Goal: Task Accomplishment & Management: Use online tool/utility

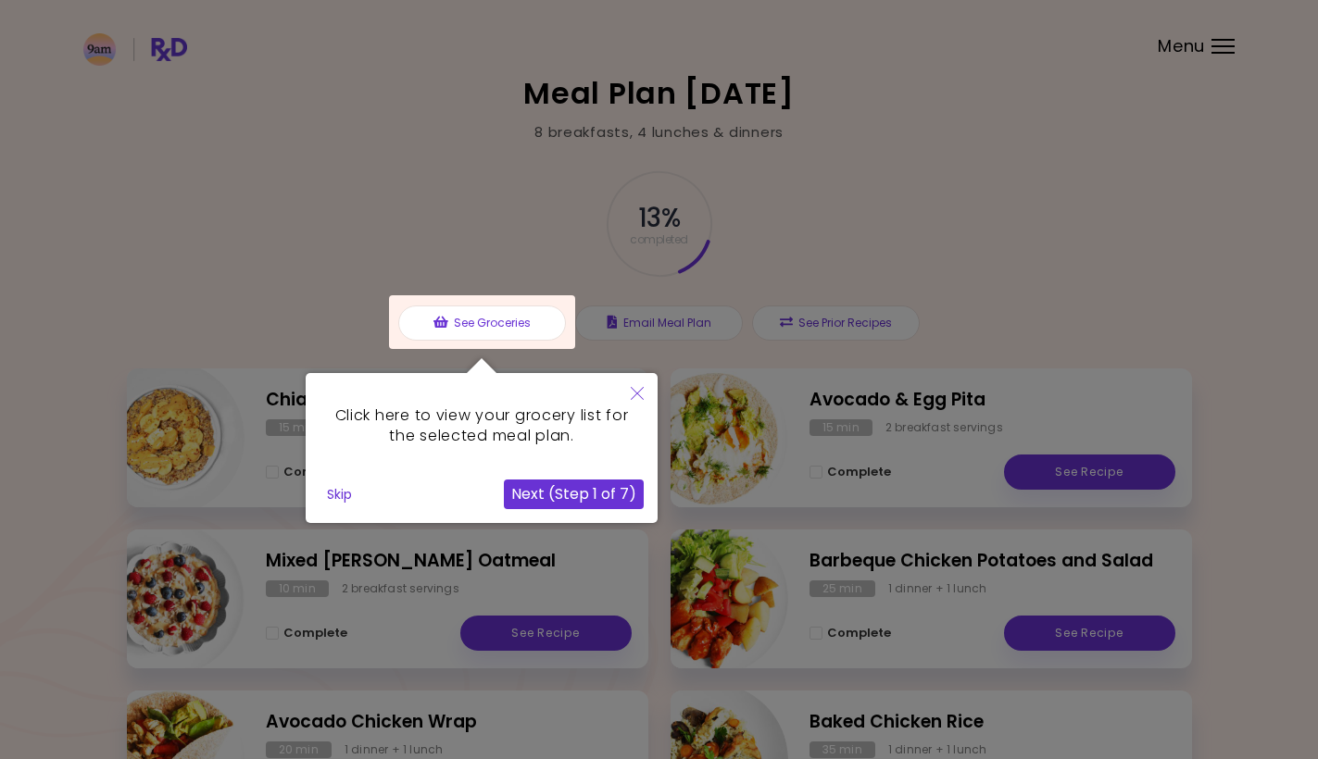
click at [636, 399] on icon "Close" at bounding box center [637, 393] width 13 height 13
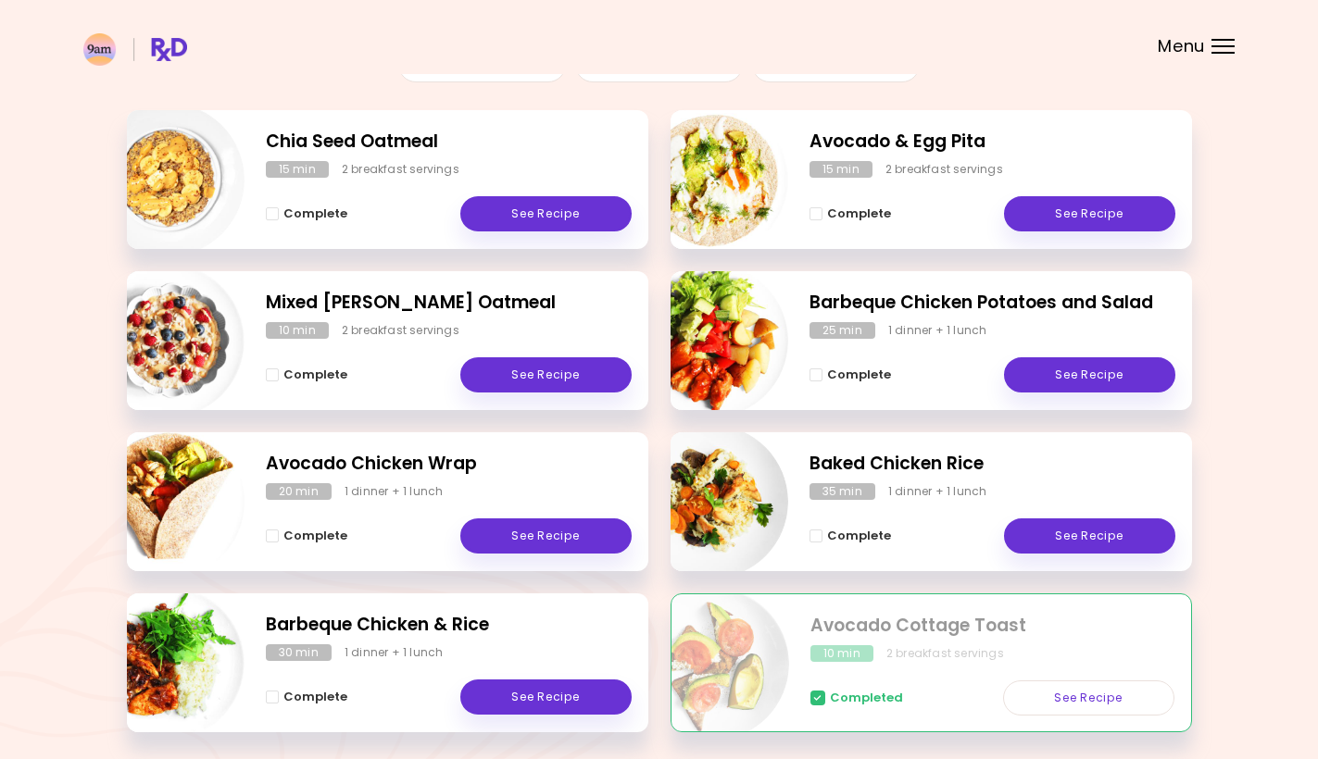
scroll to position [260, 0]
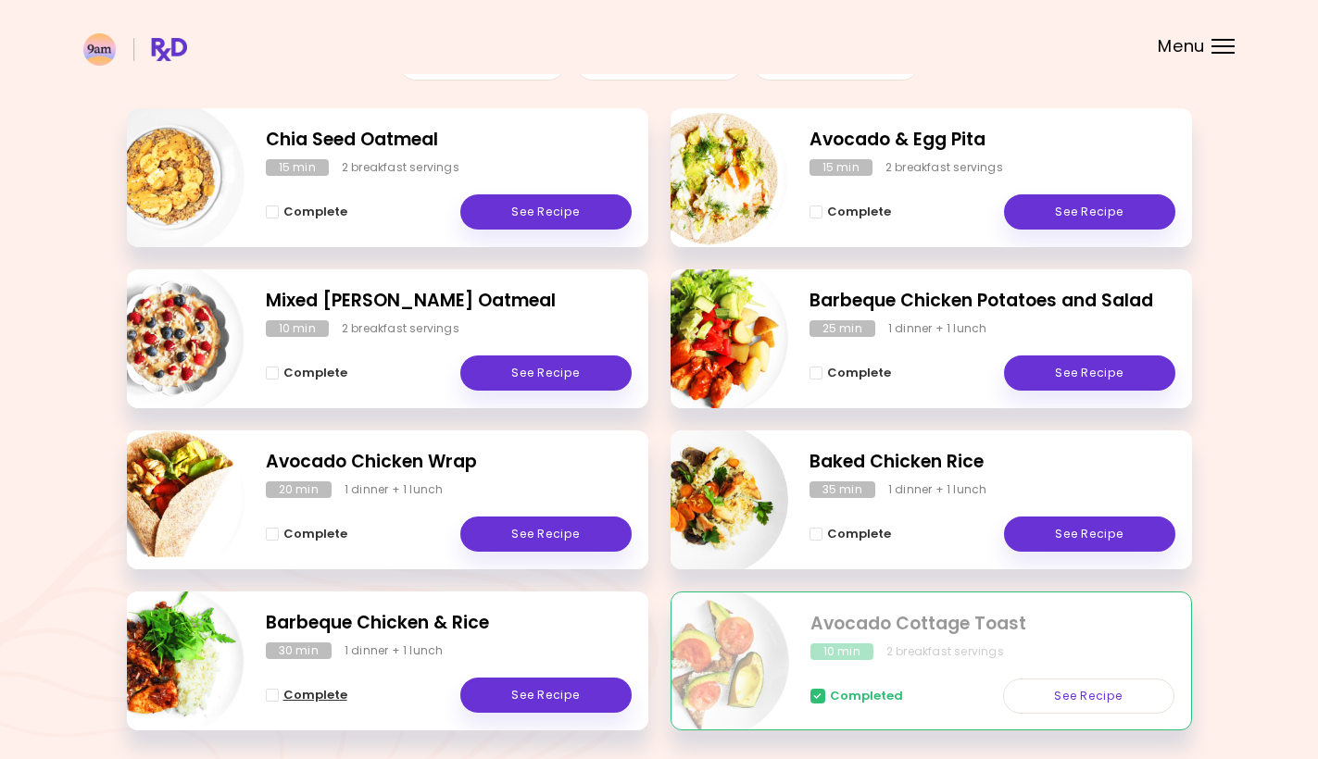
click at [296, 693] on span "Complete" at bounding box center [315, 695] width 64 height 15
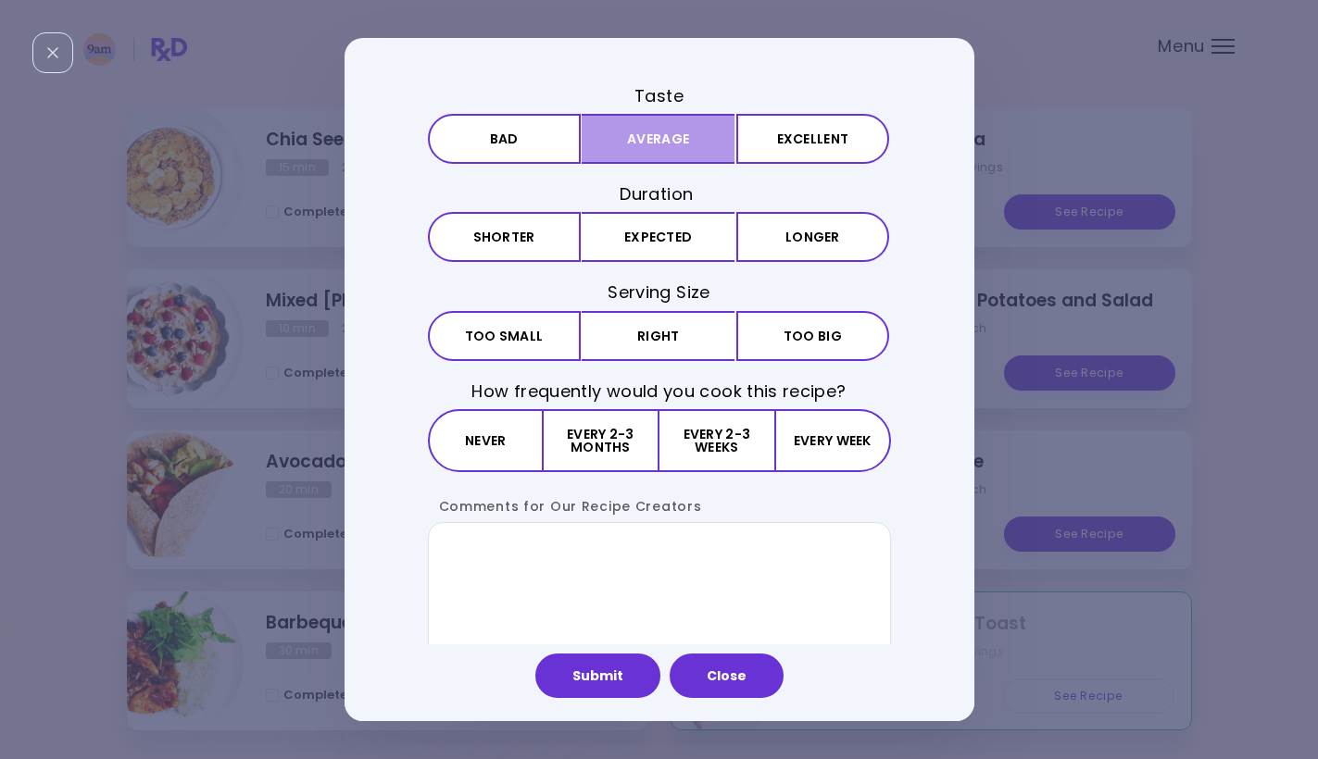
click at [679, 139] on button "Average" at bounding box center [658, 139] width 153 height 50
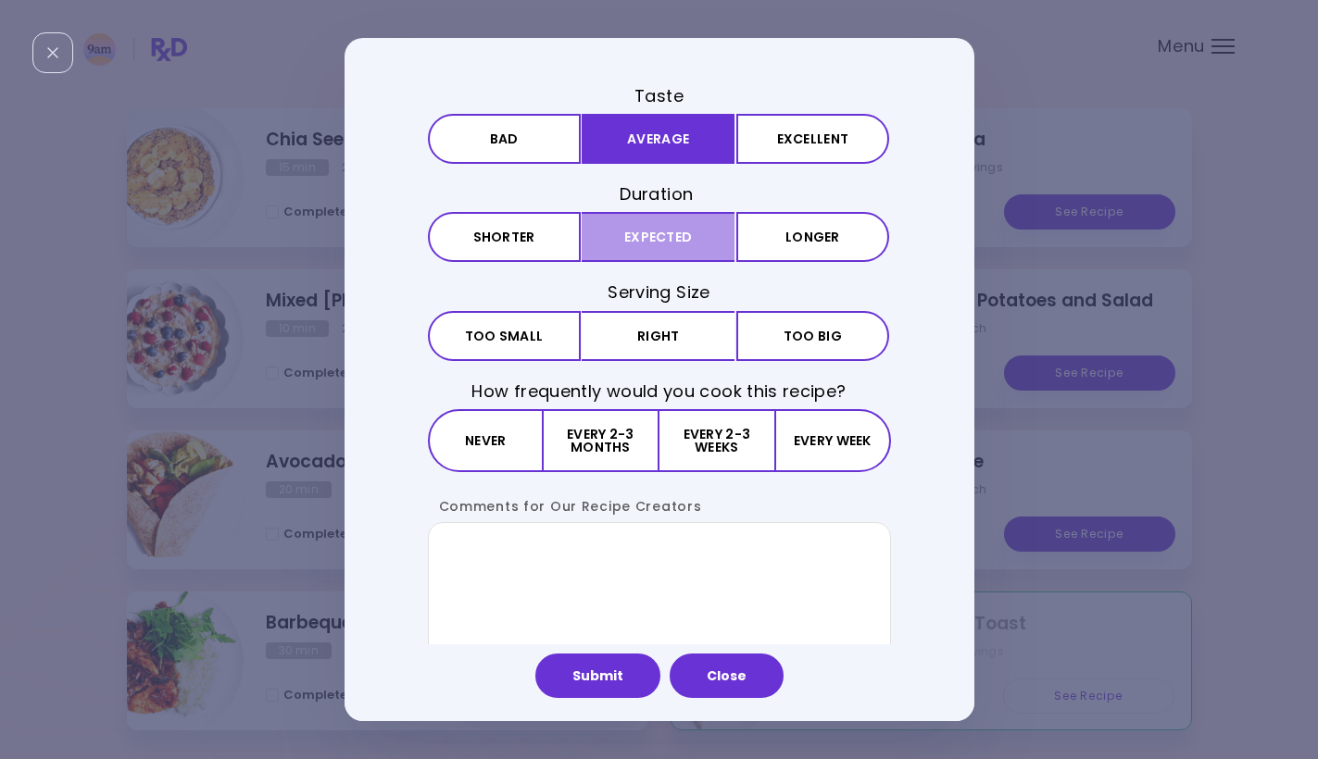
click at [657, 223] on button "Expected" at bounding box center [658, 237] width 153 height 50
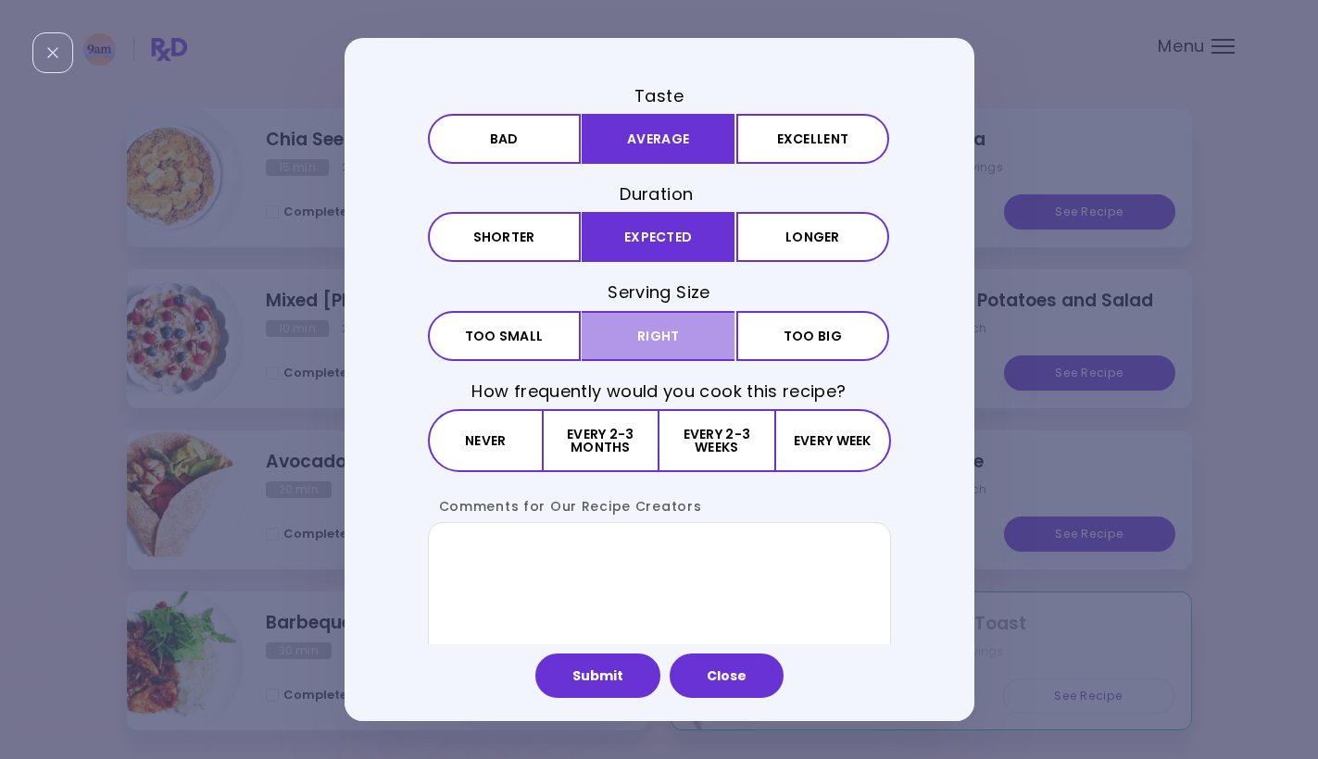
click at [676, 332] on button "Right" at bounding box center [658, 336] width 153 height 50
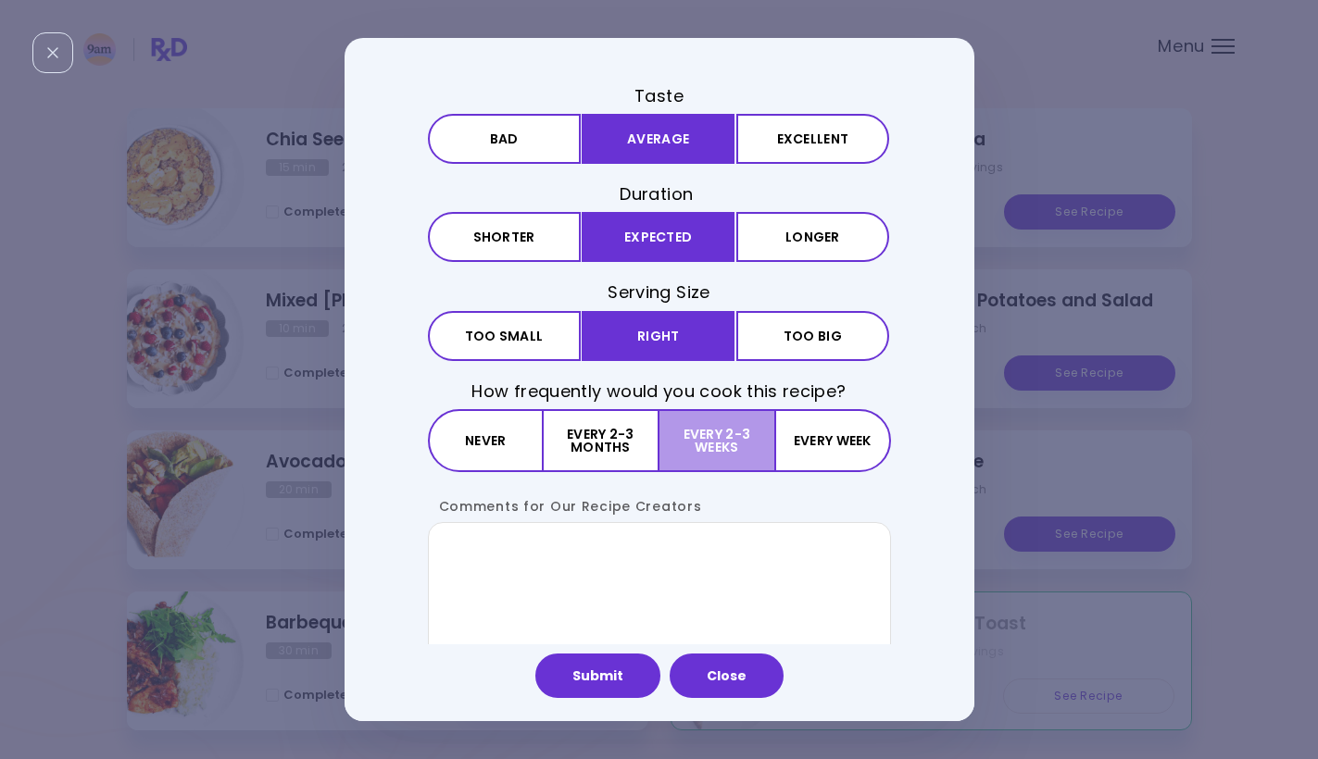
click at [680, 428] on button "Every 2-3 weeks" at bounding box center [716, 440] width 115 height 63
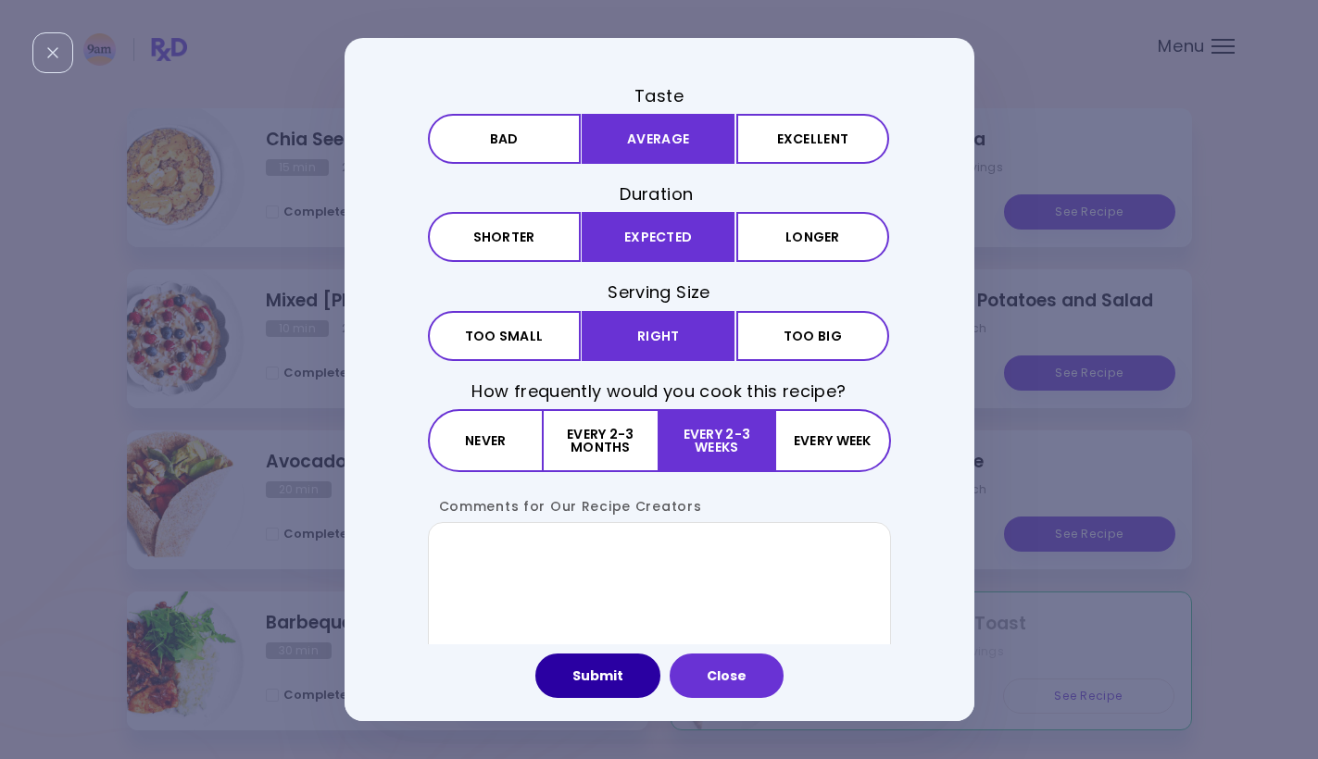
click at [587, 692] on button "Submit" at bounding box center [597, 676] width 125 height 44
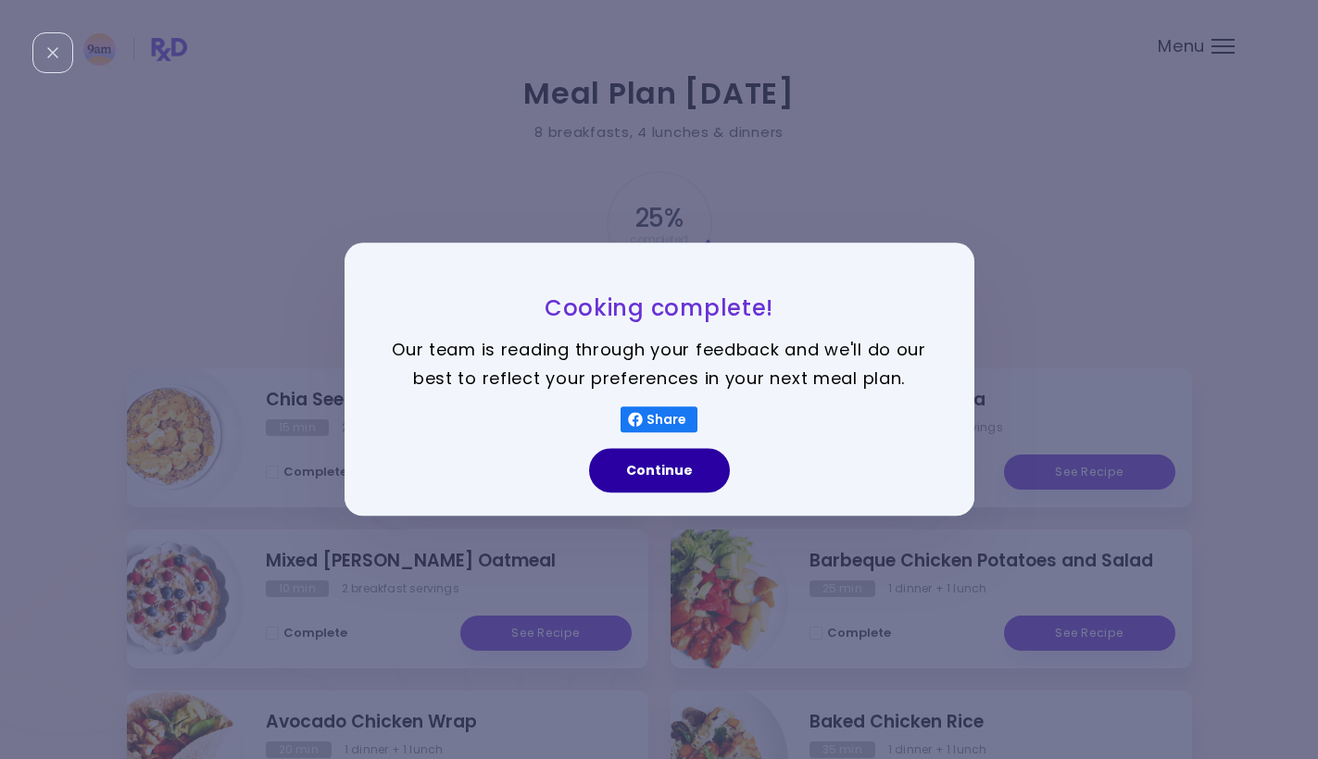
click at [635, 475] on button "Continue" at bounding box center [659, 471] width 141 height 44
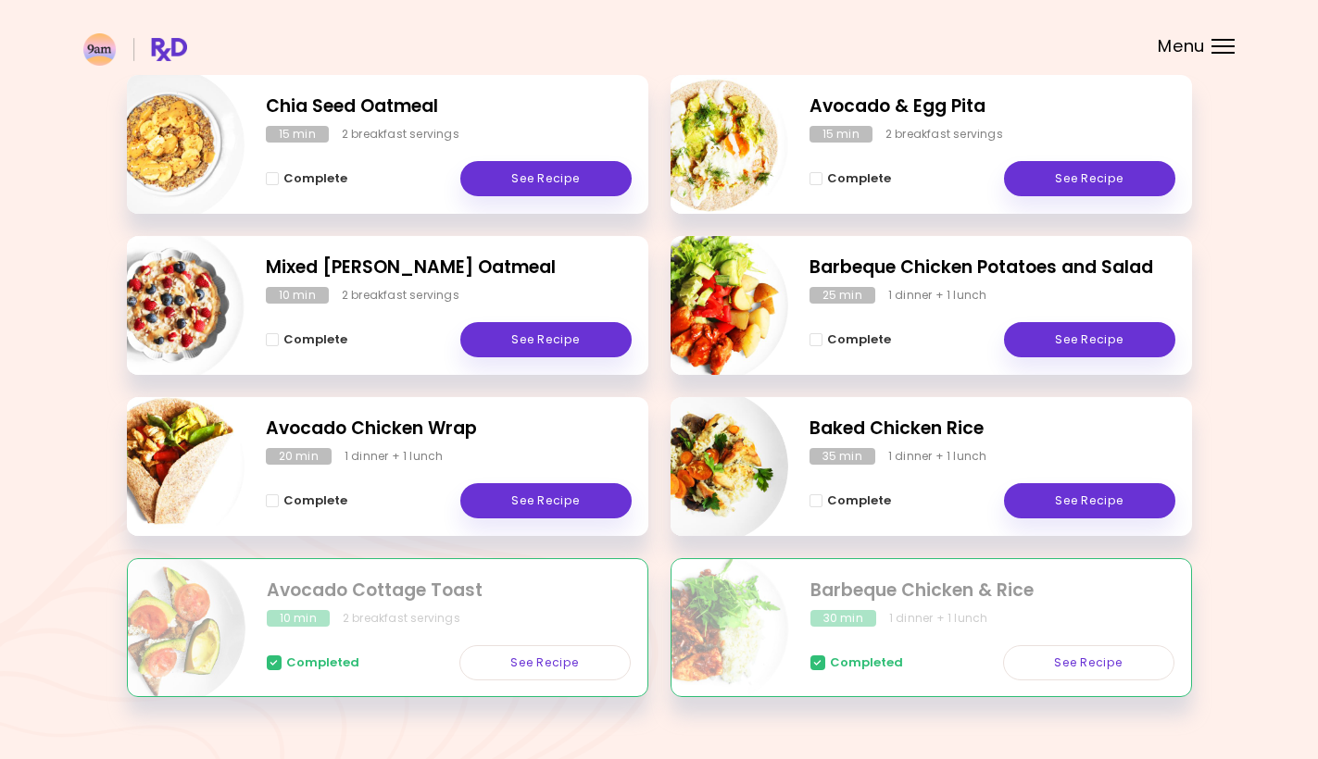
scroll to position [307, 0]
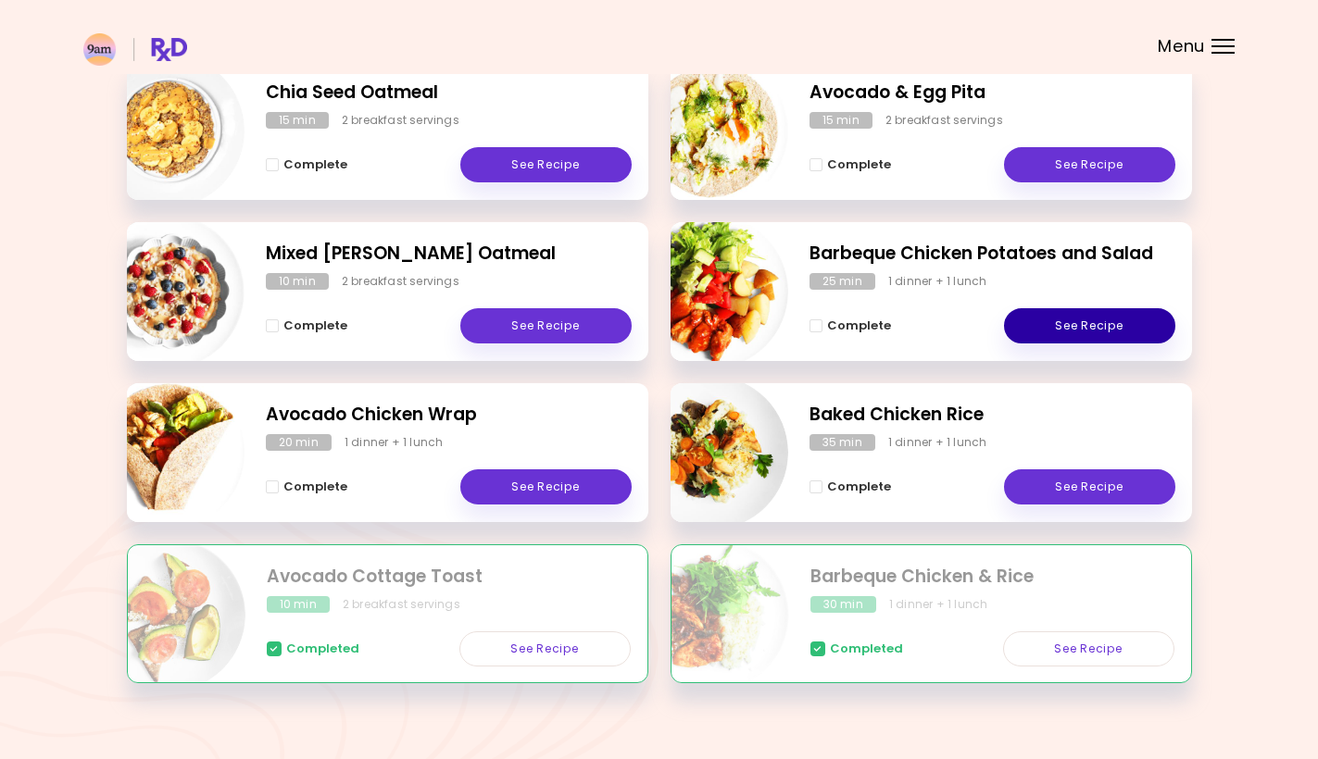
click at [1051, 329] on link "See Recipe" at bounding box center [1089, 325] width 171 height 35
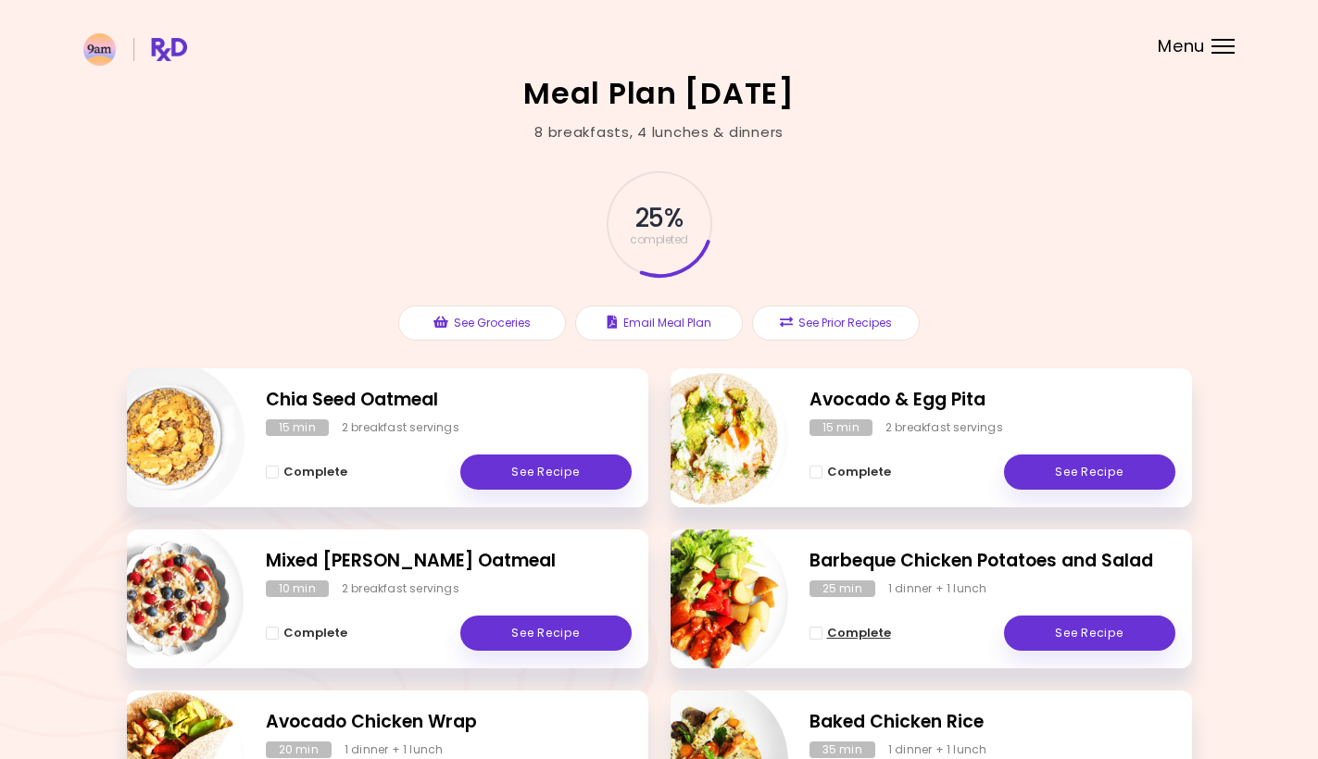
click at [820, 627] on span "Complete - Barbeque Chicken Potatoes and Salad" at bounding box center [815, 633] width 13 height 13
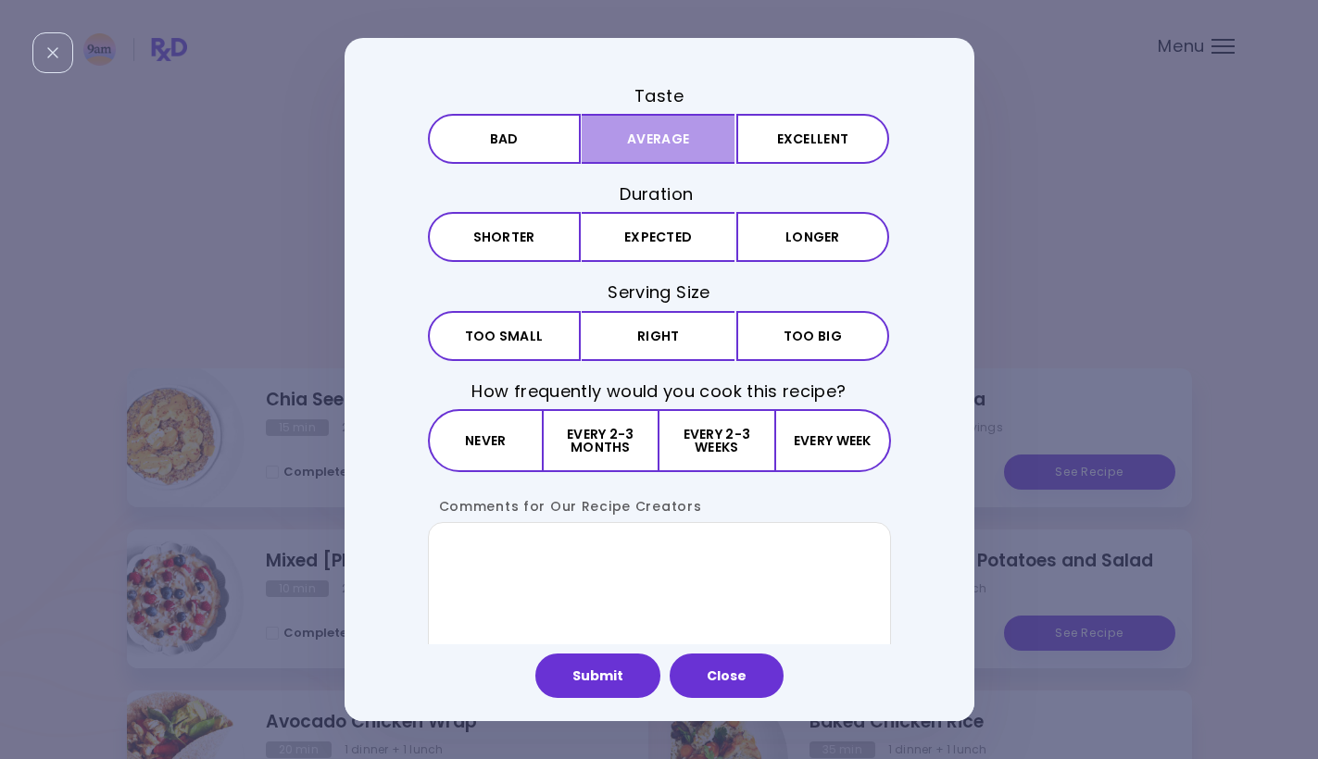
click at [636, 143] on button "Average" at bounding box center [658, 139] width 153 height 50
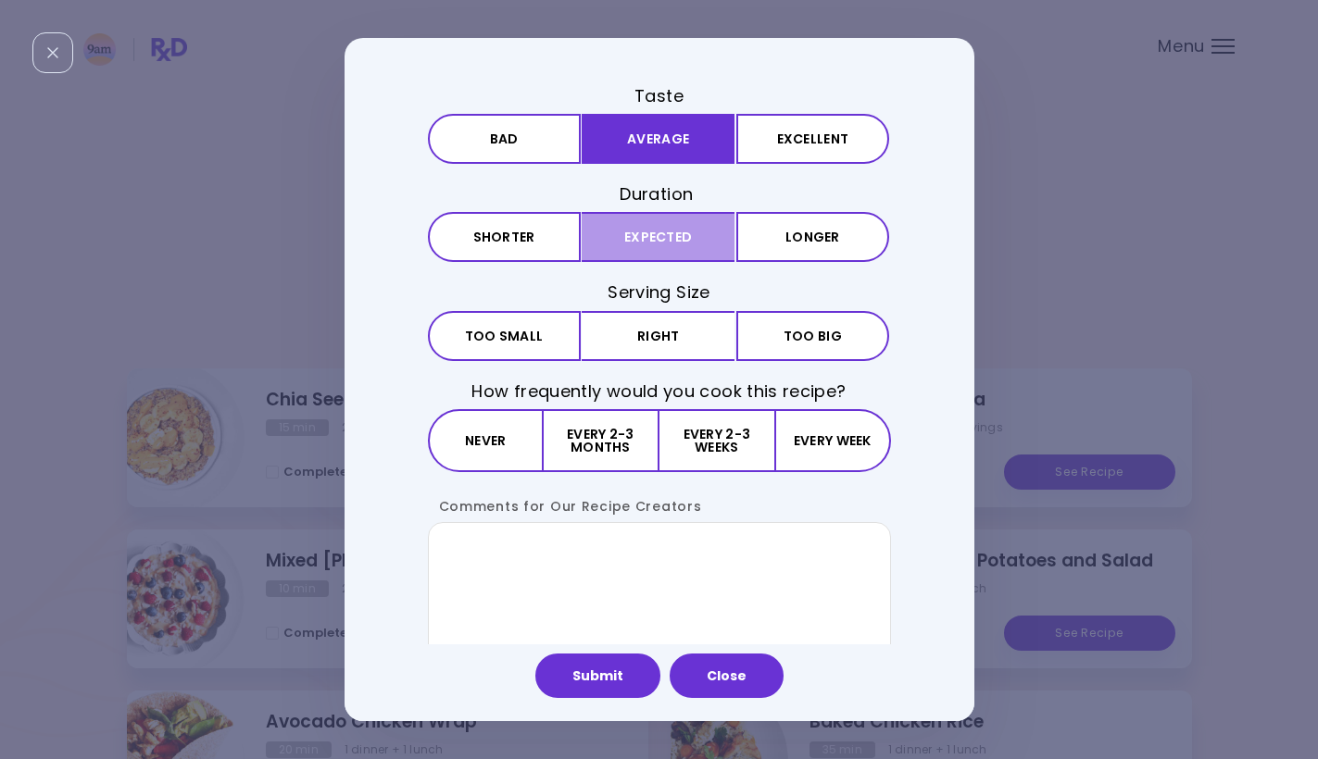
click at [644, 249] on button "Expected" at bounding box center [658, 237] width 153 height 50
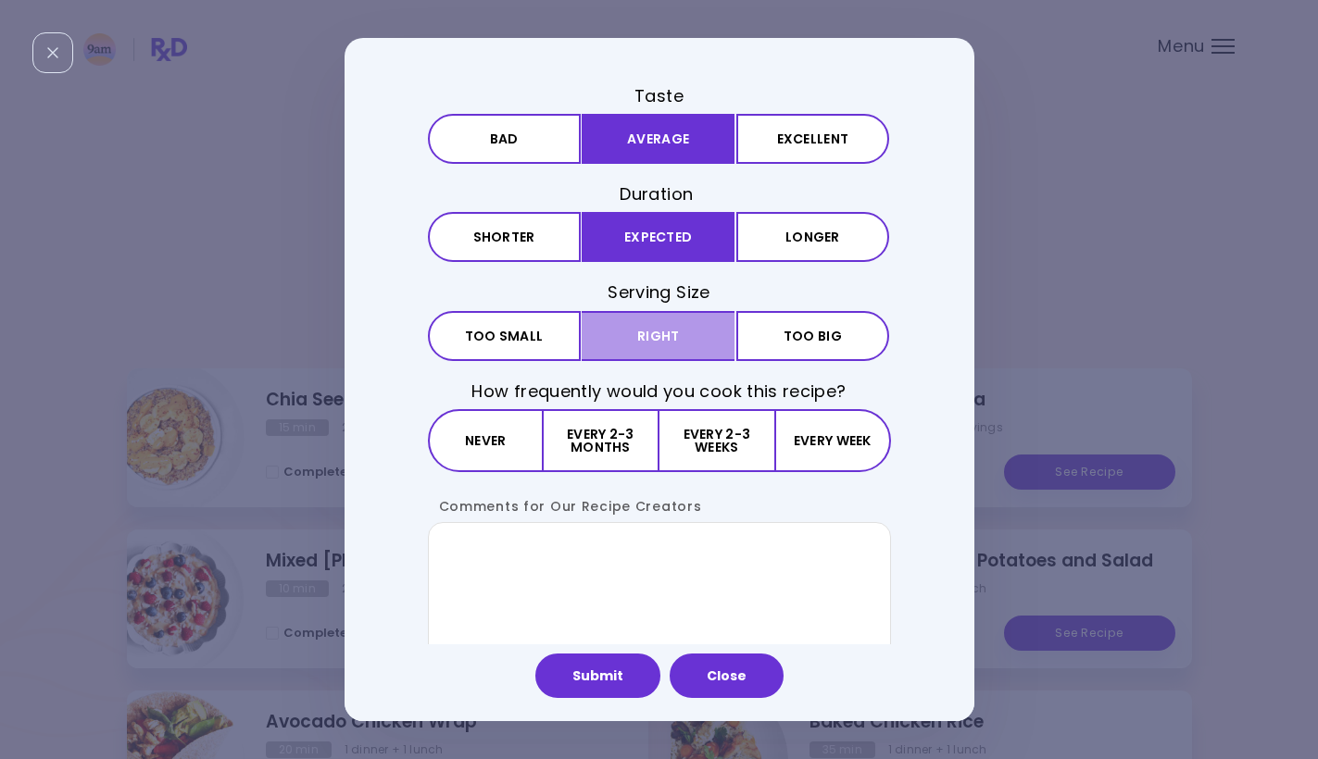
click at [634, 344] on button "Right" at bounding box center [658, 336] width 153 height 50
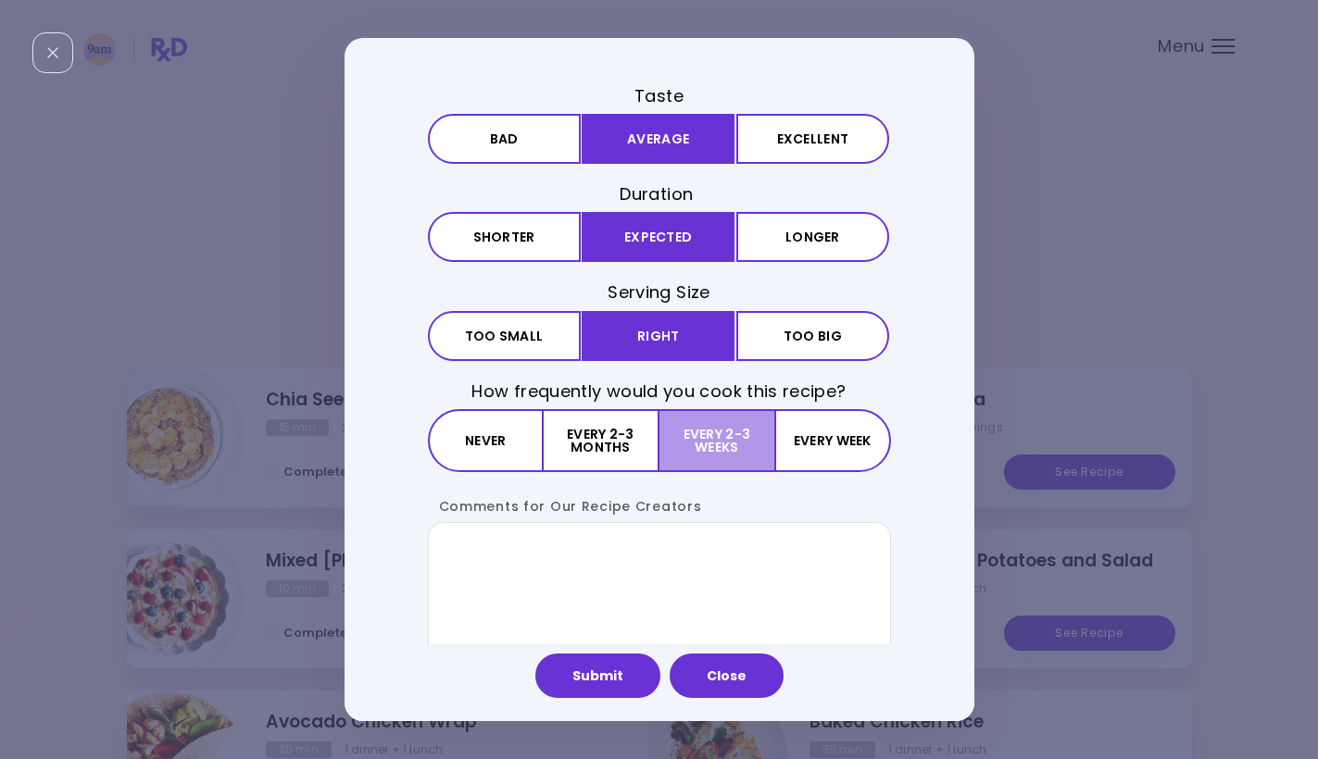
click at [698, 456] on button "Every 2-3 weeks" at bounding box center [716, 440] width 115 height 63
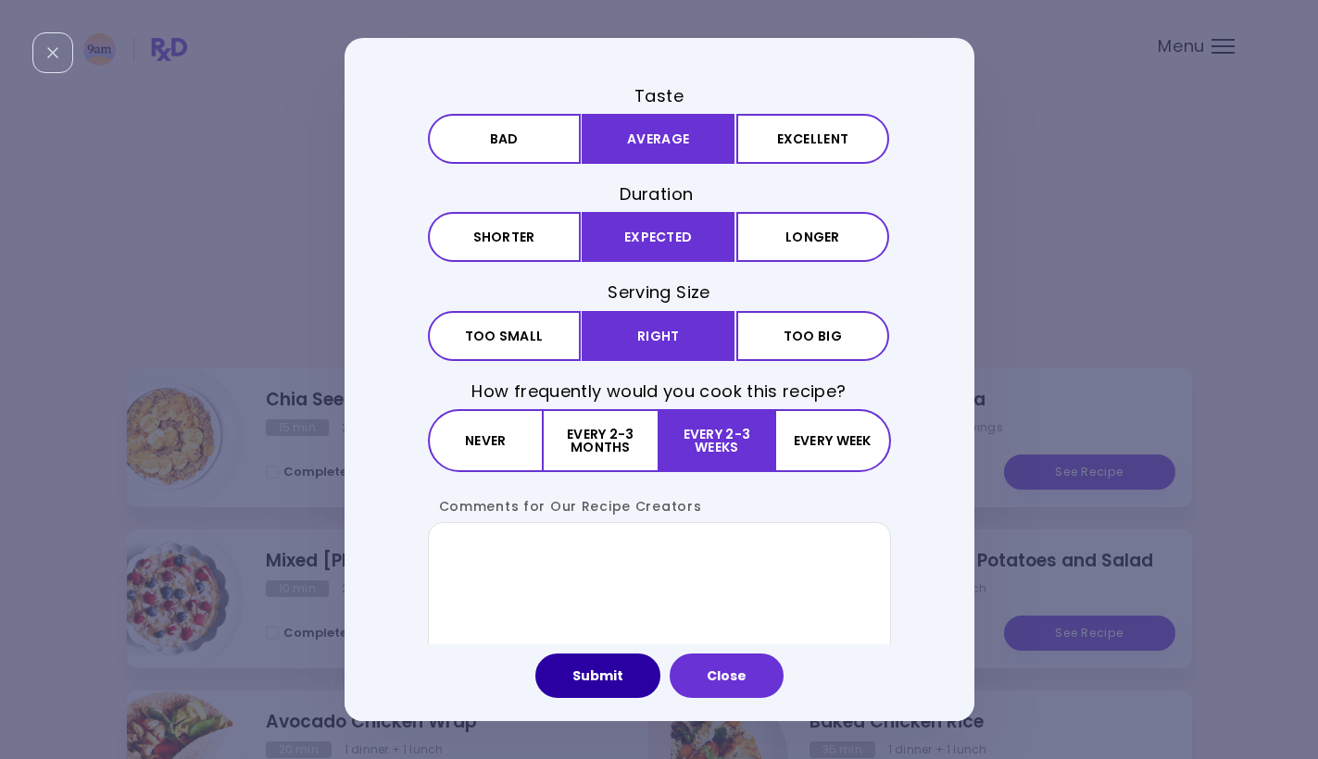
click at [618, 682] on button "Submit" at bounding box center [597, 676] width 125 height 44
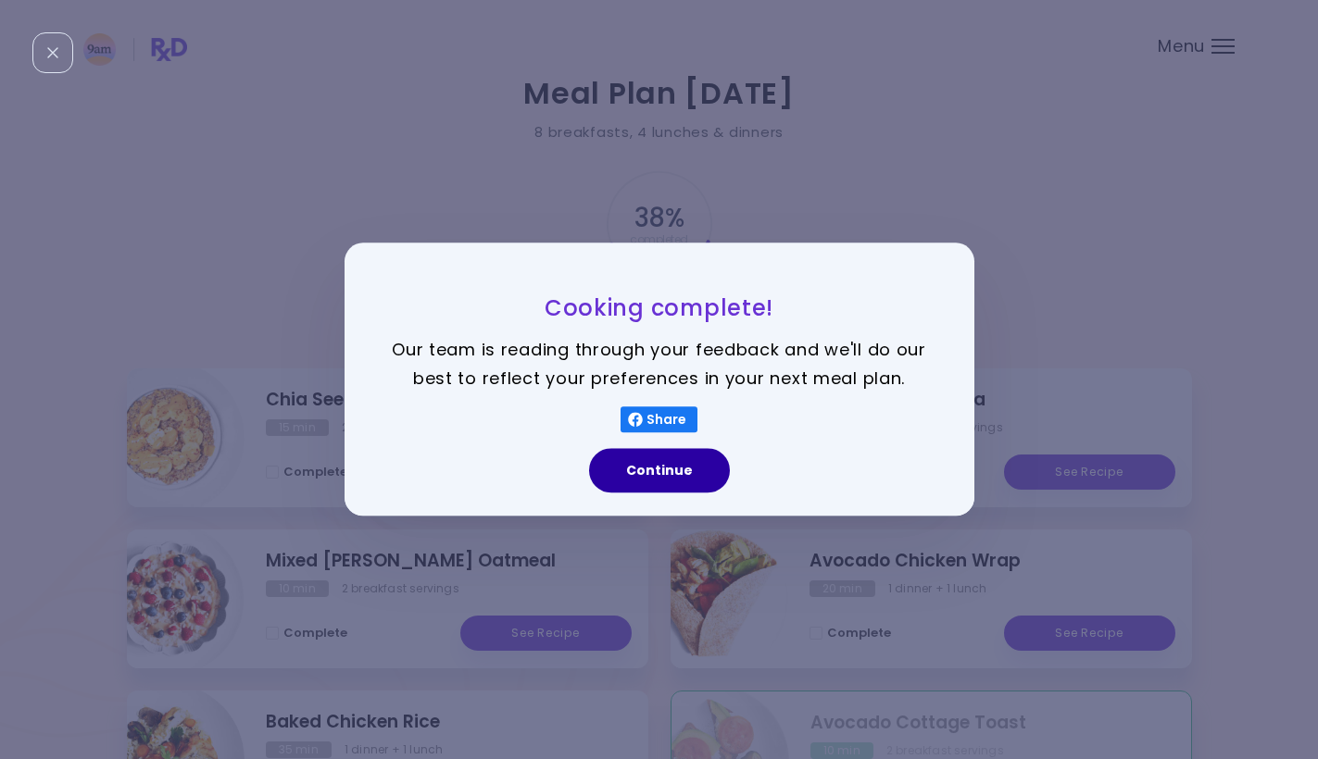
click at [638, 482] on button "Continue" at bounding box center [659, 471] width 141 height 44
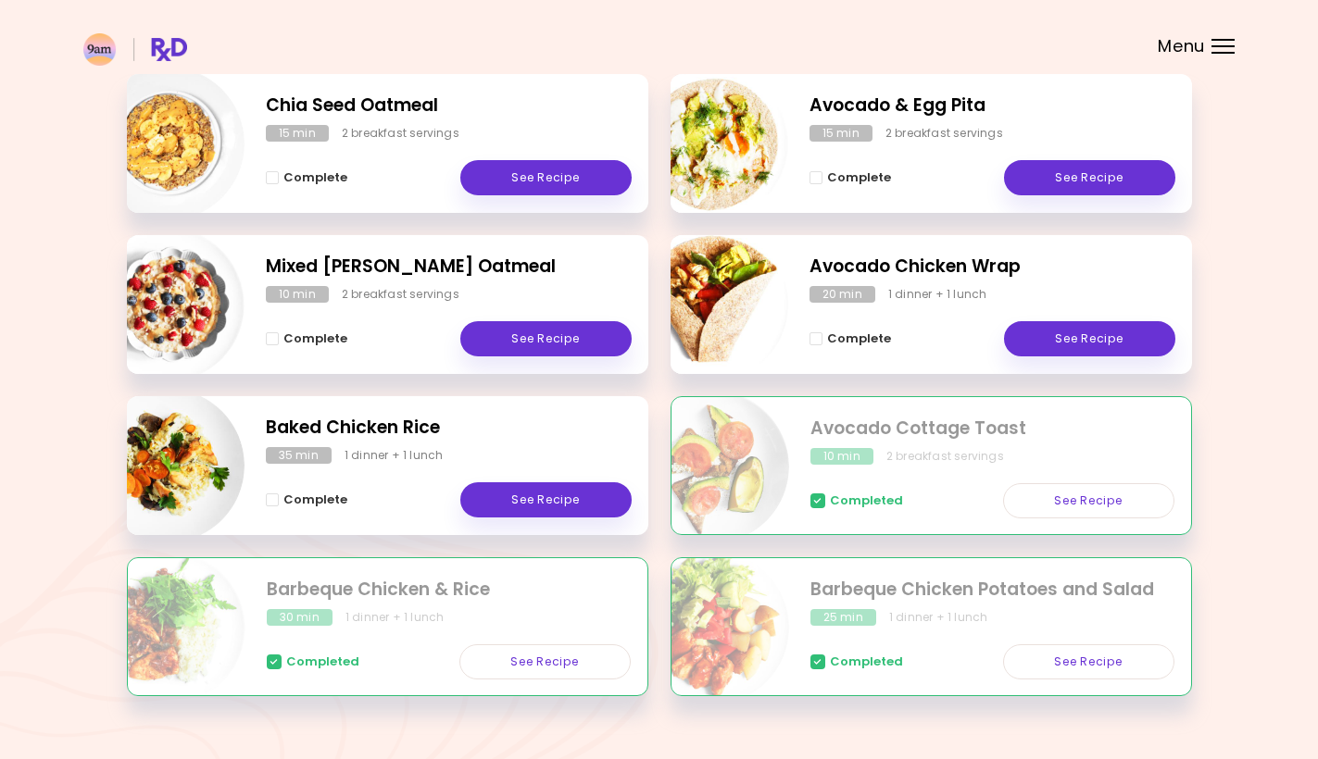
scroll to position [296, 0]
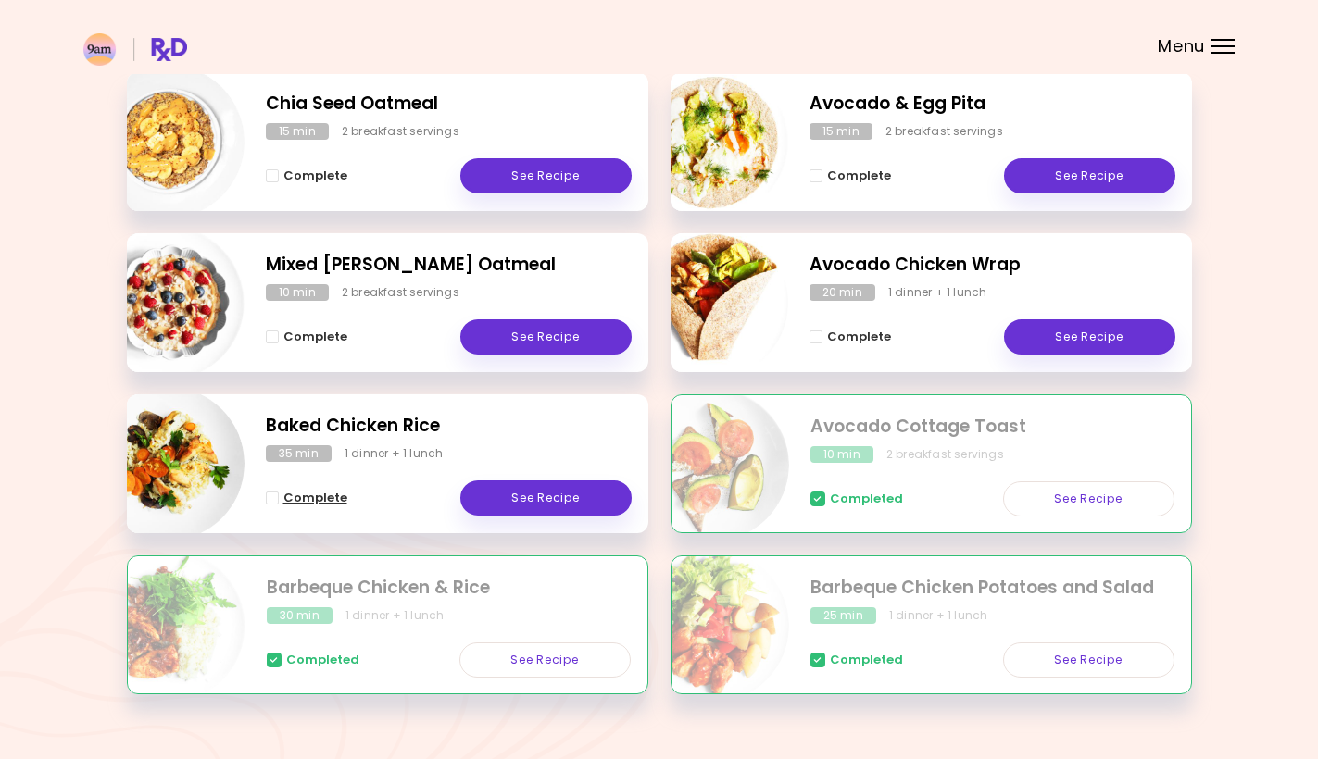
click at [284, 498] on span "Complete" at bounding box center [315, 498] width 64 height 15
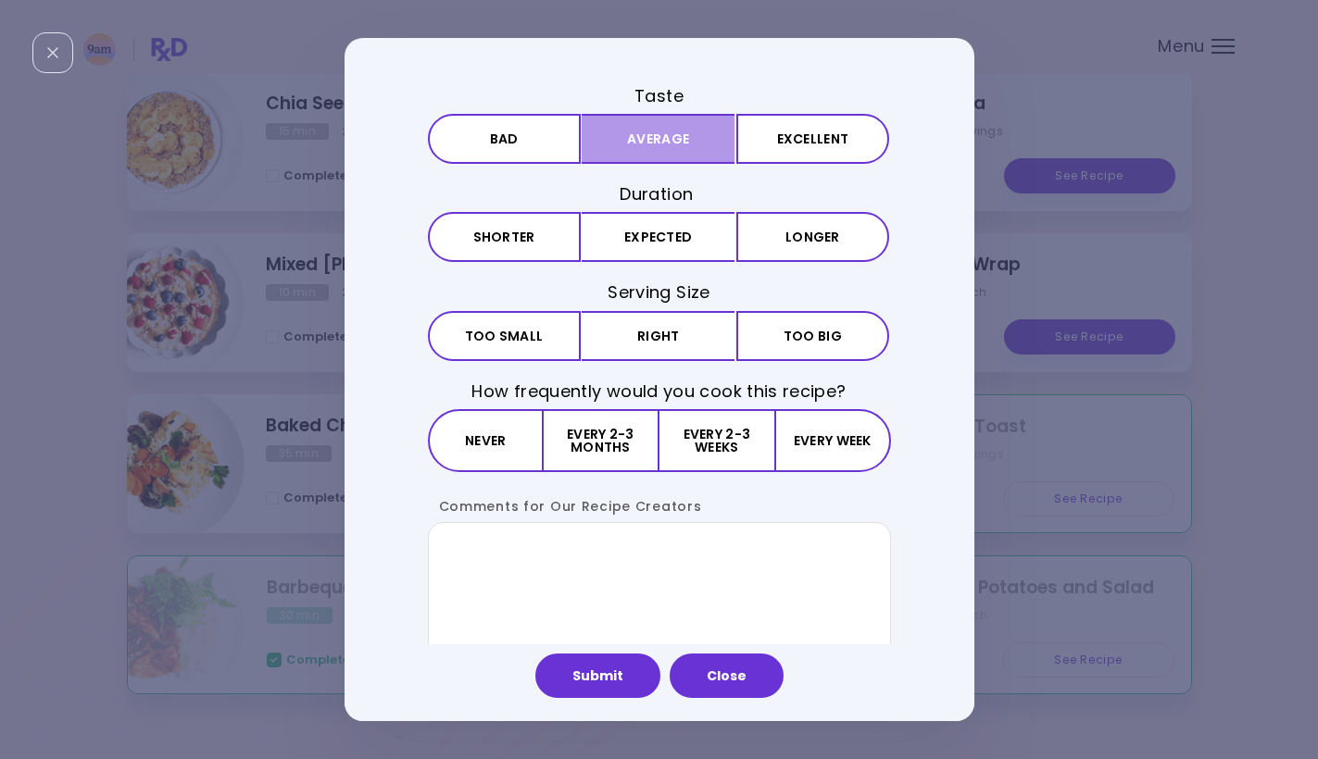
click at [655, 140] on button "Average" at bounding box center [658, 139] width 153 height 50
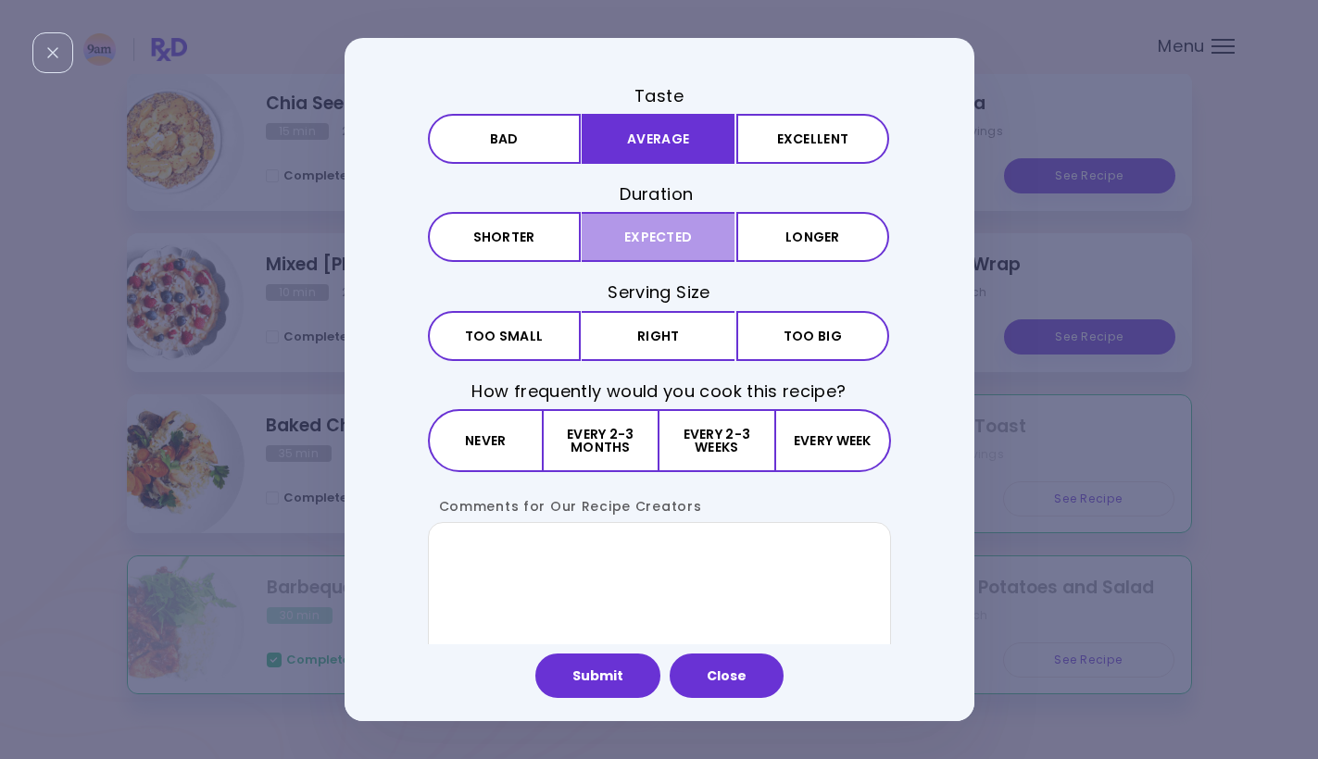
click at [655, 226] on button "Expected" at bounding box center [658, 237] width 153 height 50
click at [655, 299] on h3 "Serving Size" at bounding box center [659, 292] width 463 height 23
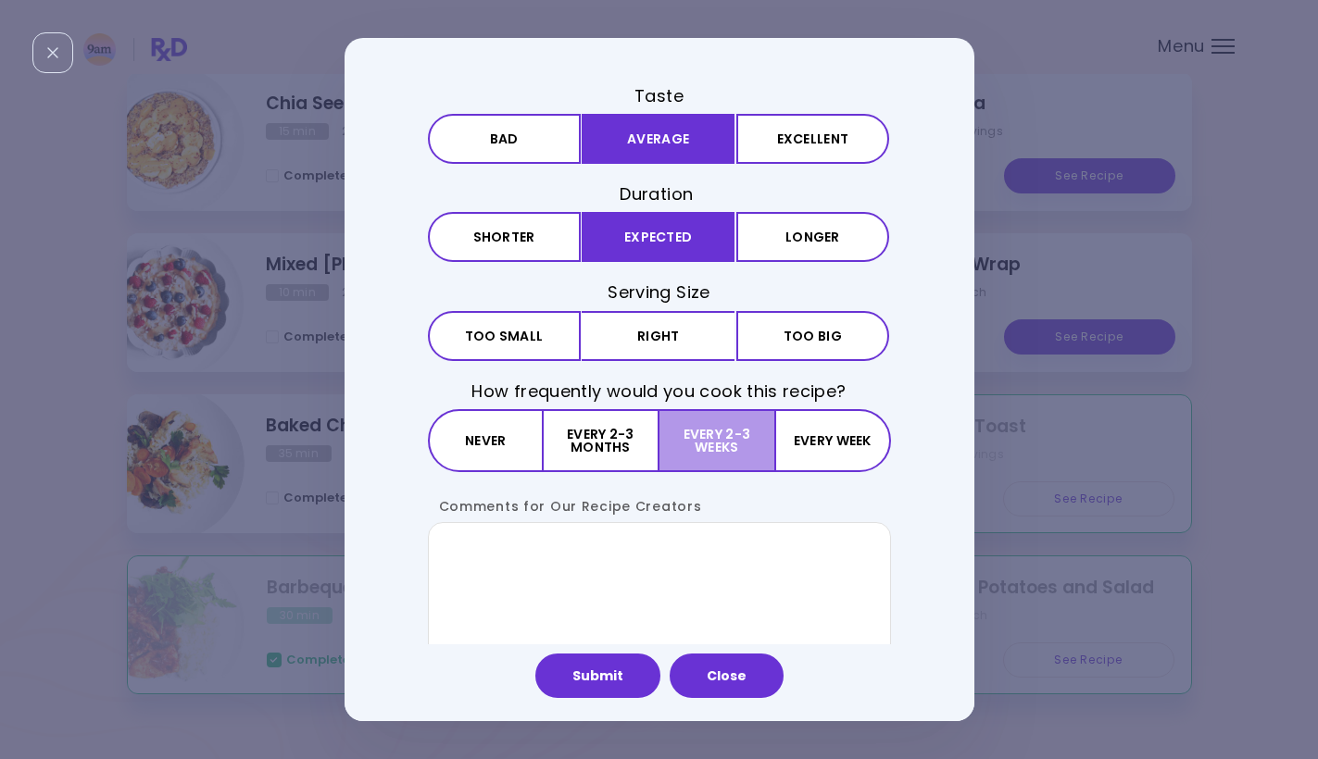
click at [681, 424] on button "Every 2-3 weeks" at bounding box center [716, 440] width 115 height 63
click at [600, 699] on div "Submit Close" at bounding box center [659, 683] width 630 height 77
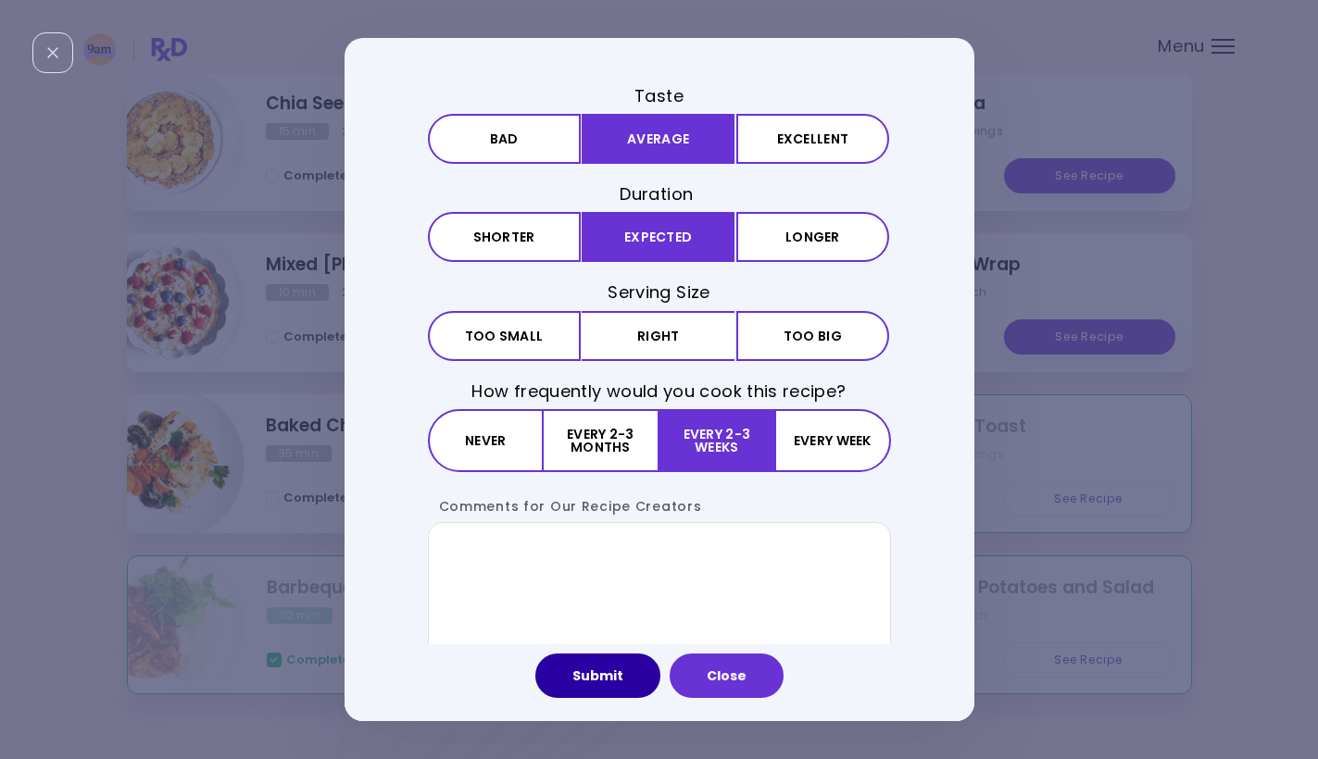
click at [597, 686] on button "Submit" at bounding box center [597, 676] width 125 height 44
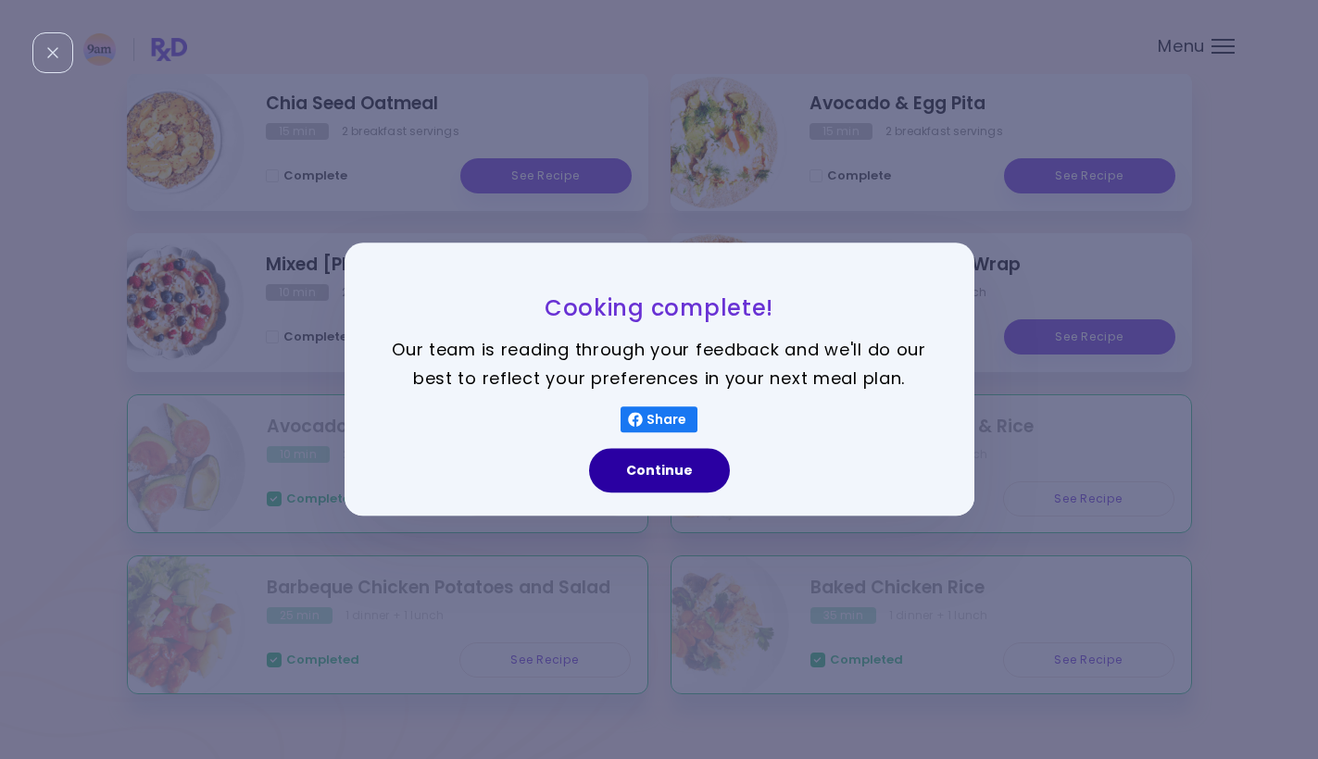
click at [645, 475] on button "Continue" at bounding box center [659, 471] width 141 height 44
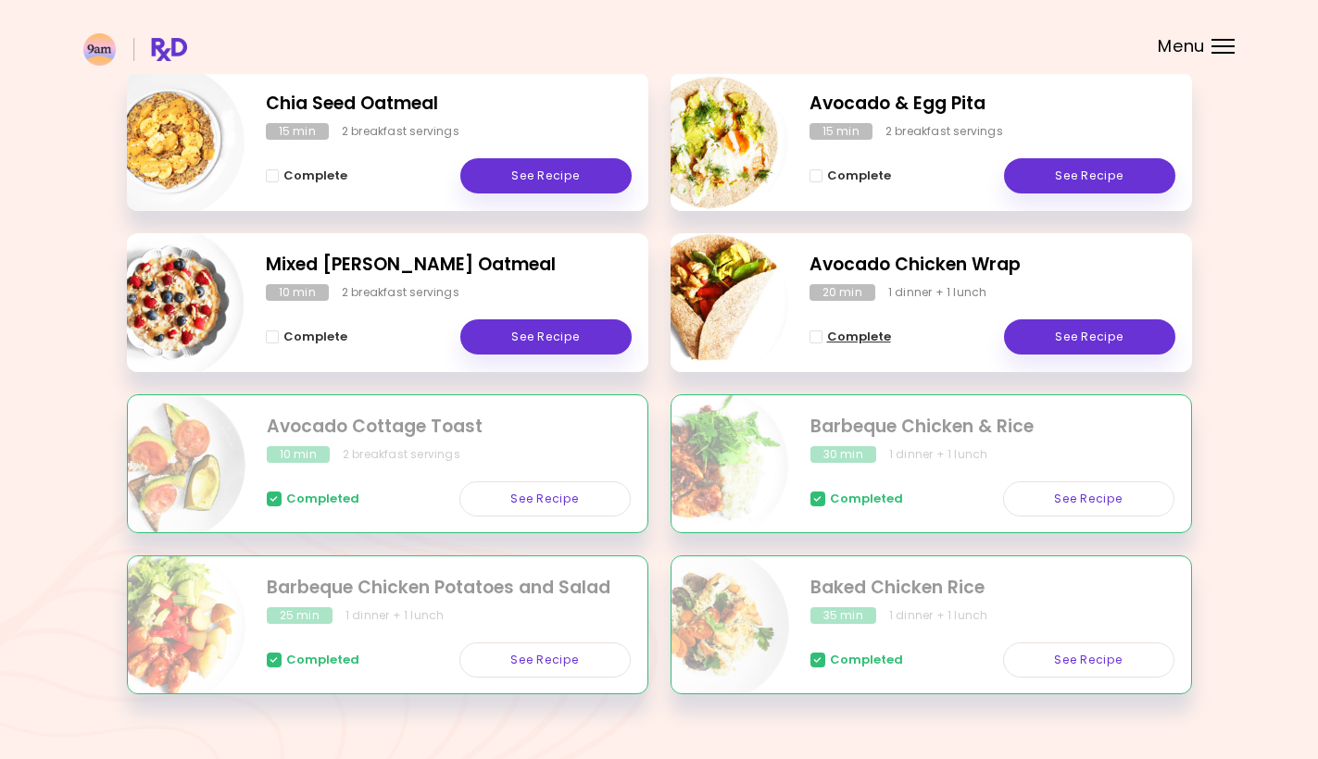
click at [858, 332] on span "Complete" at bounding box center [859, 337] width 64 height 15
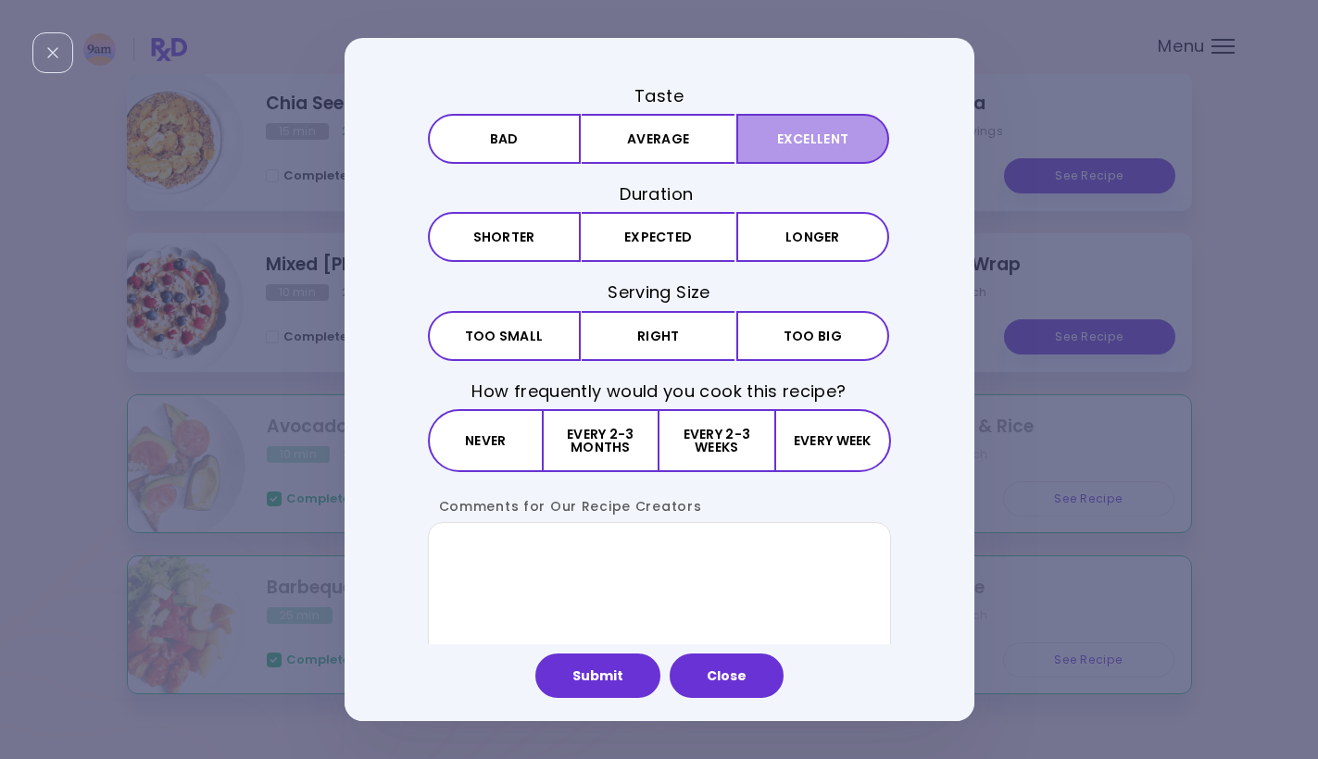
click at [747, 141] on button "Excellent" at bounding box center [812, 139] width 153 height 50
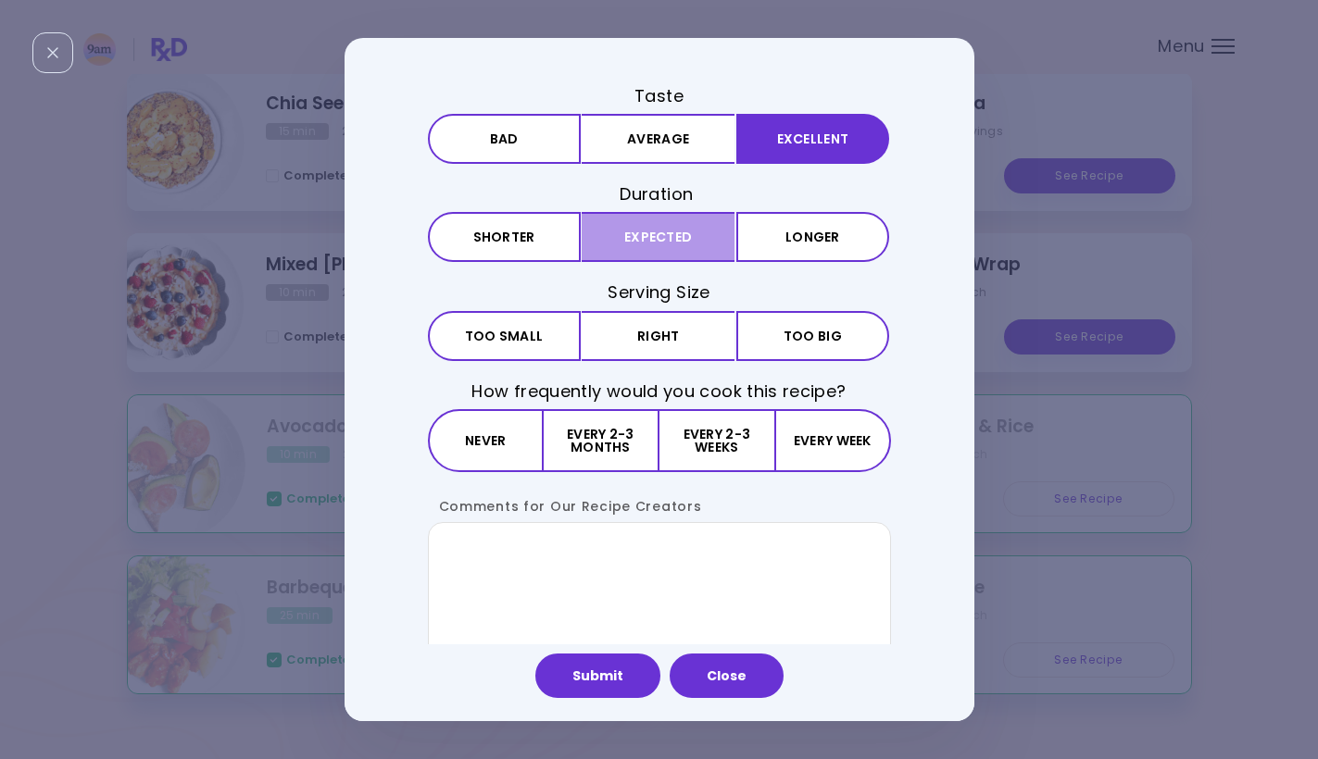
click at [699, 258] on button "Expected" at bounding box center [658, 237] width 153 height 50
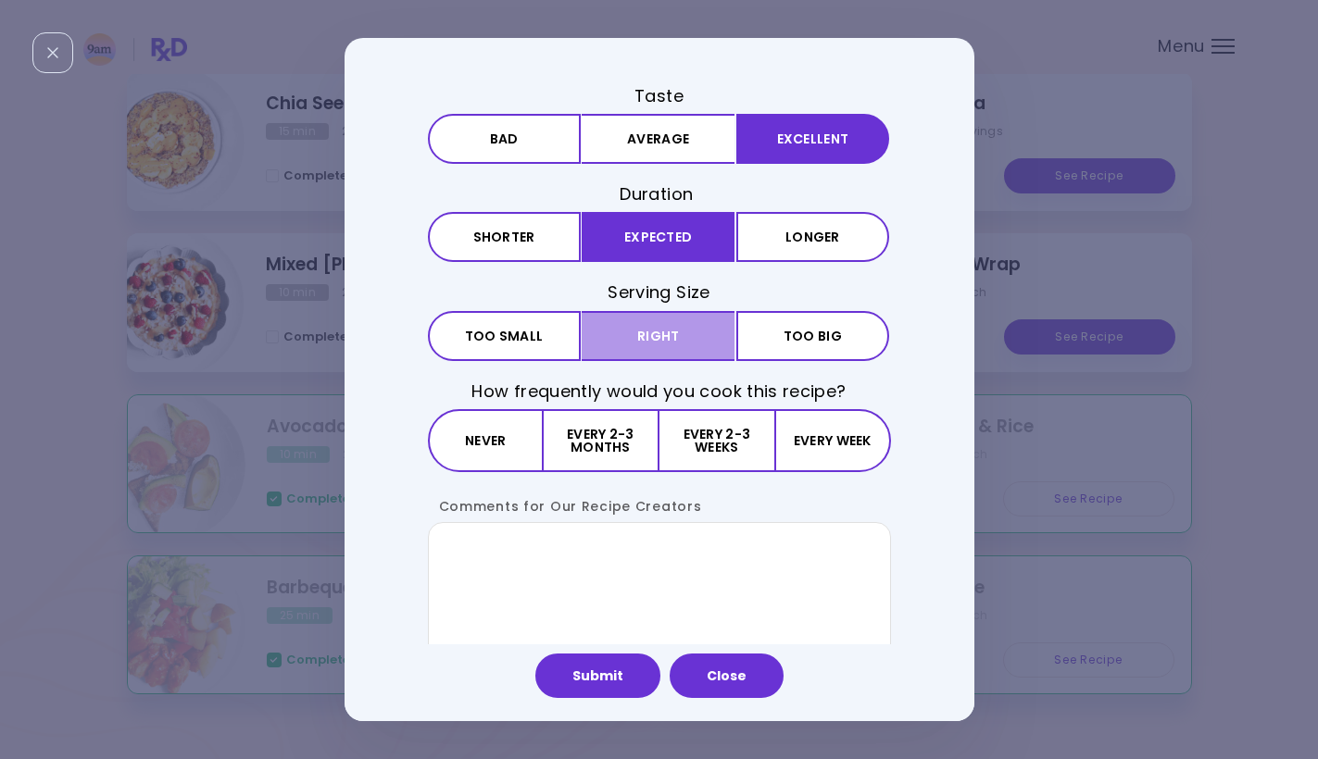
click at [688, 340] on button "Right" at bounding box center [658, 336] width 153 height 50
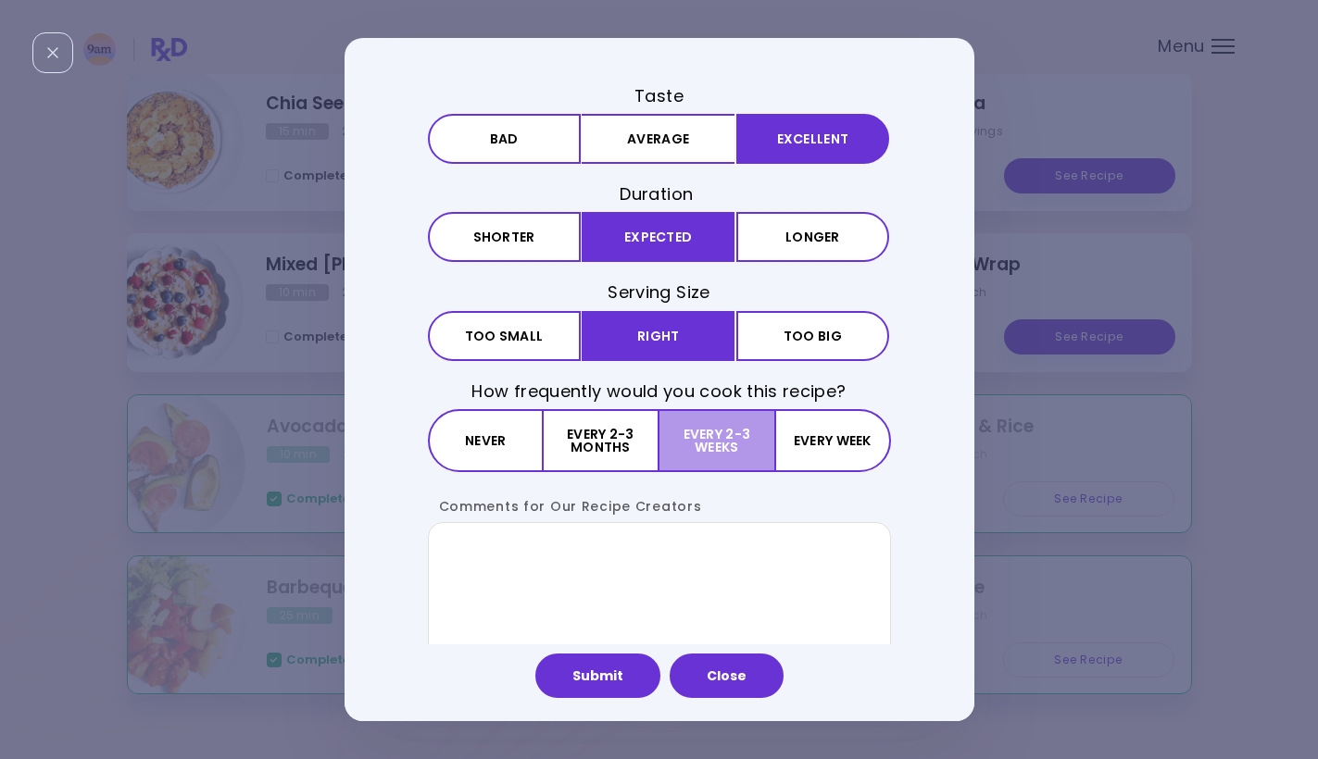
click at [682, 448] on button "Every 2-3 weeks" at bounding box center [716, 440] width 115 height 63
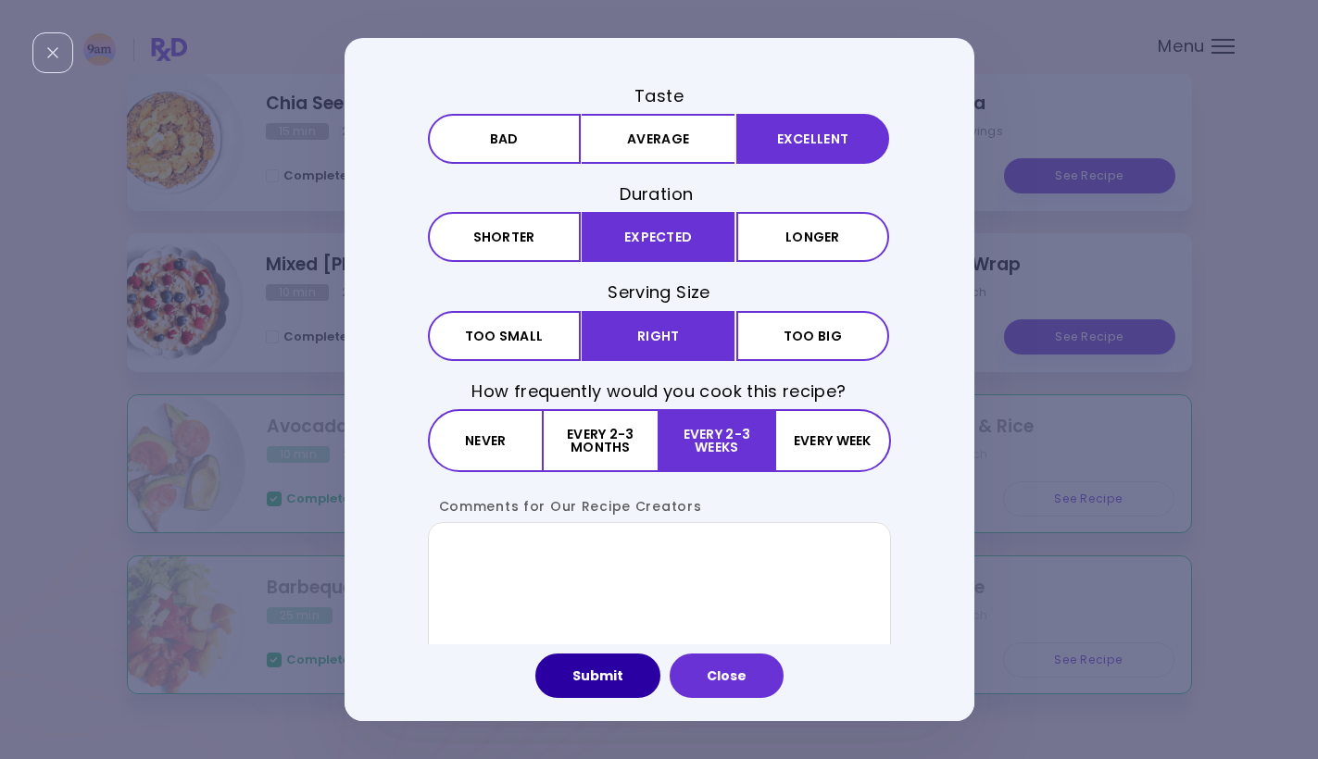
click at [605, 683] on button "Submit" at bounding box center [597, 676] width 125 height 44
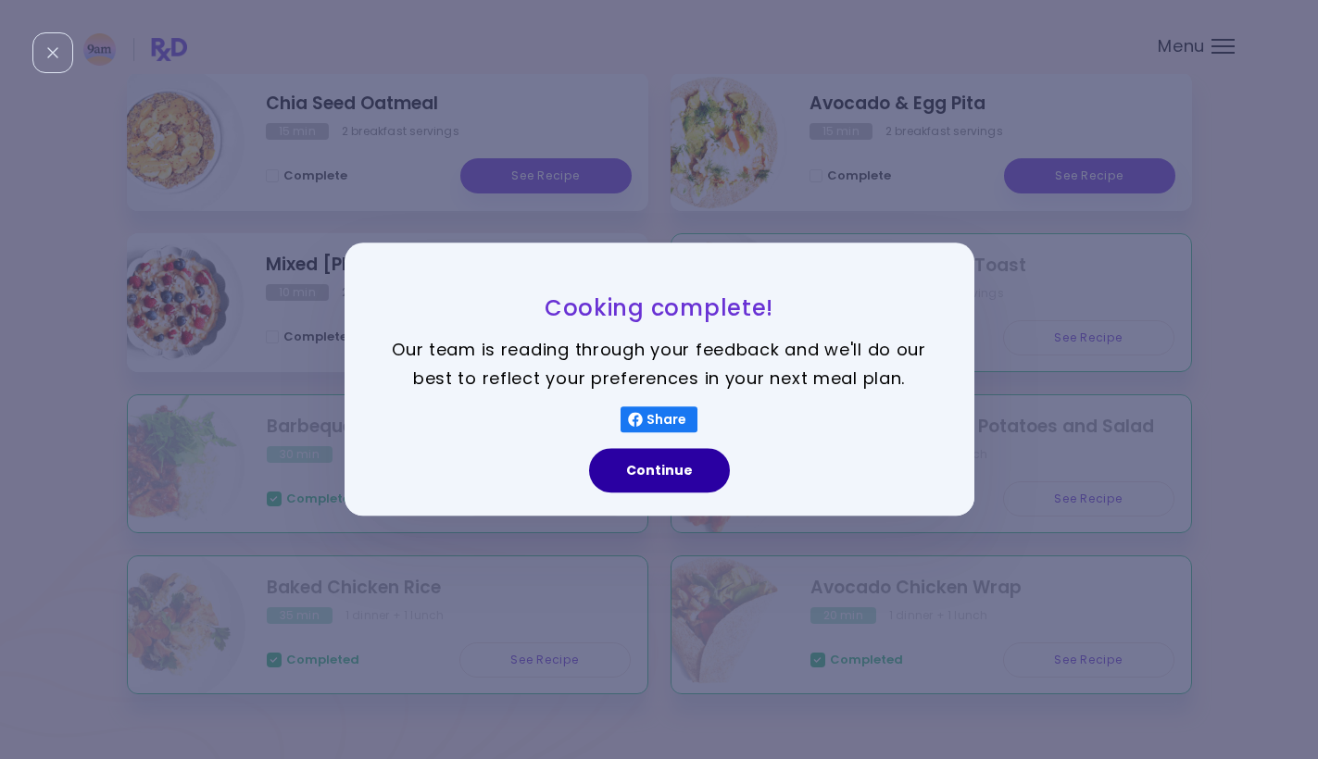
click at [642, 488] on button "Continue" at bounding box center [659, 471] width 141 height 44
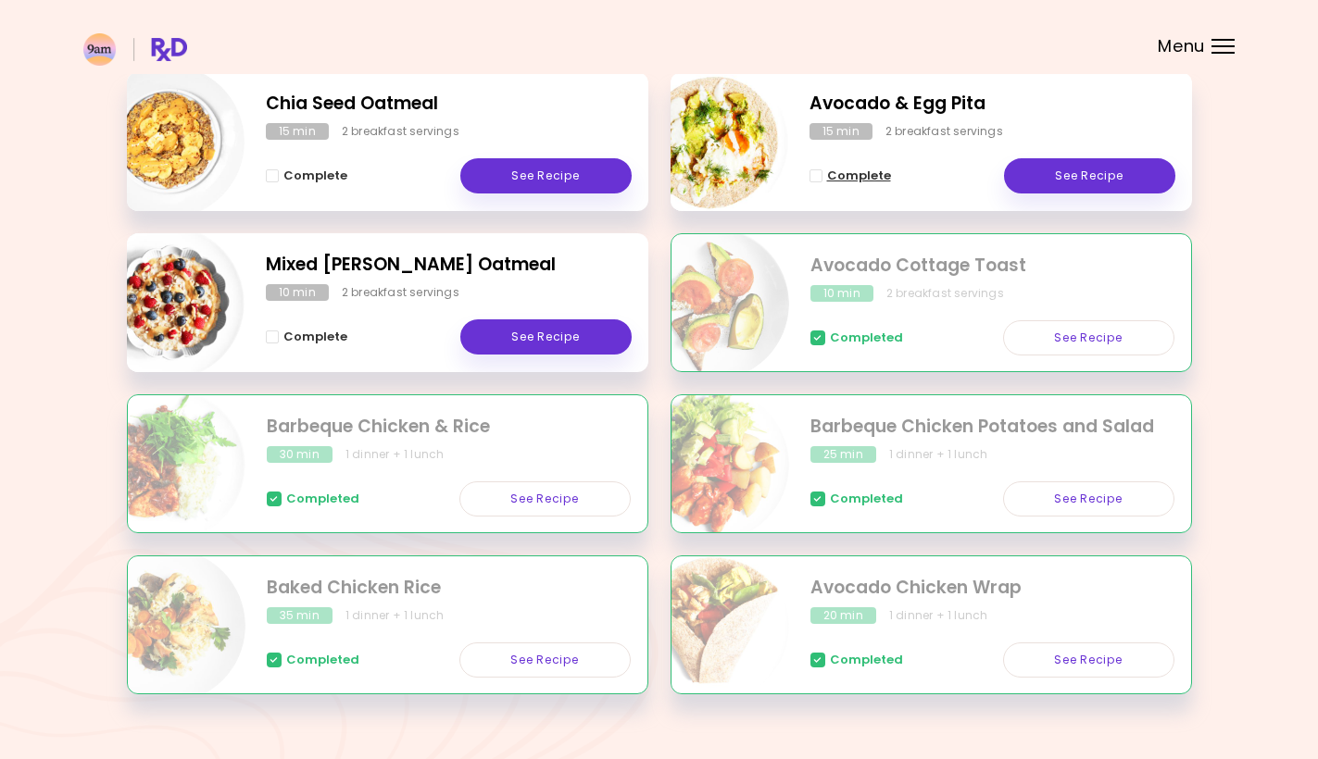
click at [834, 171] on span "Complete" at bounding box center [859, 176] width 64 height 15
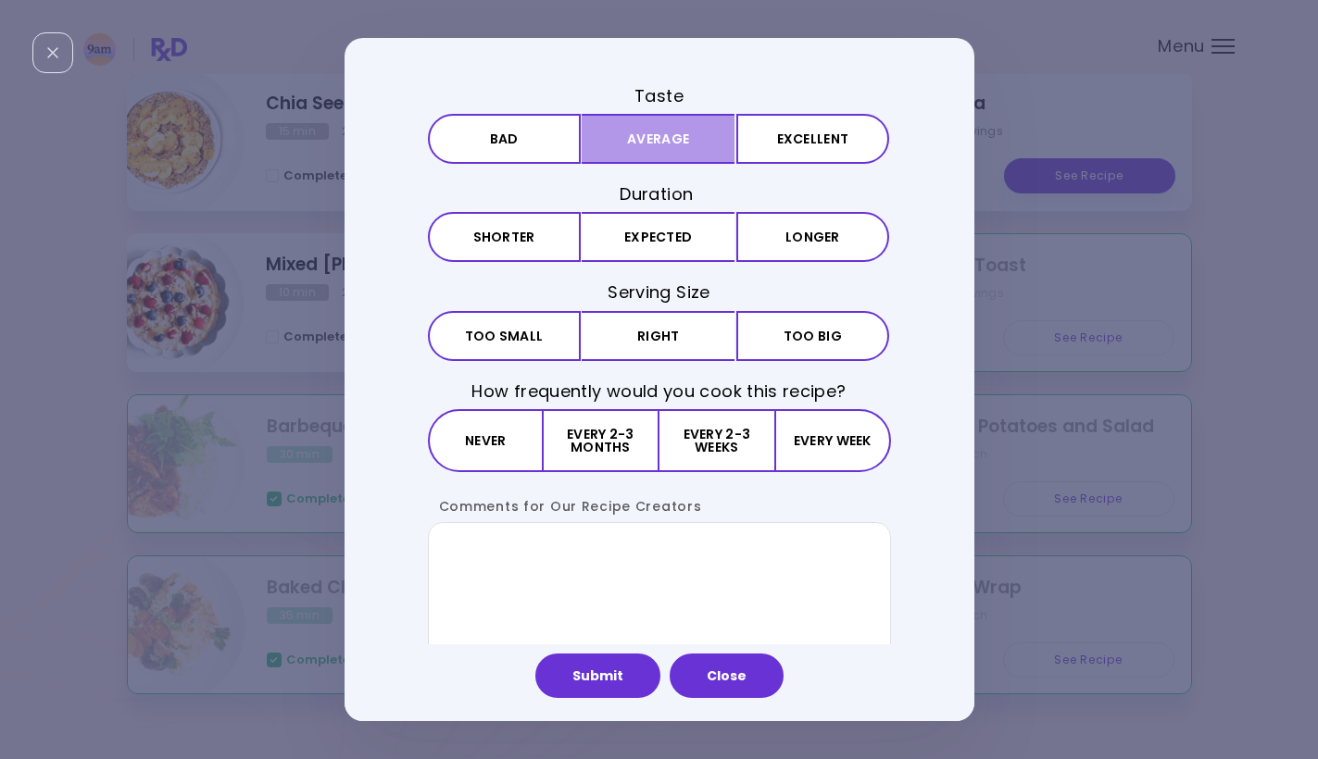
click at [652, 136] on button "Average" at bounding box center [658, 139] width 153 height 50
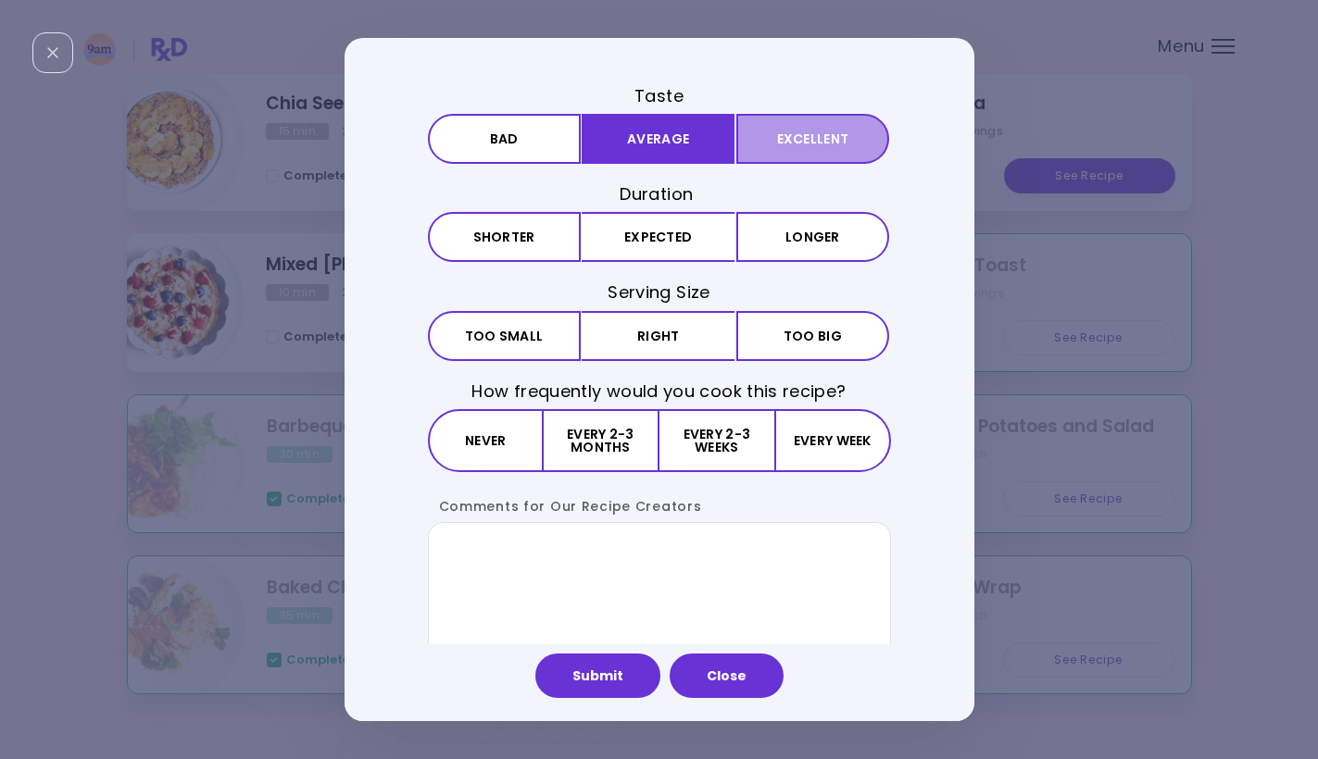
click at [802, 137] on button "Excellent" at bounding box center [812, 139] width 153 height 50
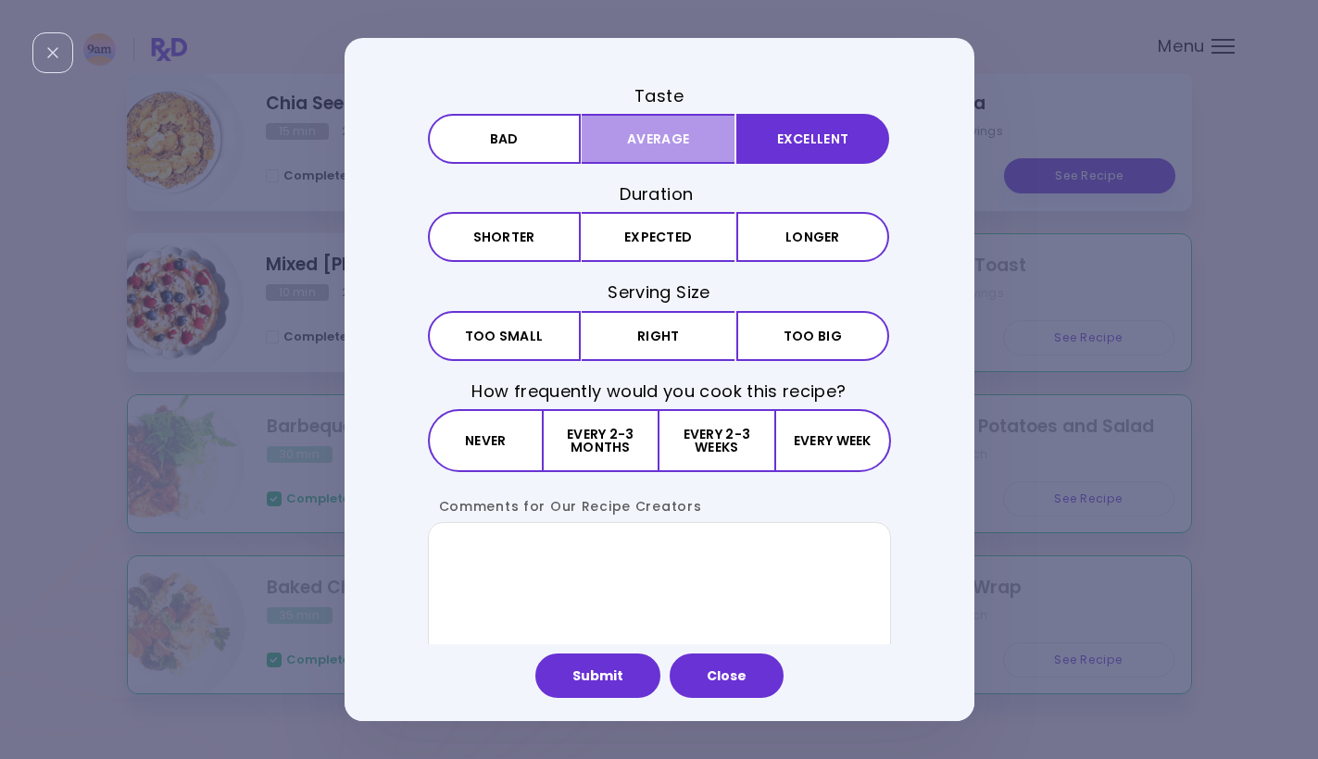
click at [643, 139] on button "Average" at bounding box center [658, 139] width 153 height 50
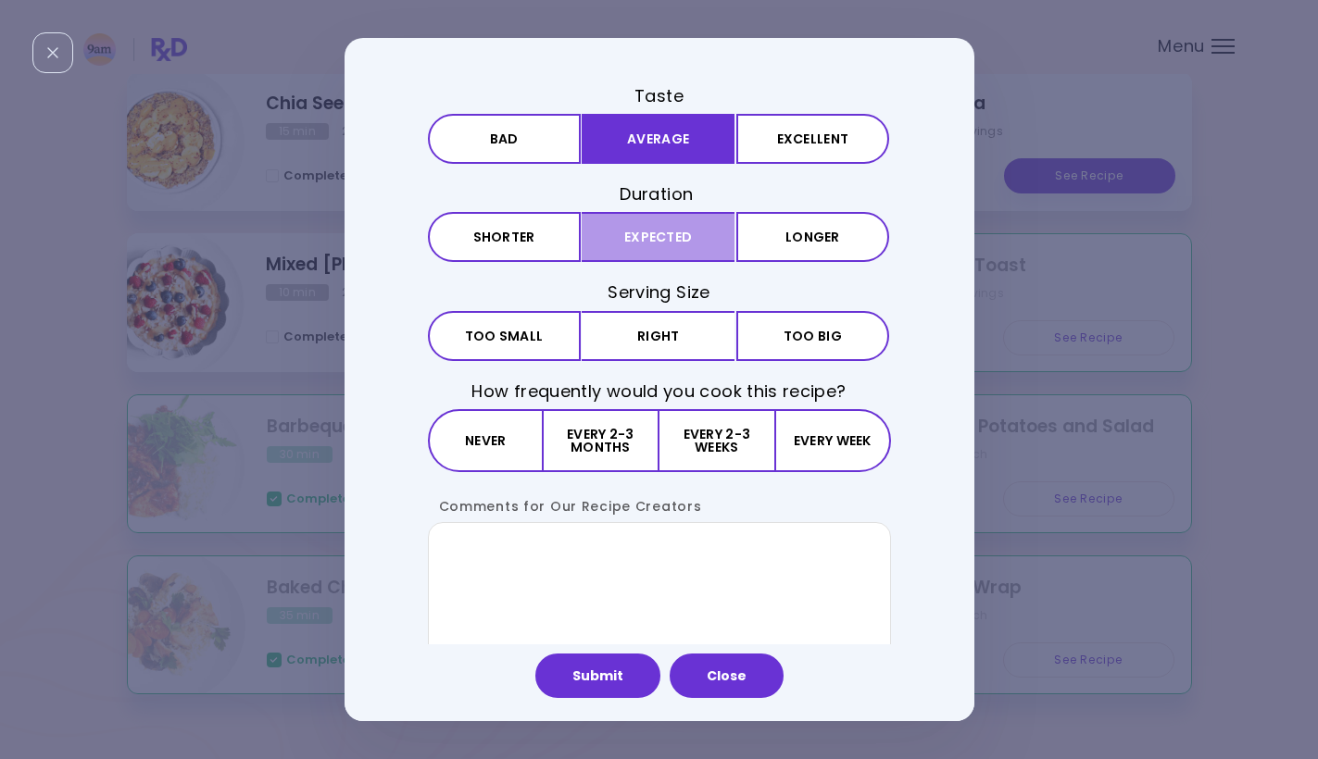
click at [643, 256] on button "Expected" at bounding box center [658, 237] width 153 height 50
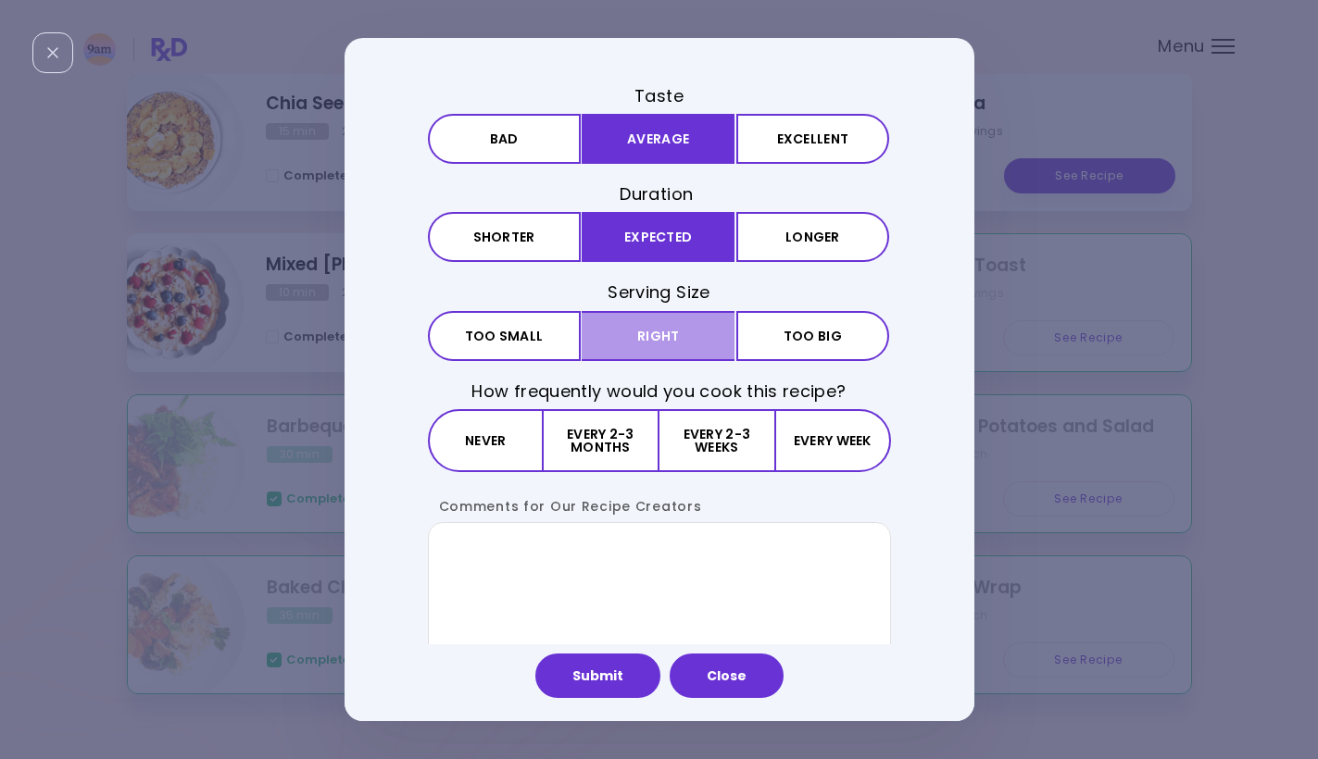
click at [658, 328] on button "Right" at bounding box center [658, 336] width 153 height 50
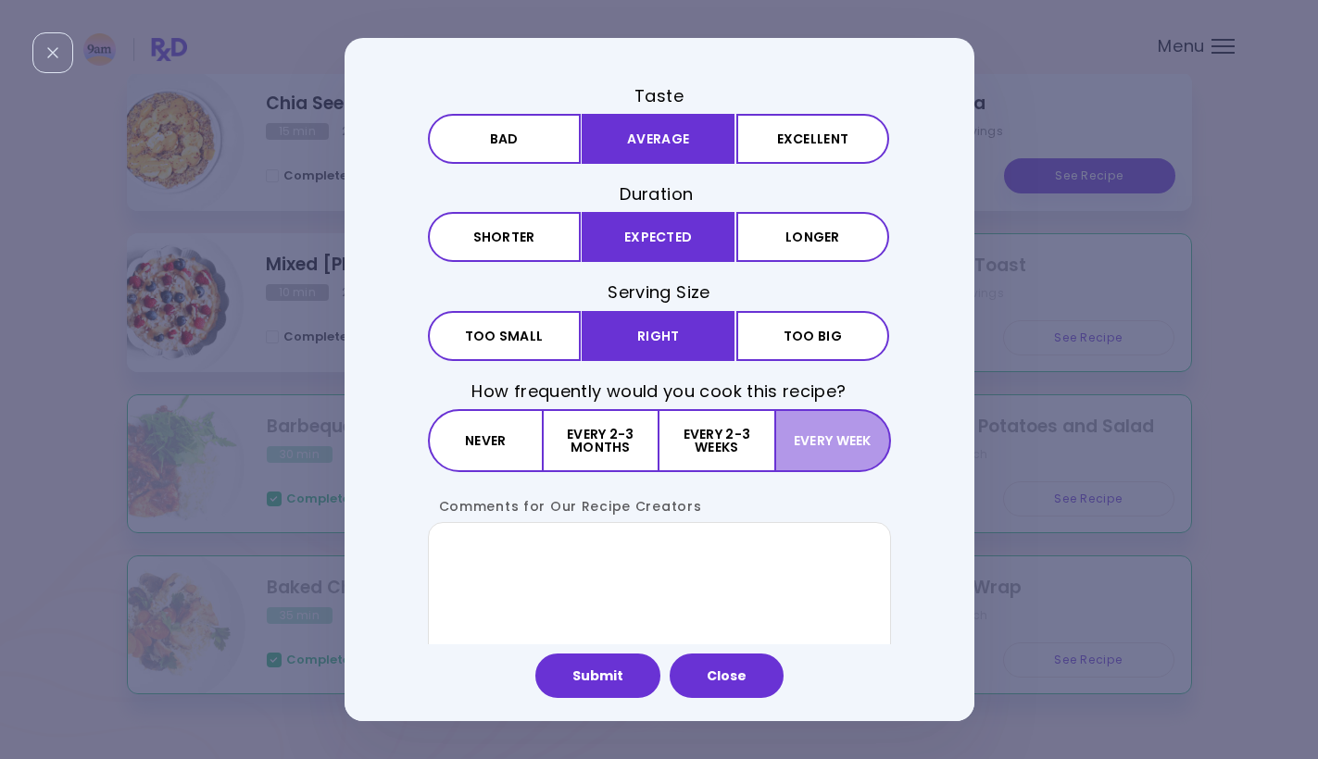
click at [804, 452] on button "Every week" at bounding box center [832, 440] width 116 height 63
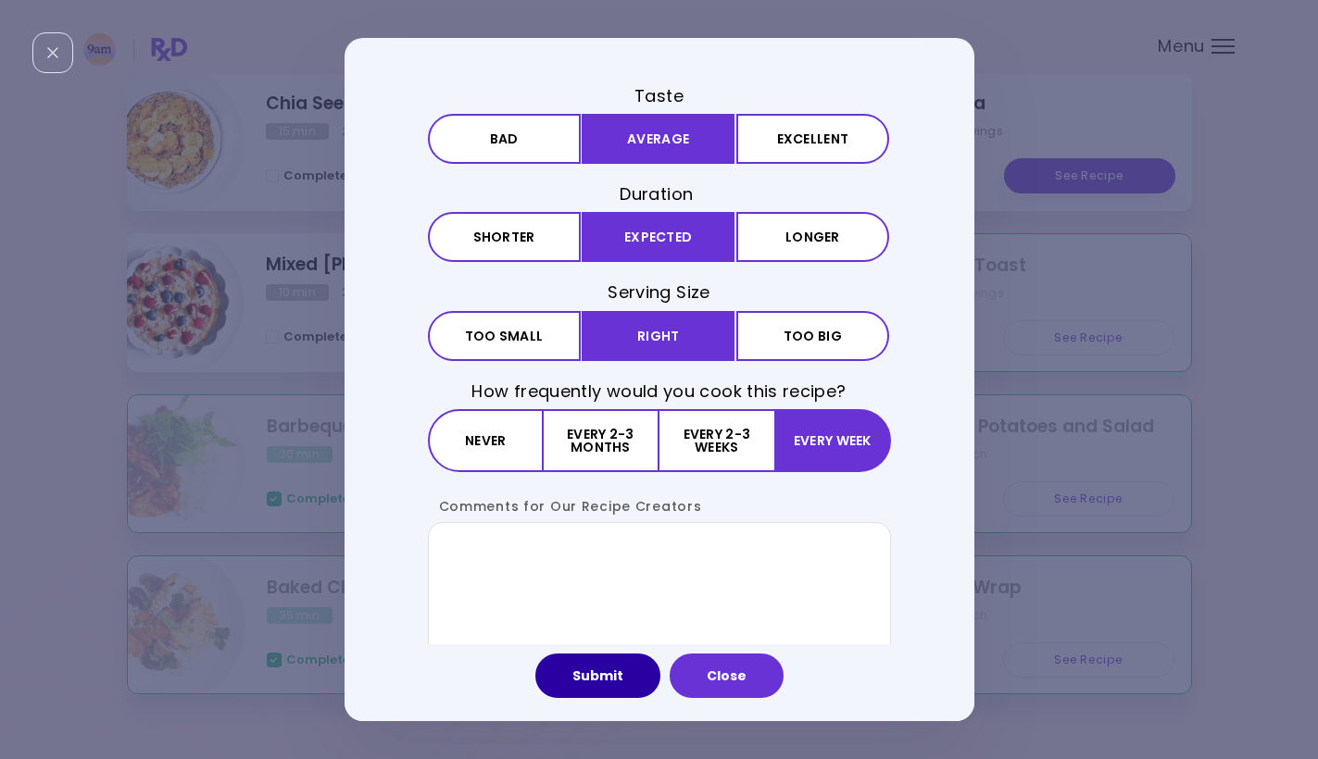
click at [619, 673] on button "Submit" at bounding box center [597, 676] width 125 height 44
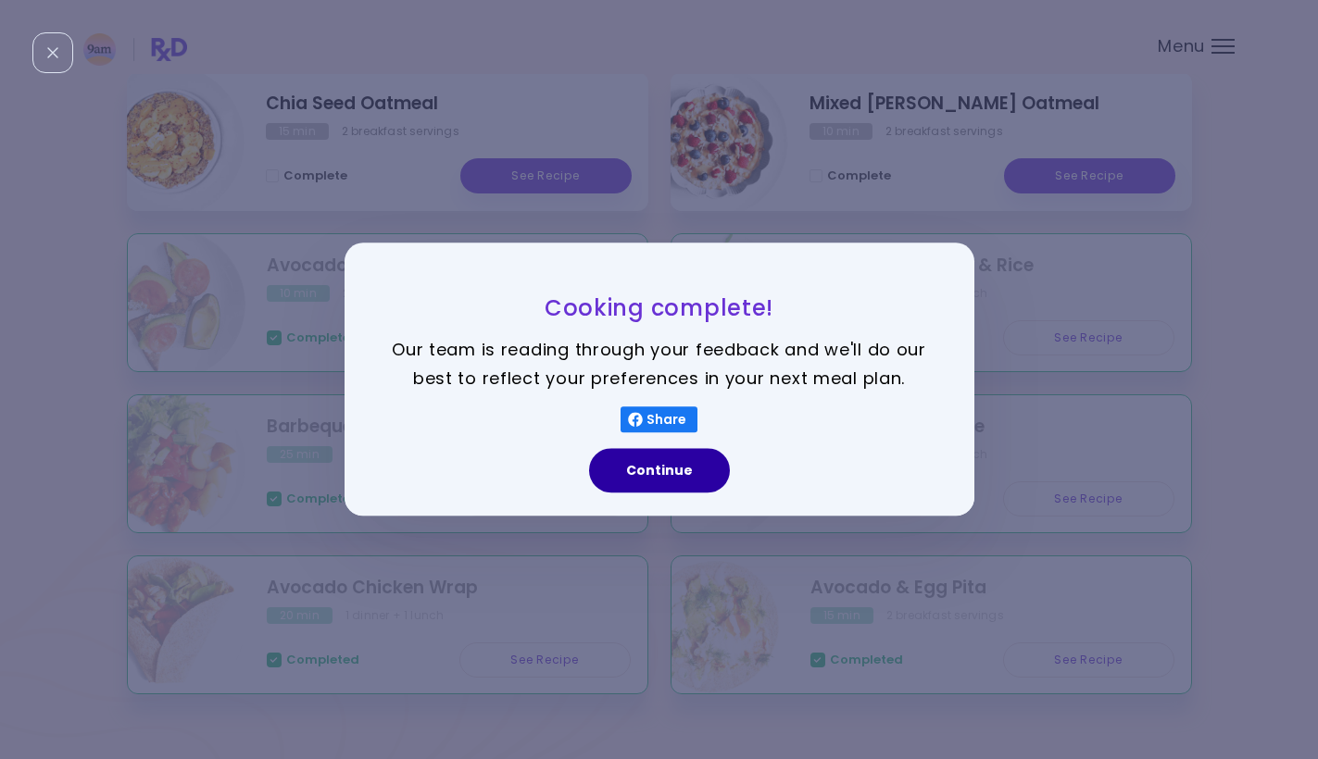
click at [616, 491] on button "Continue" at bounding box center [659, 471] width 141 height 44
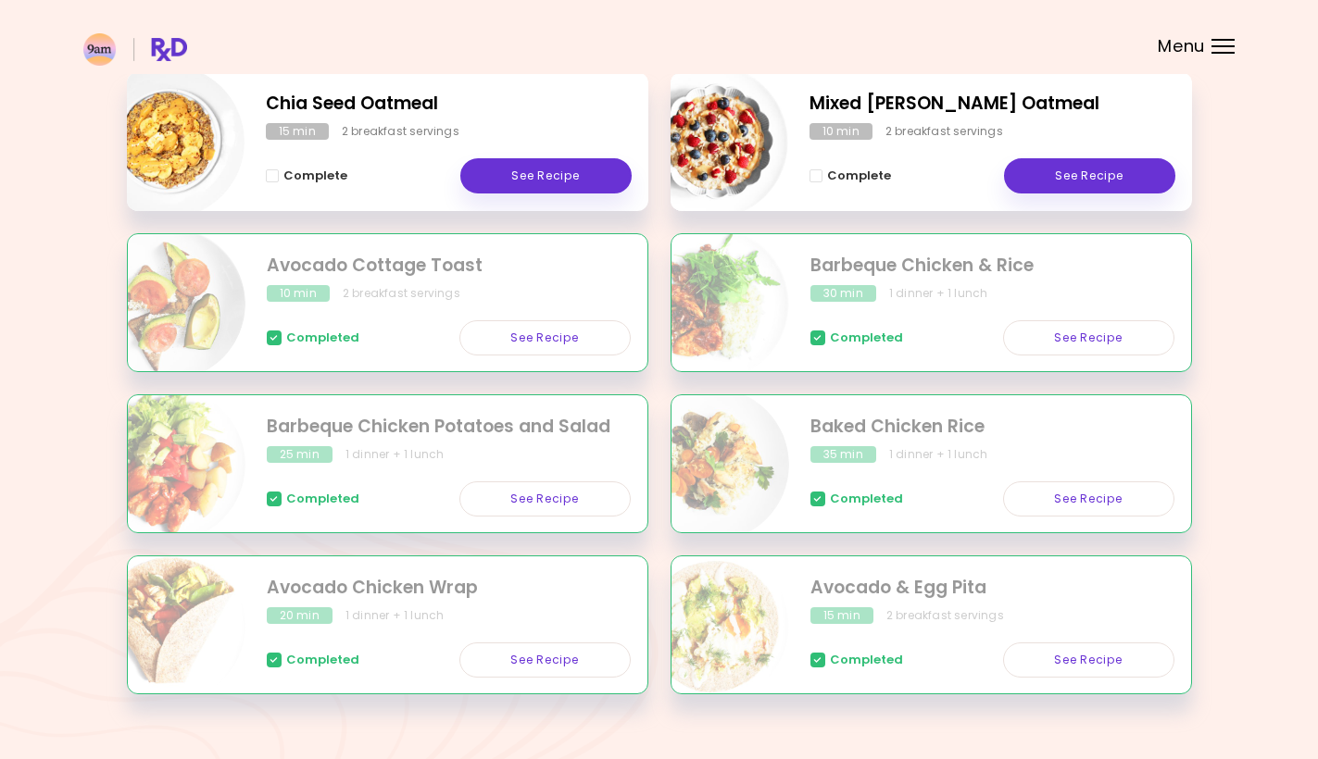
click at [1198, 69] on header at bounding box center [659, 37] width 1318 height 74
click at [1208, 62] on header at bounding box center [659, 37] width 1318 height 74
click at [1213, 56] on header at bounding box center [659, 37] width 1318 height 74
click at [1224, 38] on div "Menu ********* Meal Plan Create Meal Plan Pantry Settings Meal Plan 9/30/2025 8…" at bounding box center [659, 250] width 1318 height 1092
click at [1222, 48] on div "Menu" at bounding box center [1222, 46] width 23 height 15
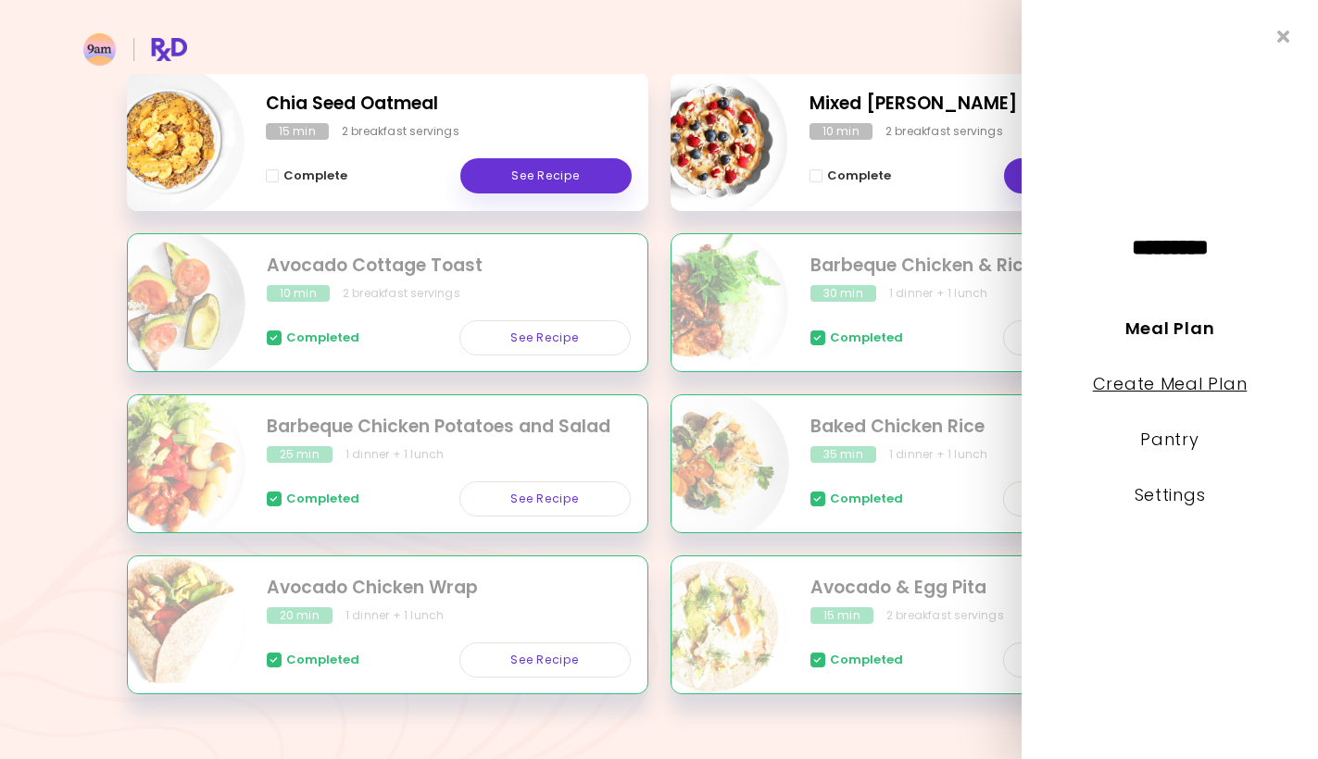
click at [1154, 382] on link "Create Meal Plan" at bounding box center [1170, 383] width 155 height 23
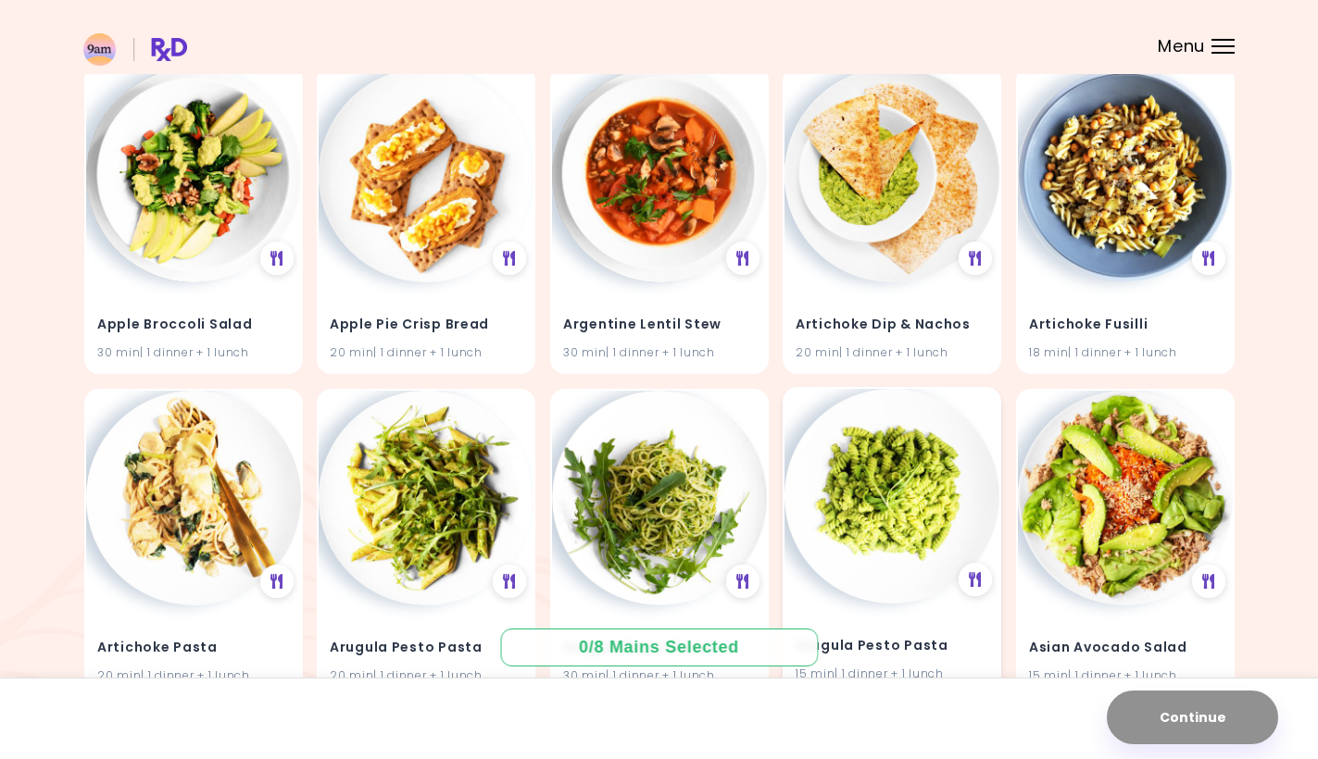
scroll to position [259, 0]
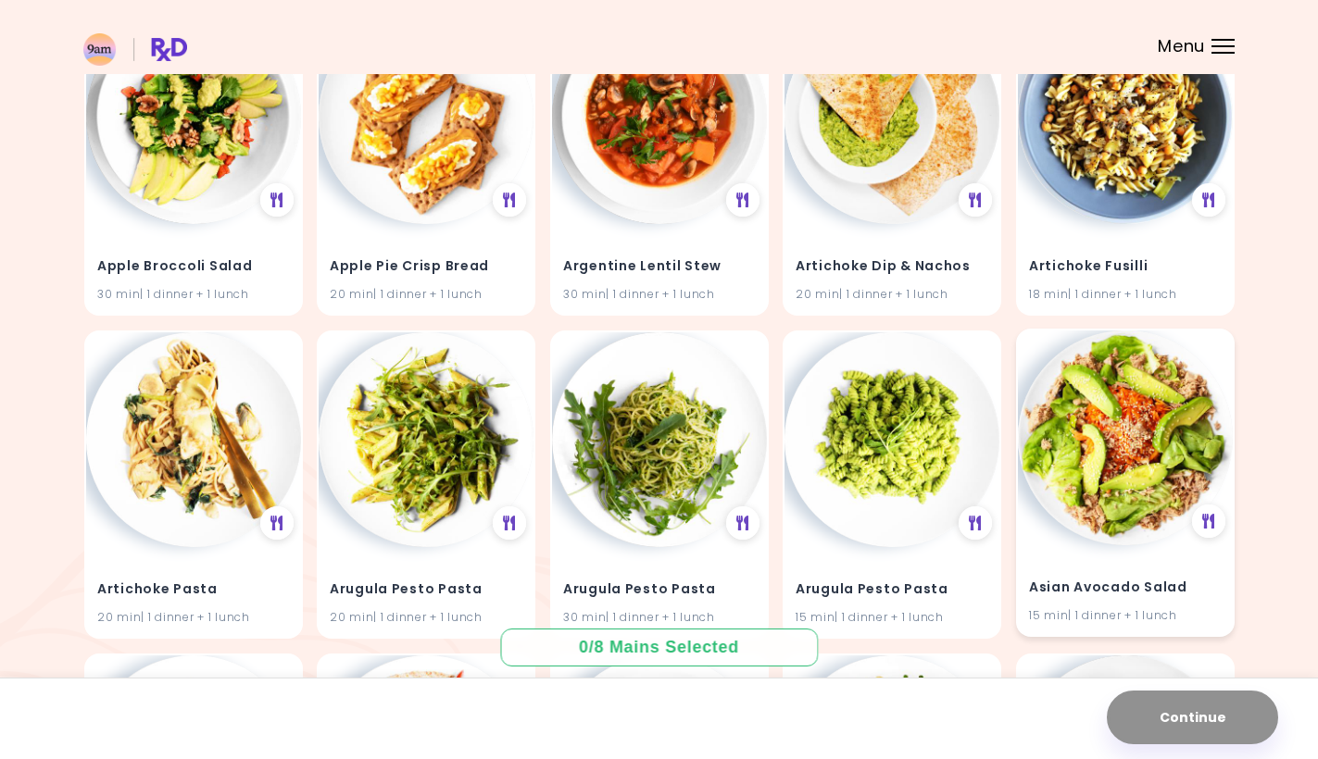
click at [1146, 557] on div "Asian Avocado Salad 15 min | 1 dinner + 1 lunch" at bounding box center [1125, 590] width 215 height 91
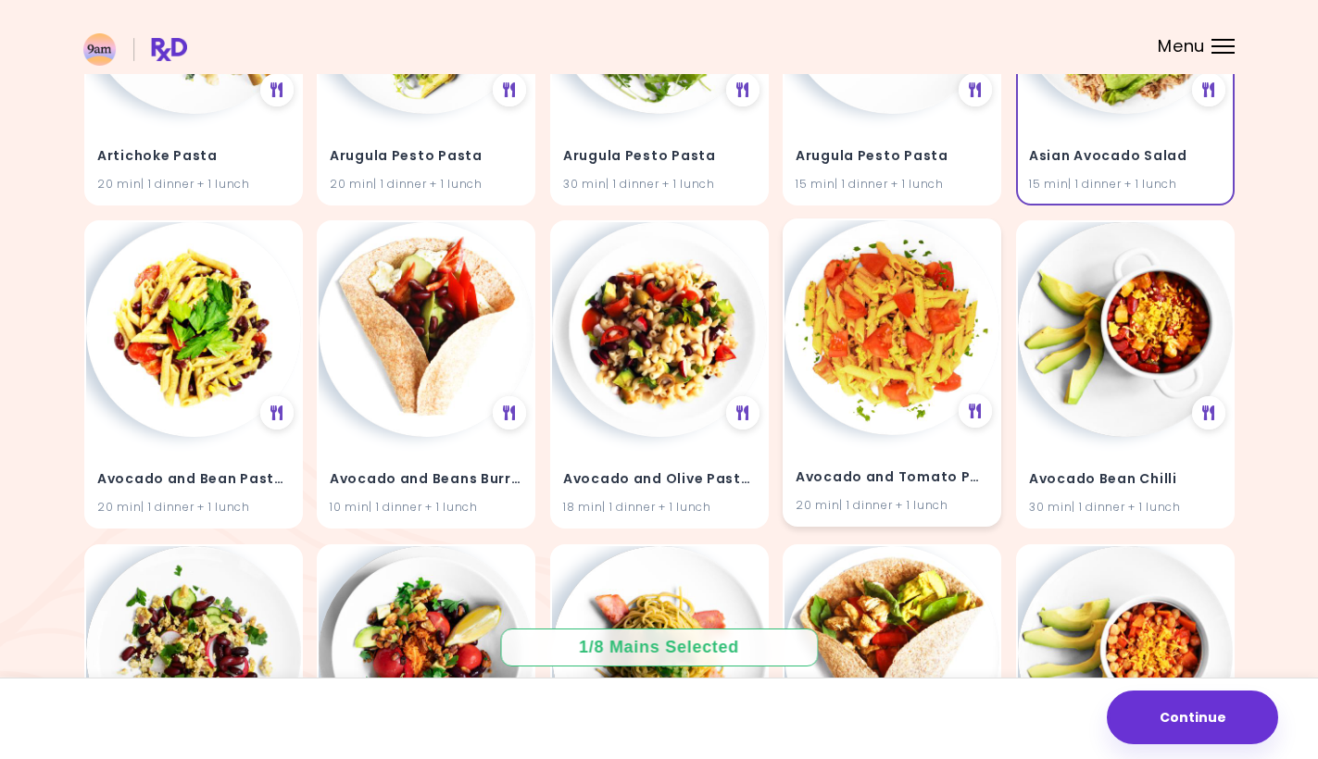
scroll to position [720, 0]
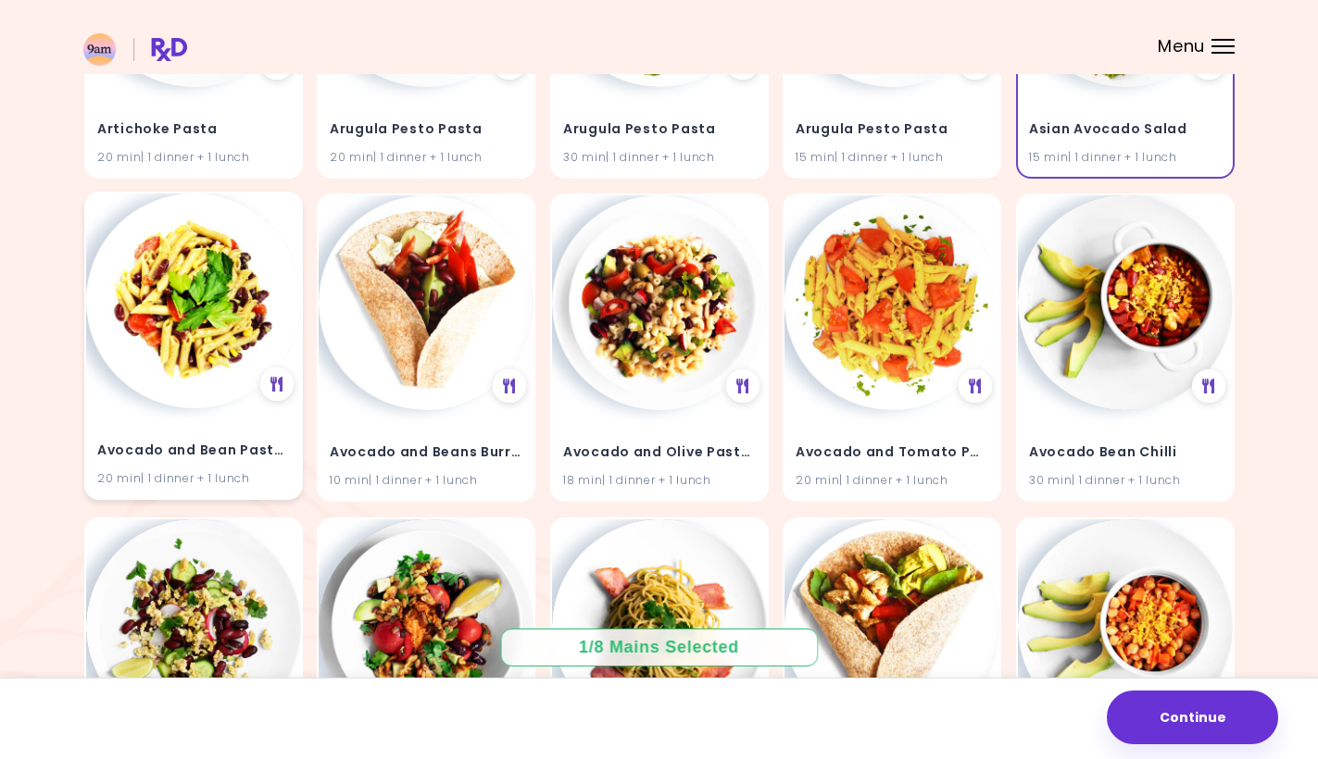
click at [206, 410] on div "Avocado and Bean Pasta Salad 20 min | 1 dinner + 1 lunch" at bounding box center [193, 453] width 215 height 91
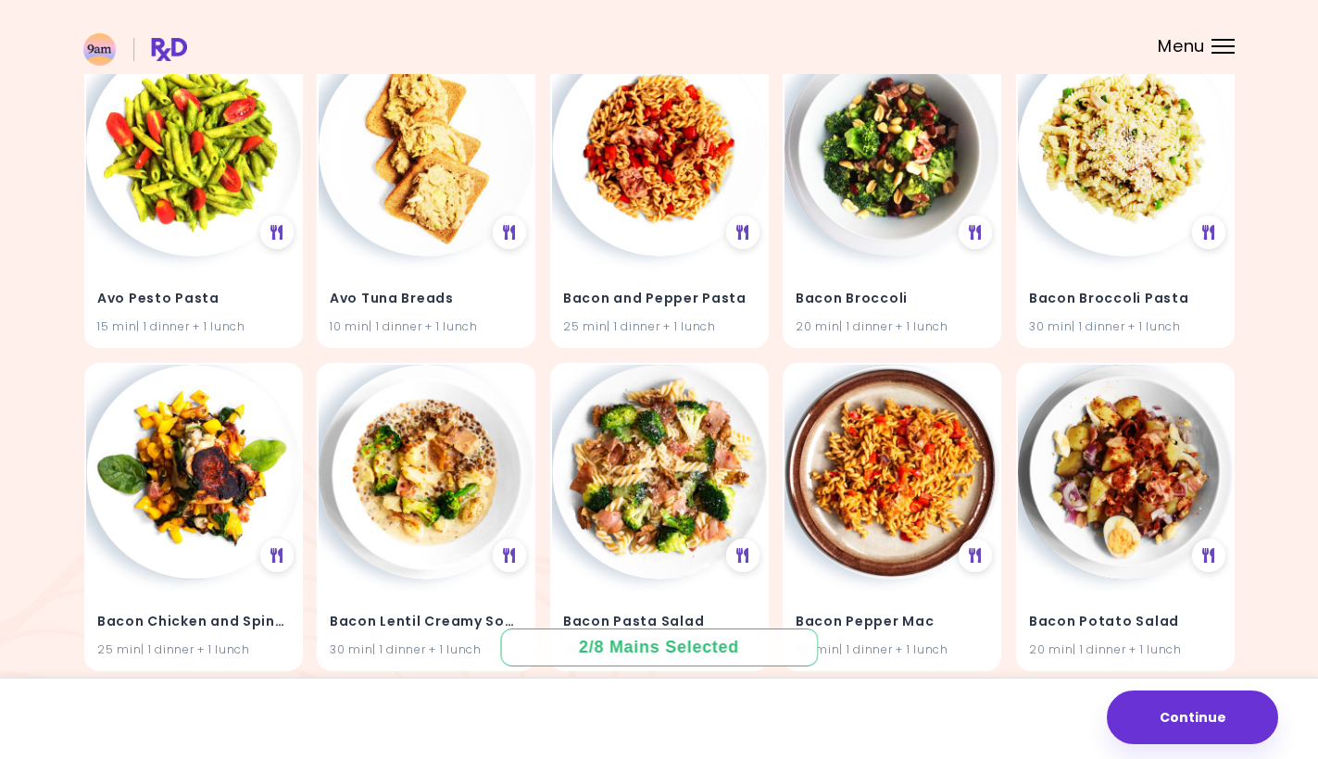
scroll to position [2499, 0]
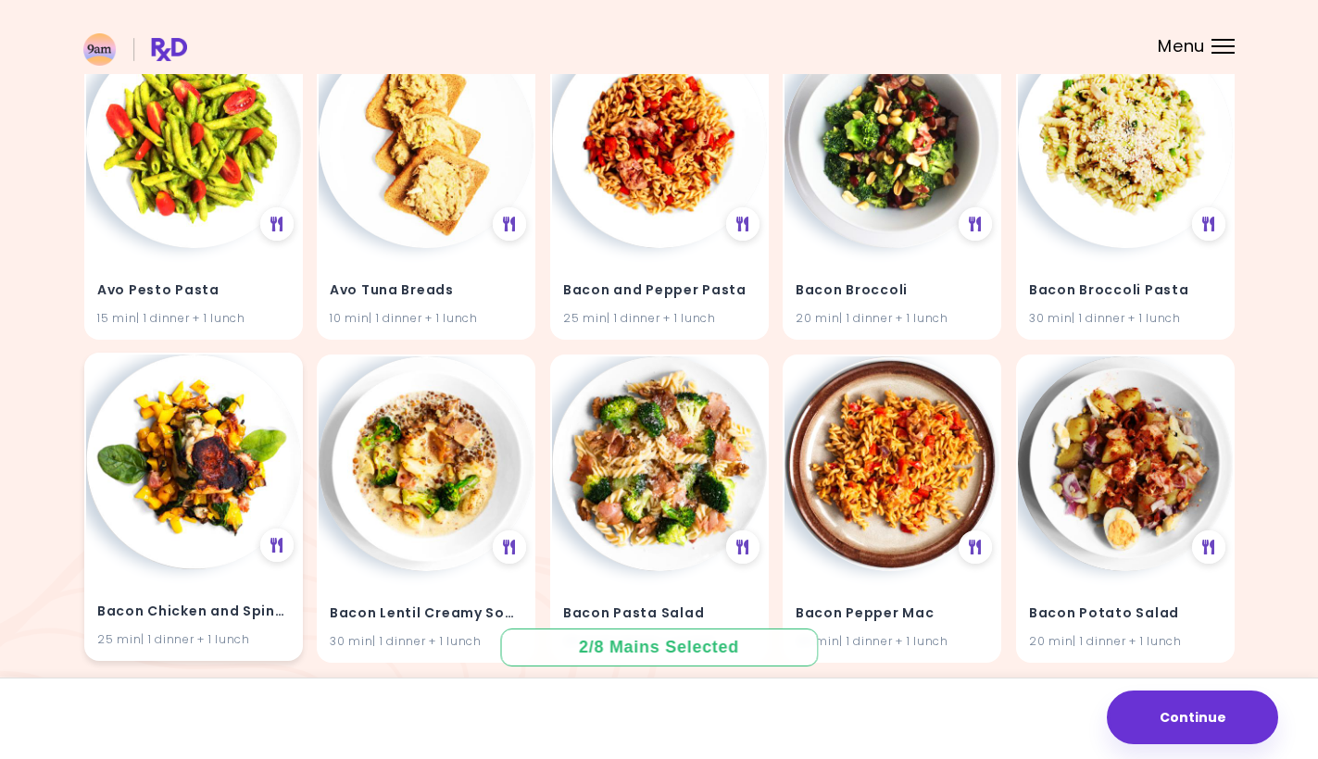
click at [256, 495] on img at bounding box center [193, 462] width 215 height 215
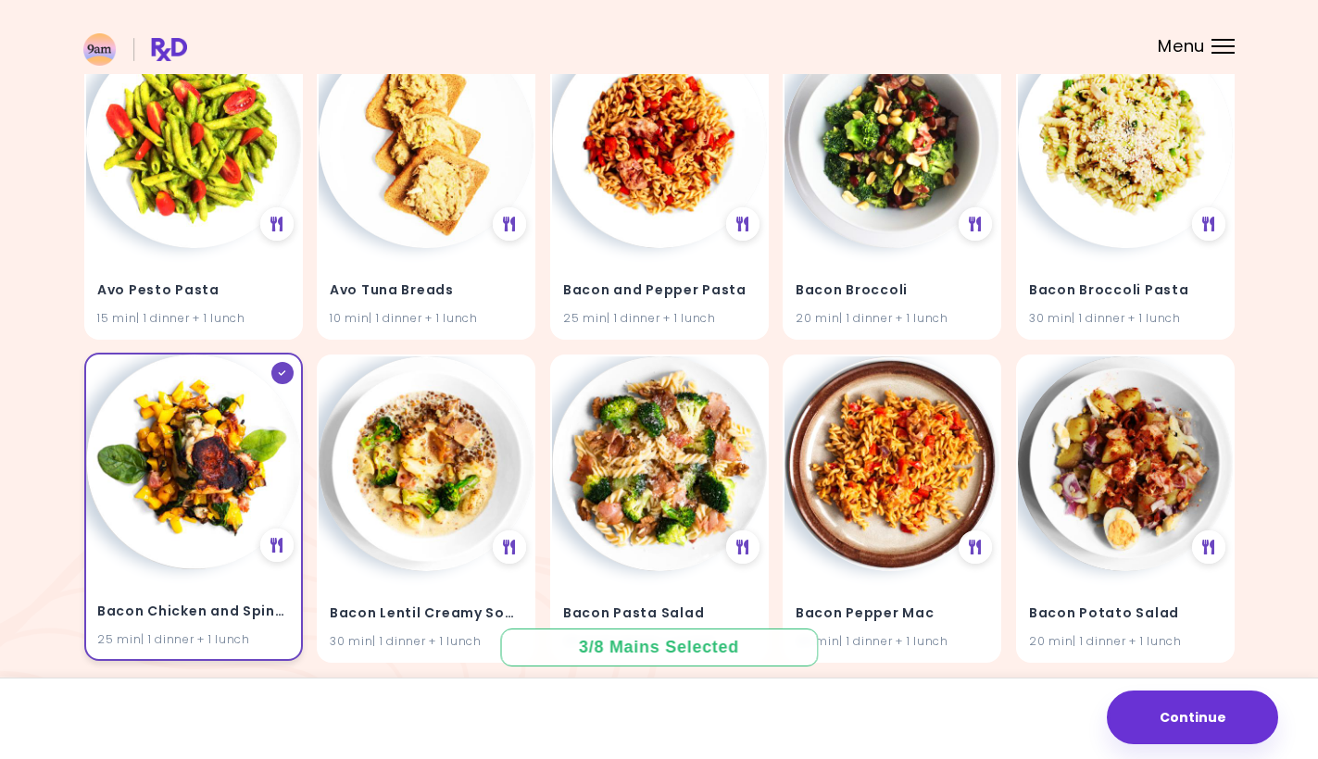
click at [276, 365] on div at bounding box center [281, 373] width 22 height 22
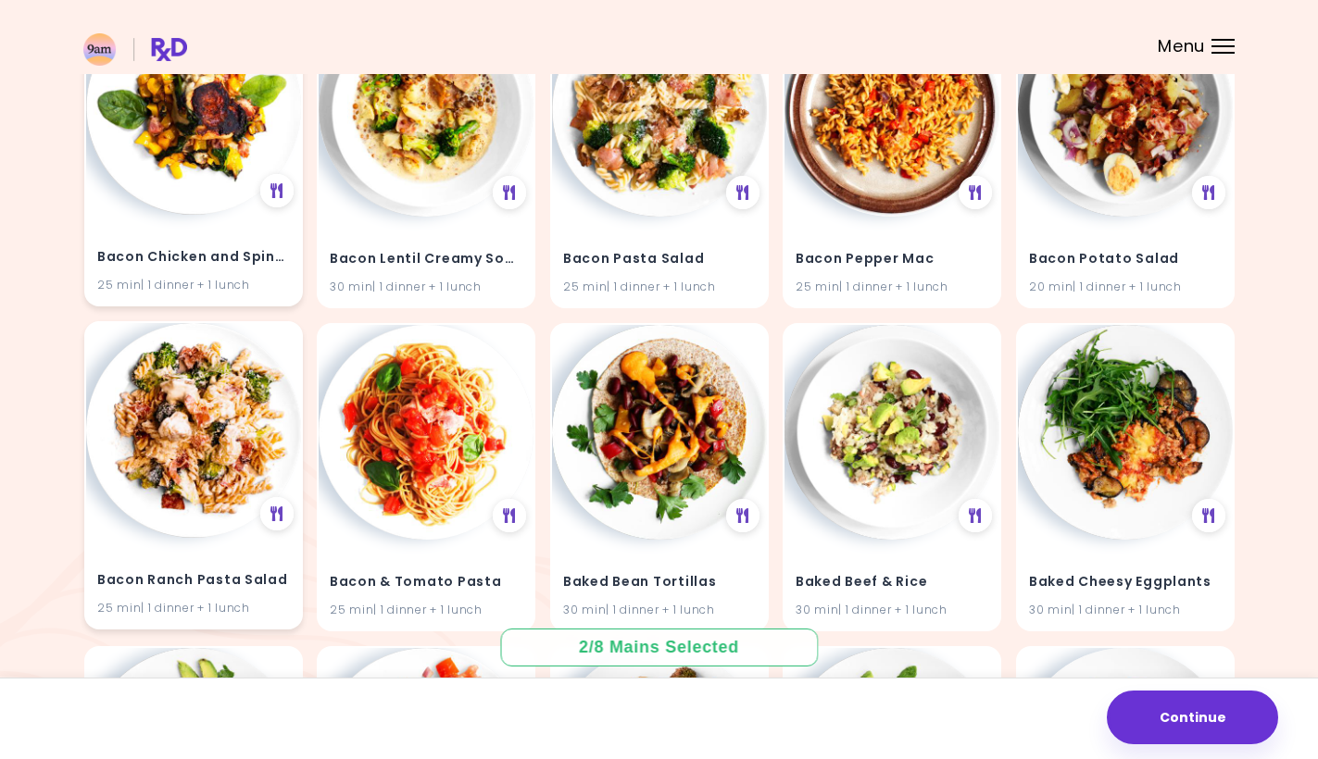
scroll to position [2855, 0]
click at [249, 378] on img at bounding box center [193, 429] width 215 height 215
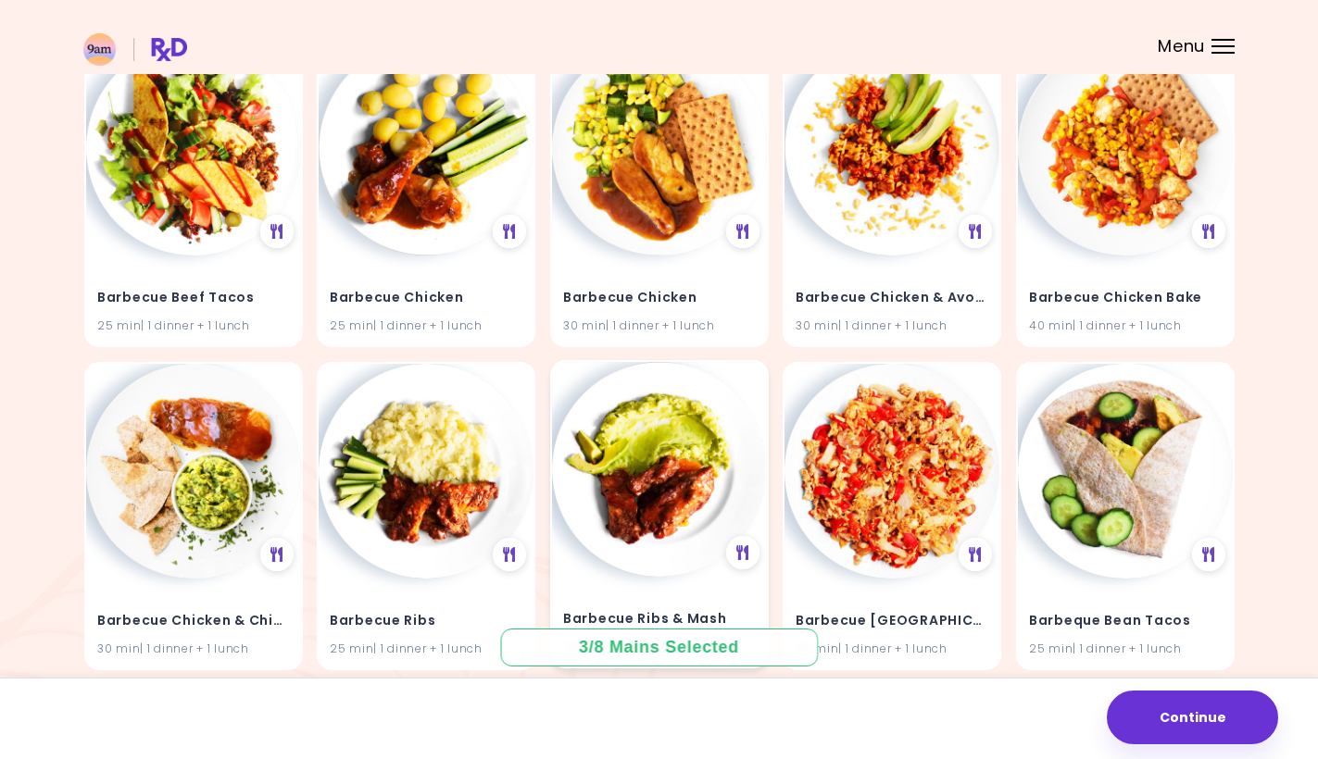
scroll to position [5414, 0]
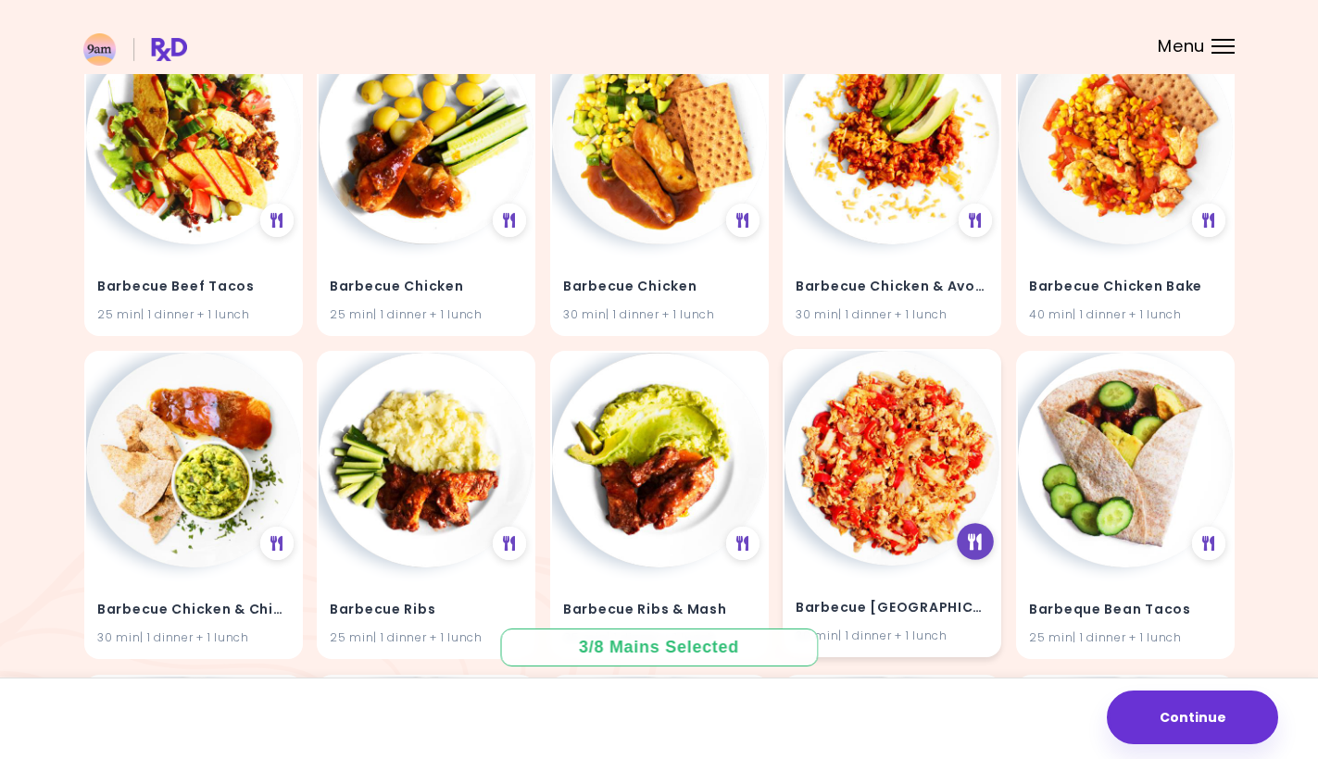
click at [974, 533] on icon at bounding box center [975, 541] width 14 height 17
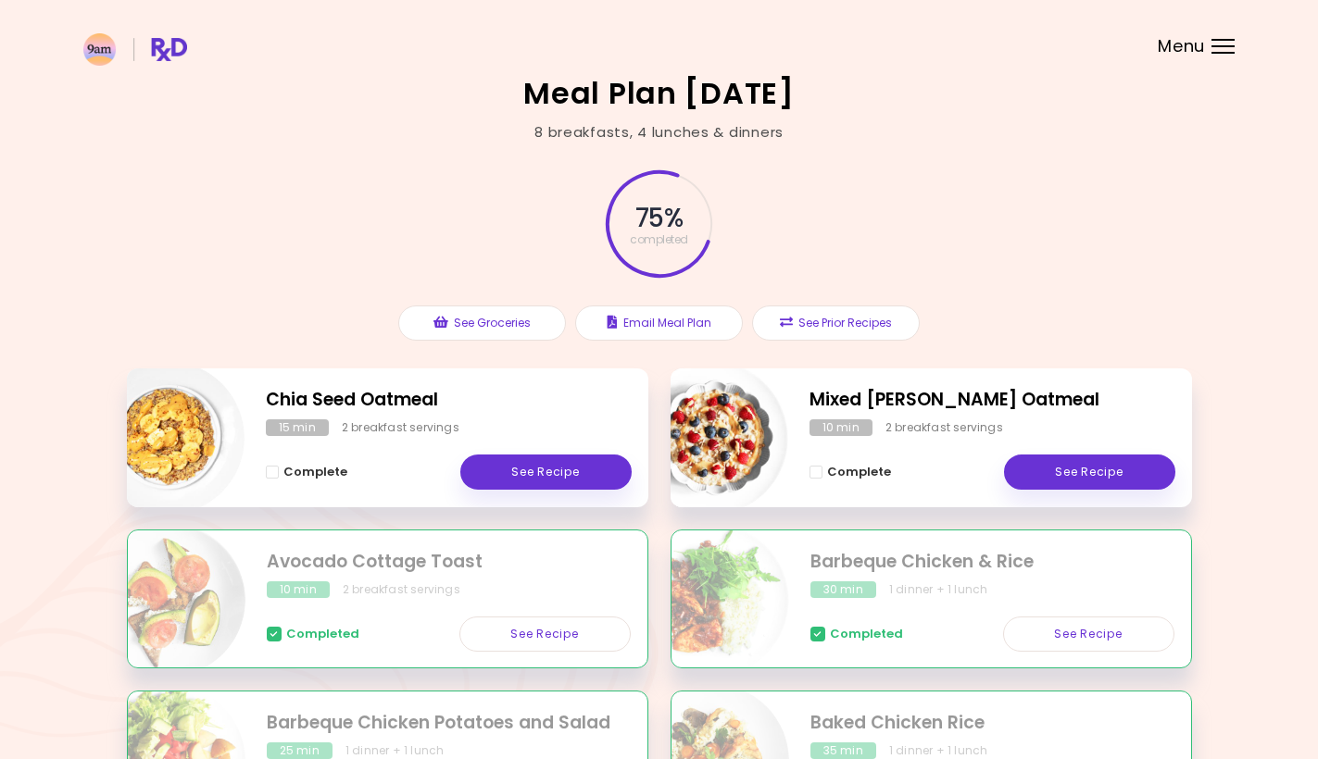
click at [1227, 63] on header at bounding box center [659, 37] width 1318 height 74
click at [1219, 36] on header at bounding box center [659, 37] width 1318 height 74
click at [1219, 39] on div at bounding box center [1222, 40] width 23 height 2
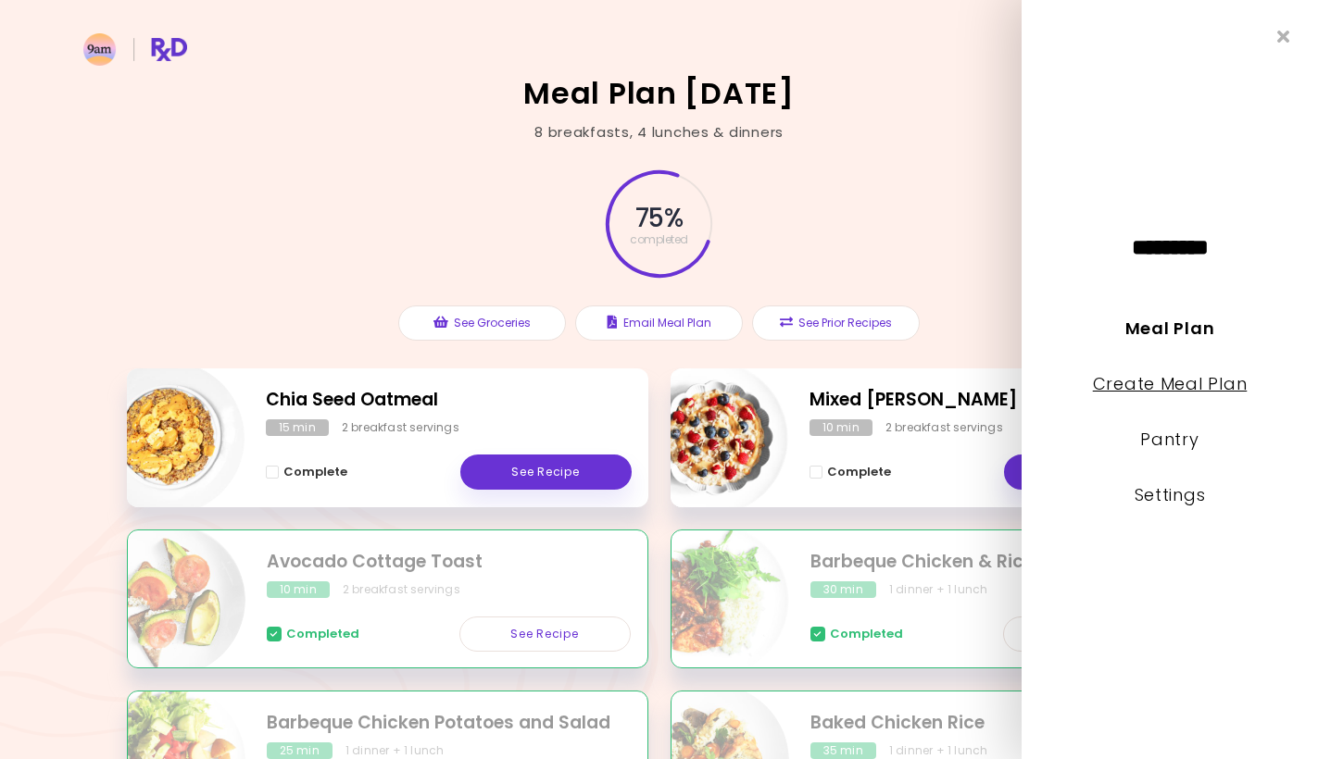
click at [1114, 389] on link "Create Meal Plan" at bounding box center [1170, 383] width 155 height 23
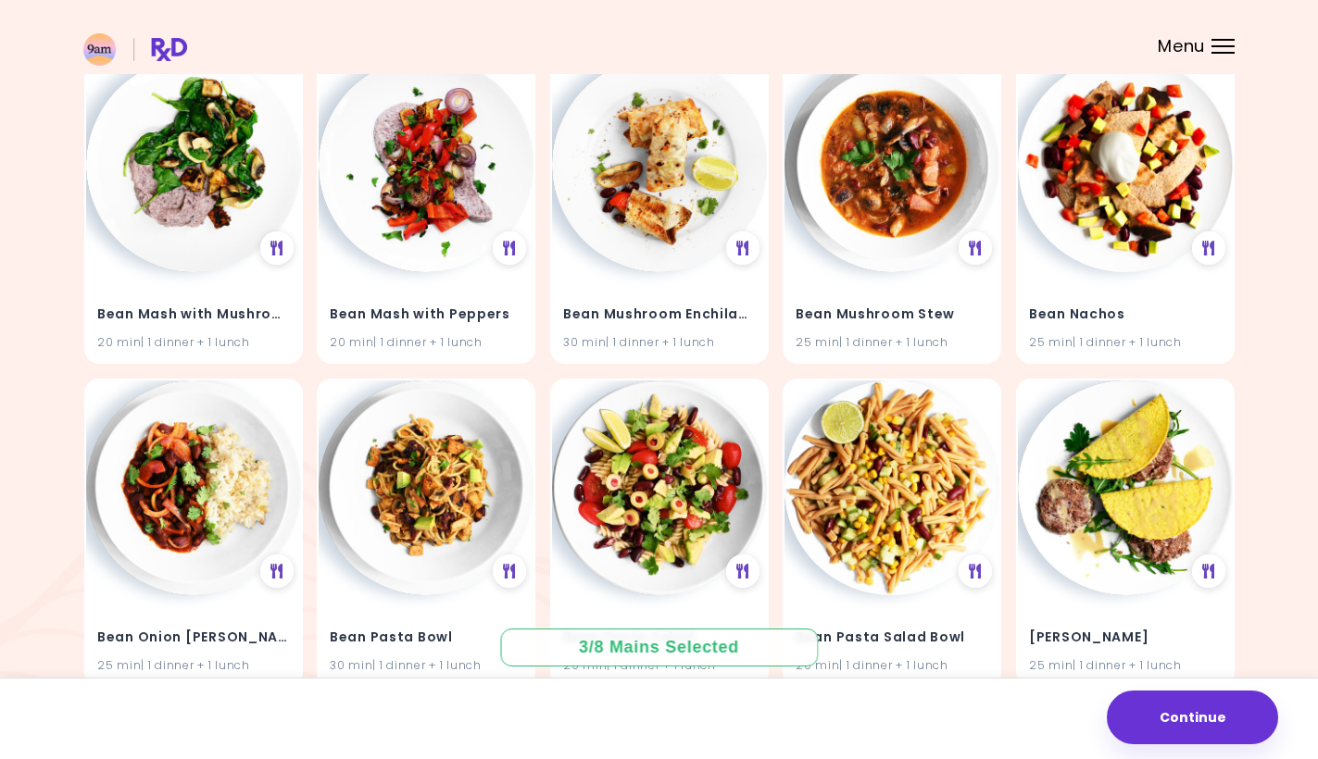
scroll to position [8622, 0]
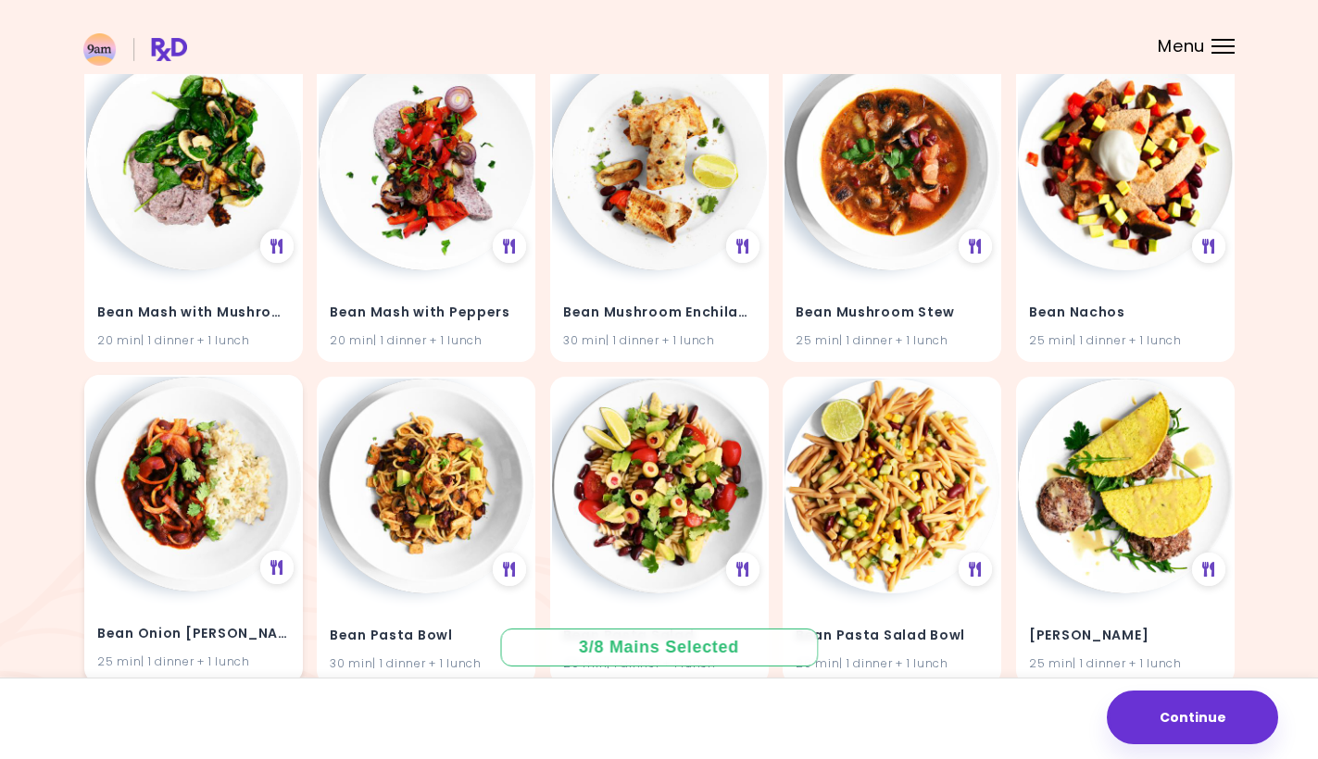
click at [236, 520] on img at bounding box center [193, 484] width 215 height 215
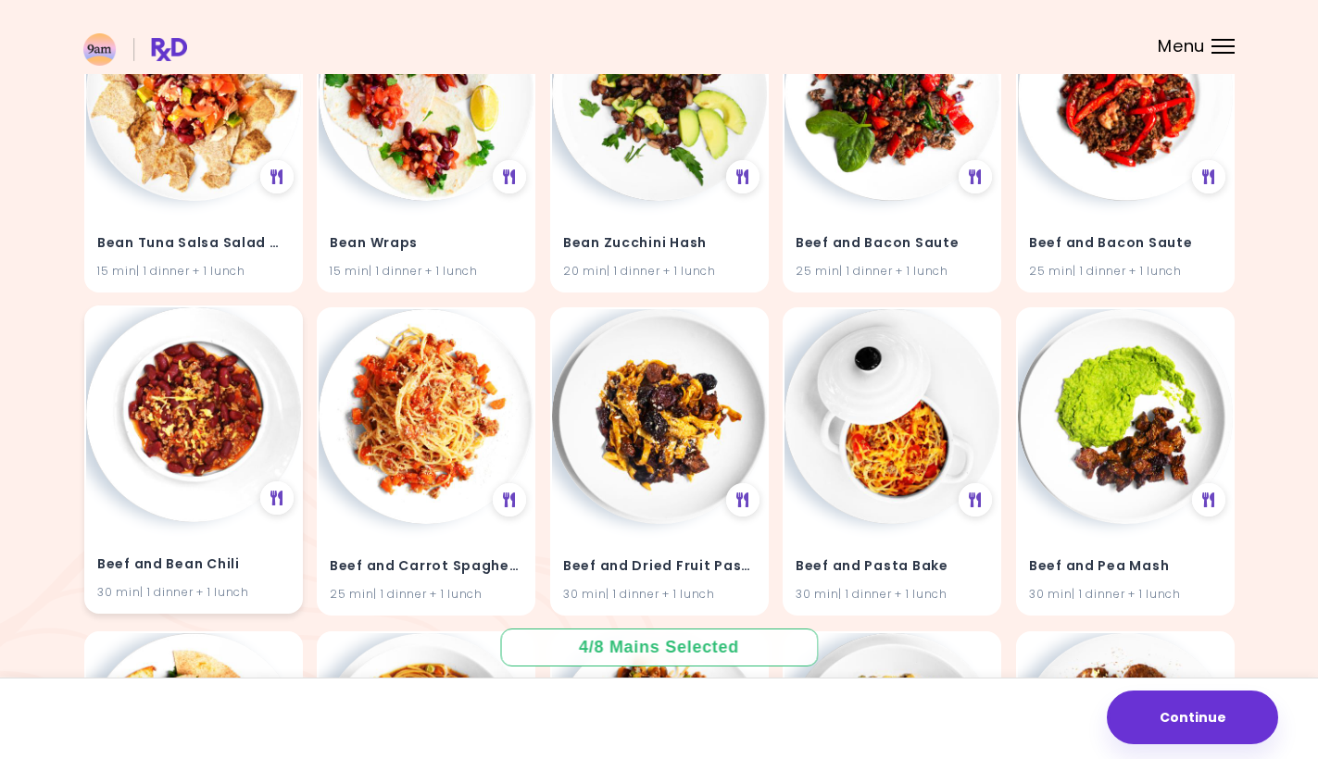
scroll to position [10342, 0]
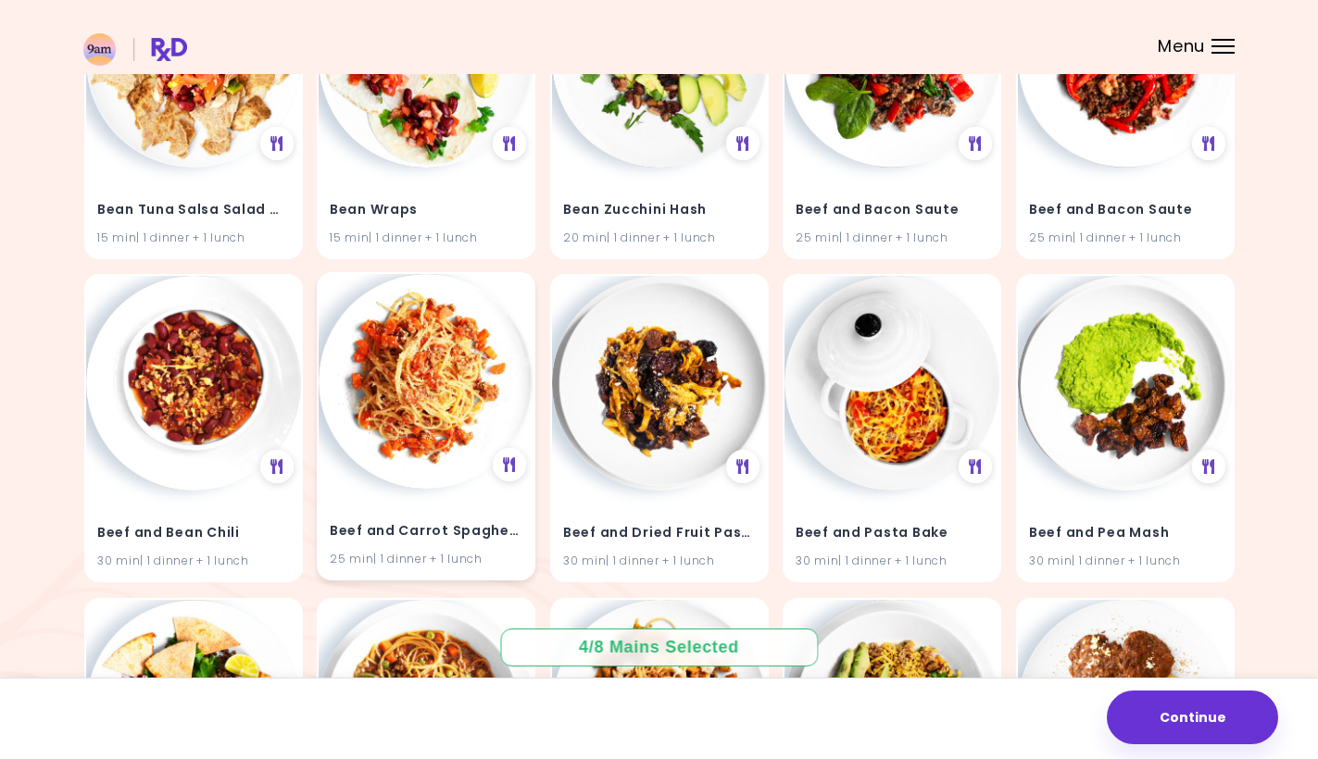
click at [479, 402] on img at bounding box center [426, 381] width 215 height 215
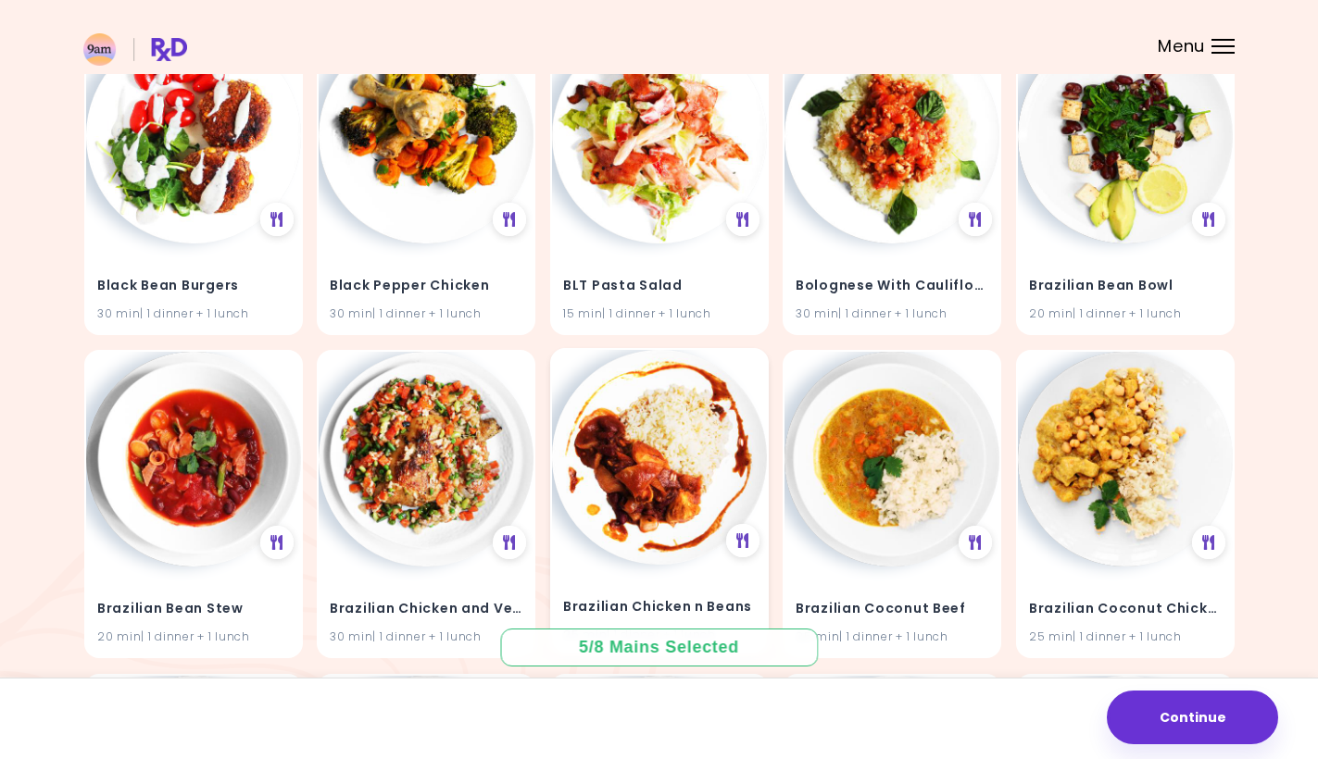
scroll to position [16421, 0]
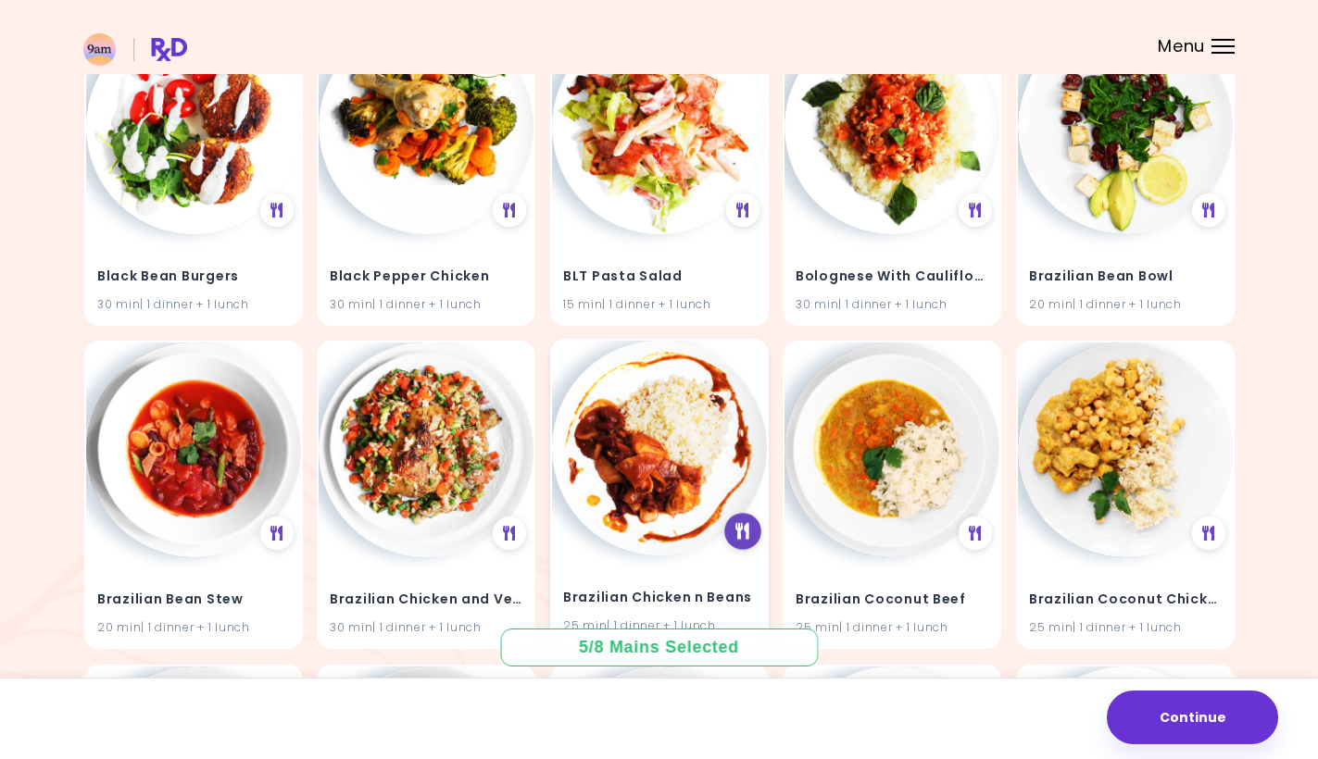
click at [740, 523] on icon at bounding box center [742, 531] width 14 height 17
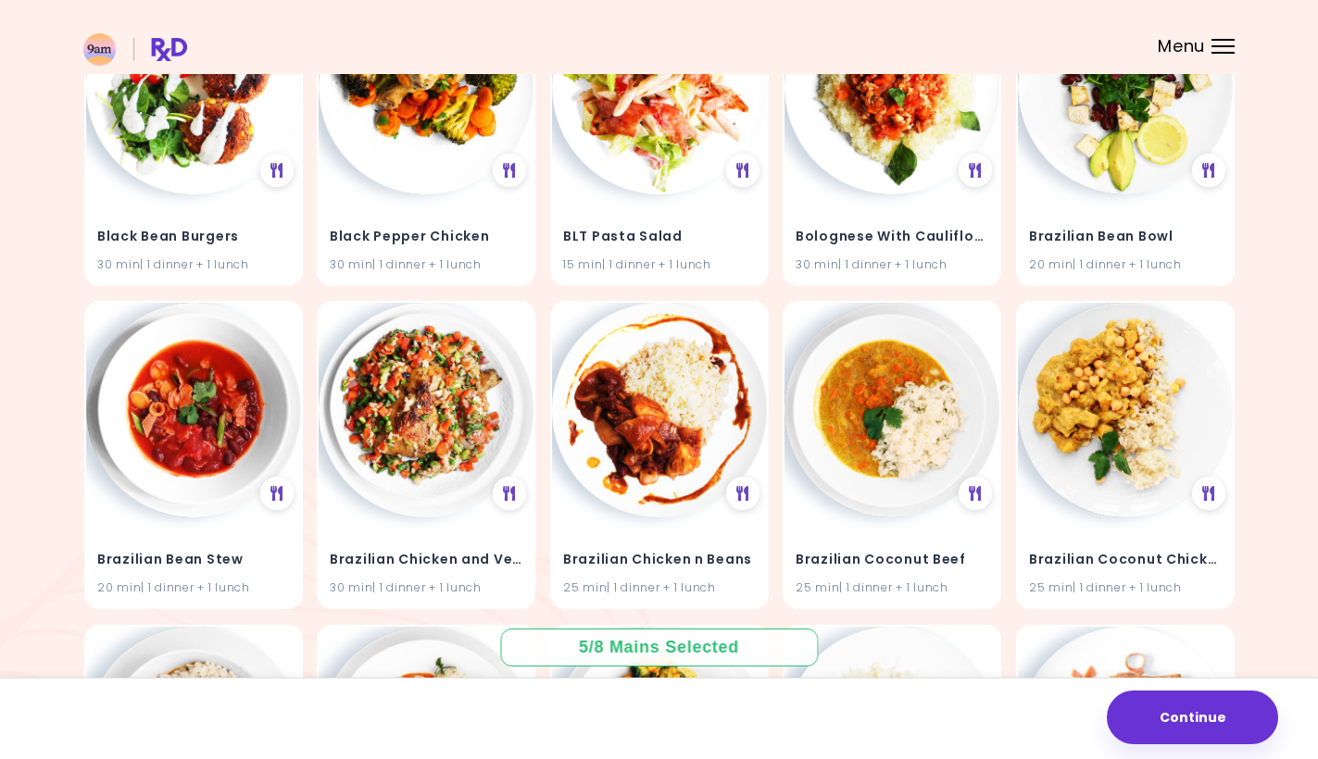
scroll to position [16460, 0]
click at [710, 465] on div "Brazilian Chicken n Beans 25 min | 1 dinner + 1 lunch" at bounding box center [659, 454] width 219 height 308
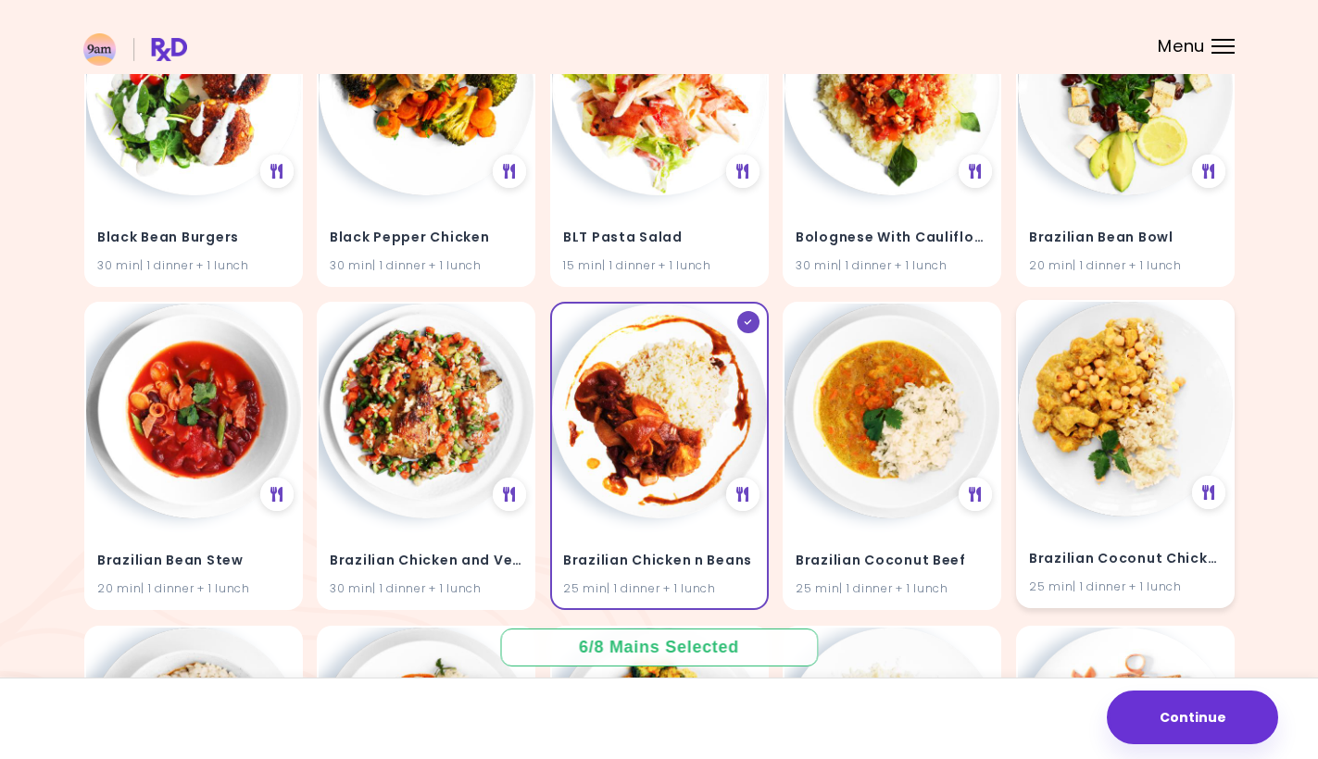
click at [1141, 433] on img at bounding box center [1125, 409] width 215 height 215
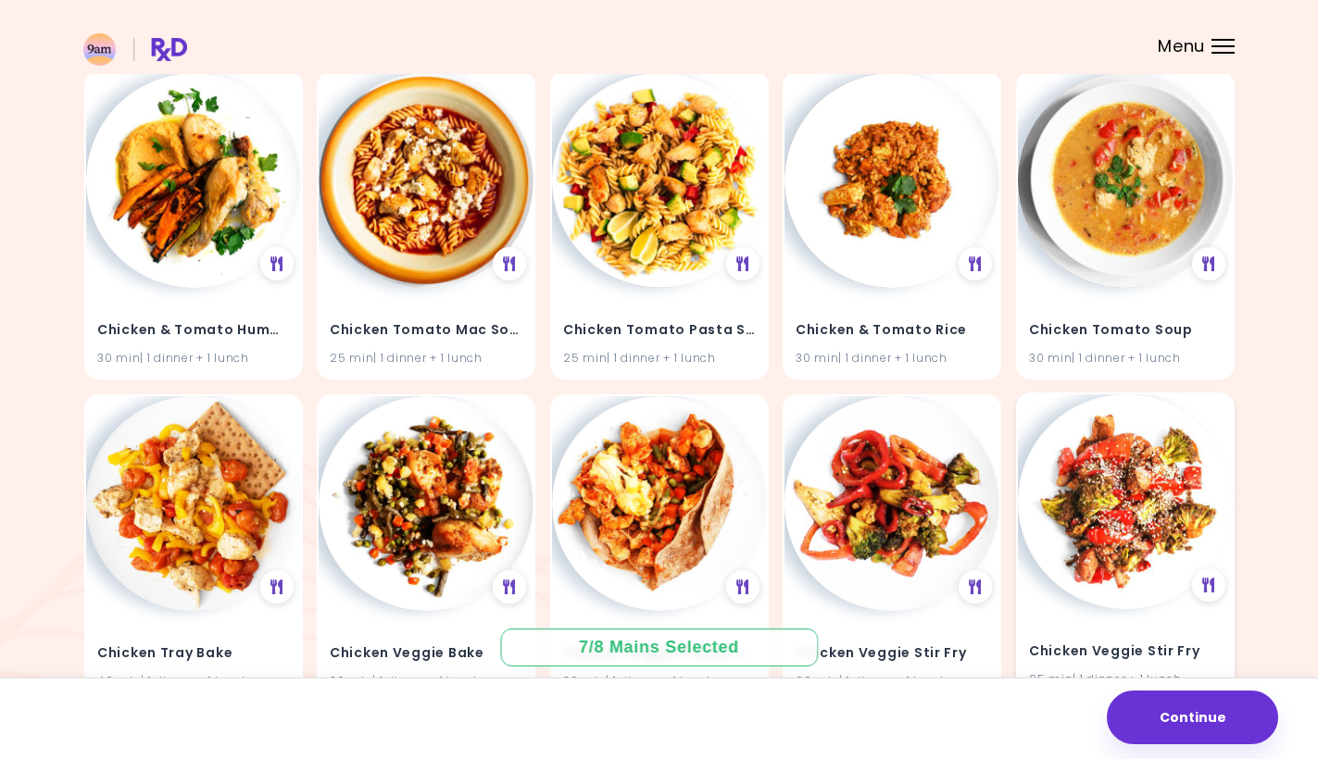
scroll to position [33158, 0]
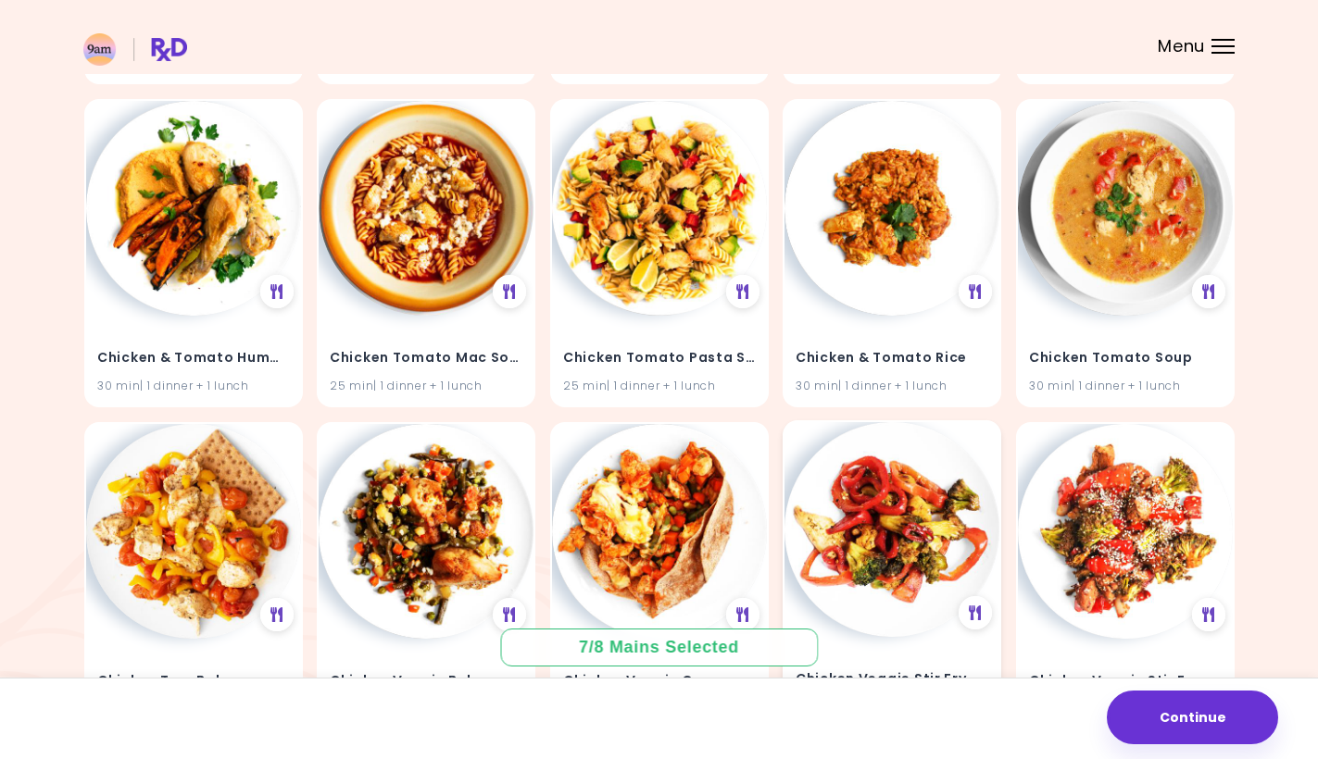
click at [908, 451] on img at bounding box center [891, 529] width 215 height 215
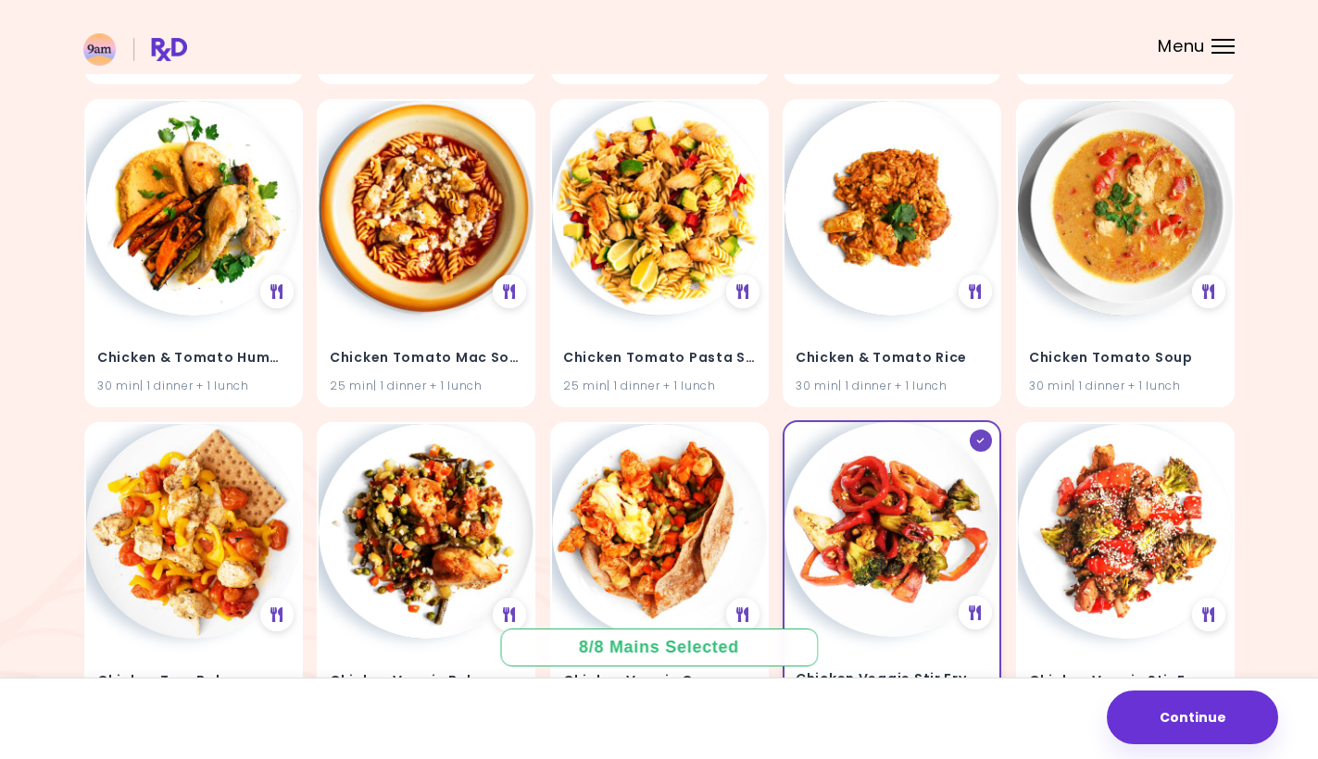
click at [983, 430] on div at bounding box center [981, 441] width 22 height 22
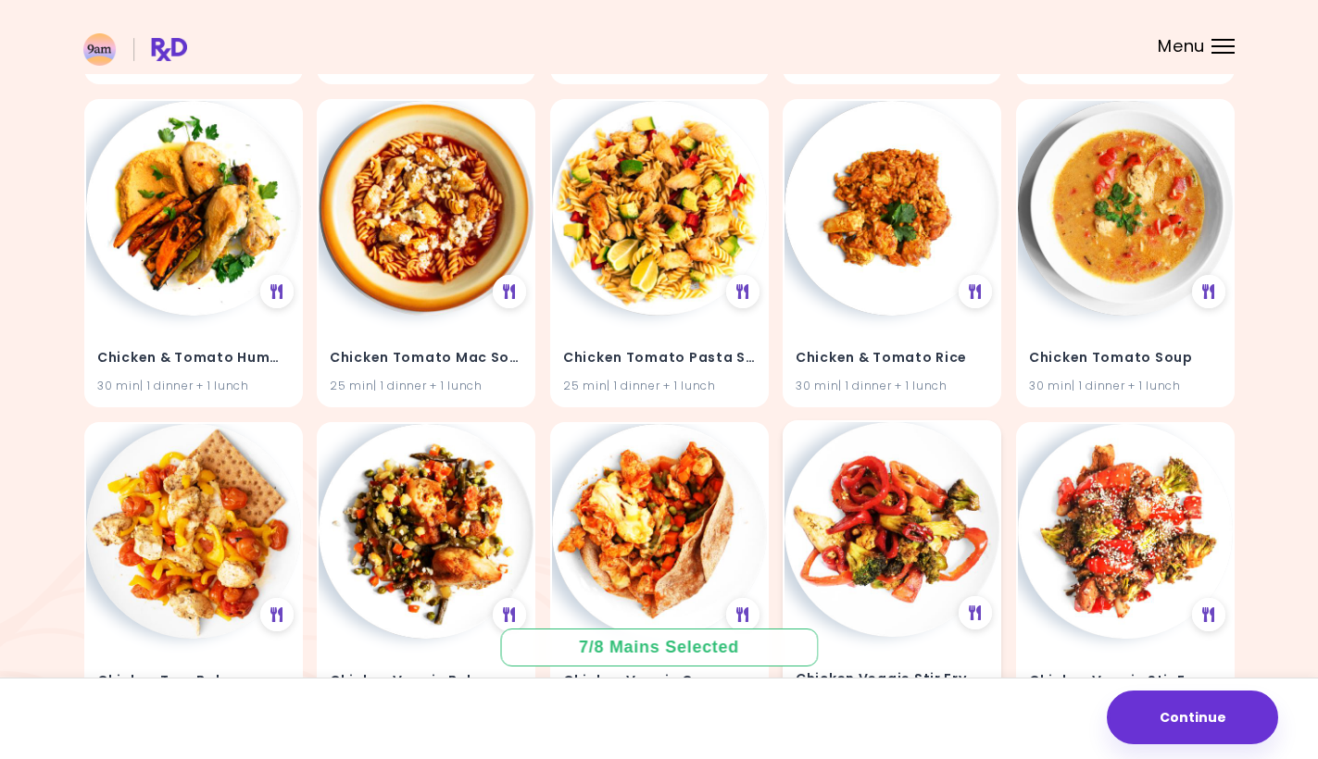
click at [983, 492] on div "Chicken Veggie Stir Fry 20 min | 1 dinner + 1 lunch" at bounding box center [892, 574] width 219 height 308
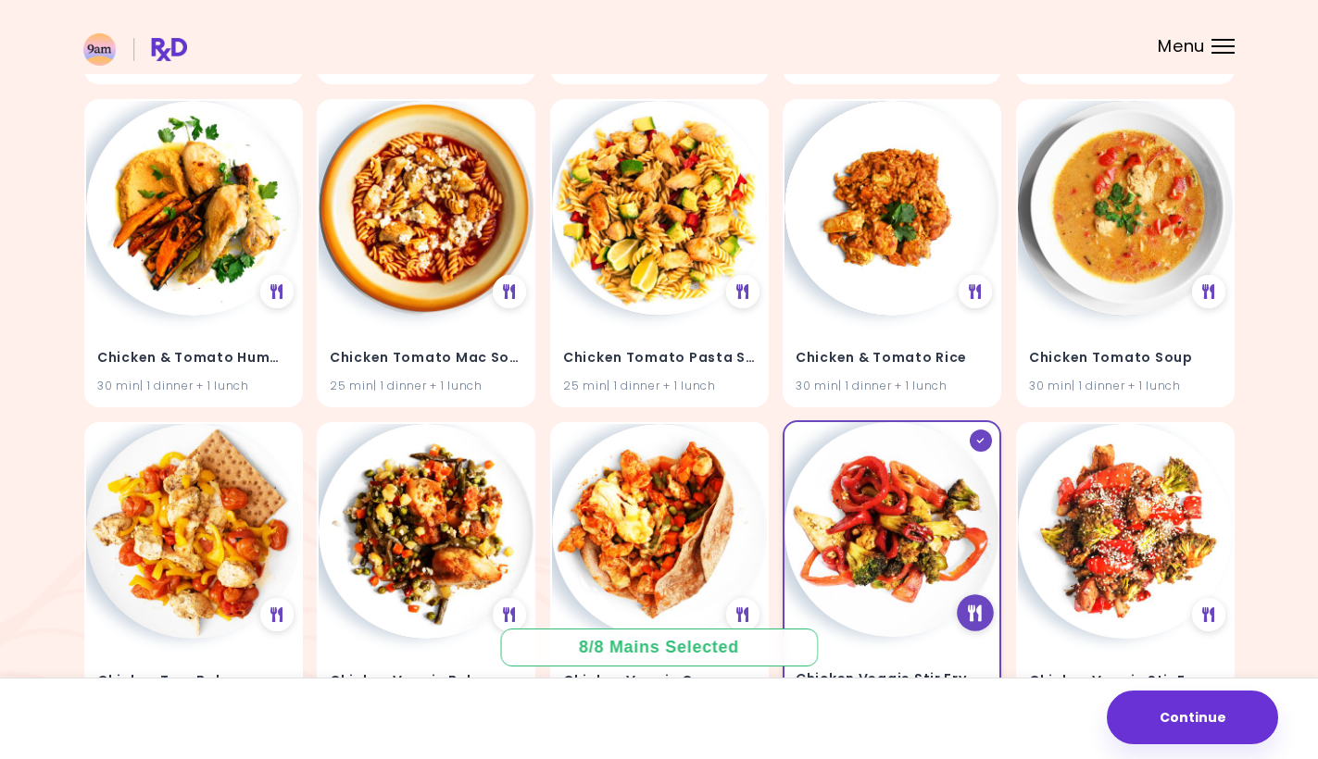
click at [982, 605] on icon at bounding box center [975, 613] width 14 height 17
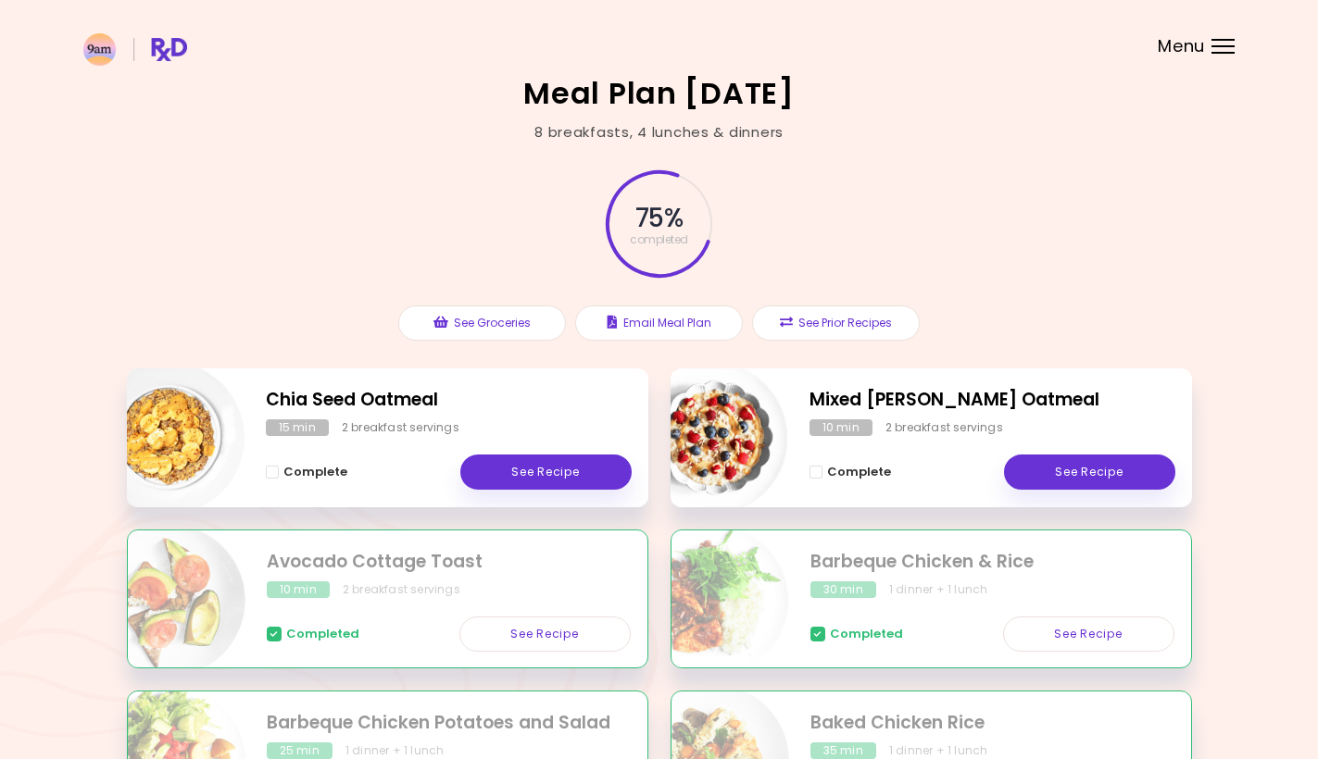
click at [1221, 60] on header at bounding box center [659, 37] width 1318 height 74
click at [1220, 34] on header at bounding box center [659, 37] width 1318 height 74
click at [1221, 35] on header at bounding box center [659, 37] width 1318 height 74
click at [1225, 46] on div at bounding box center [1222, 46] width 23 height 2
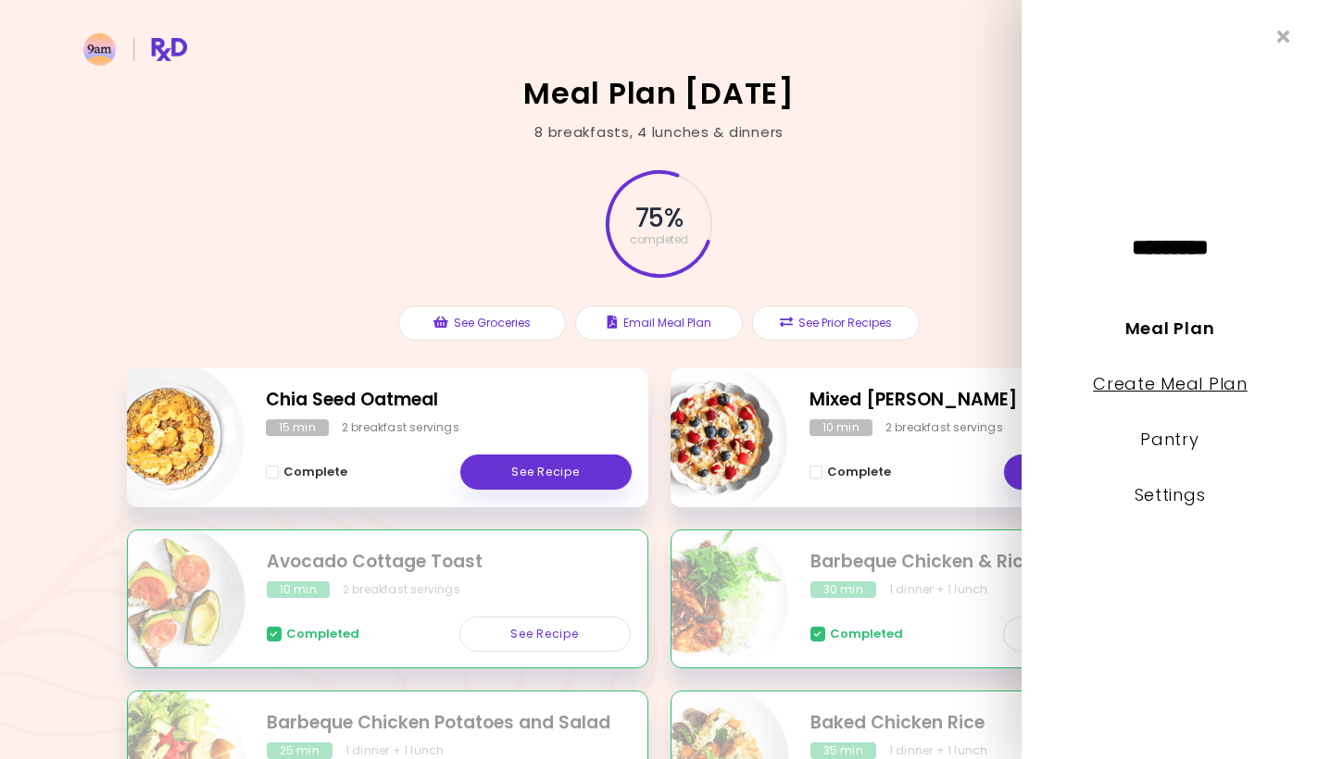
click at [1181, 379] on link "Create Meal Plan" at bounding box center [1170, 383] width 155 height 23
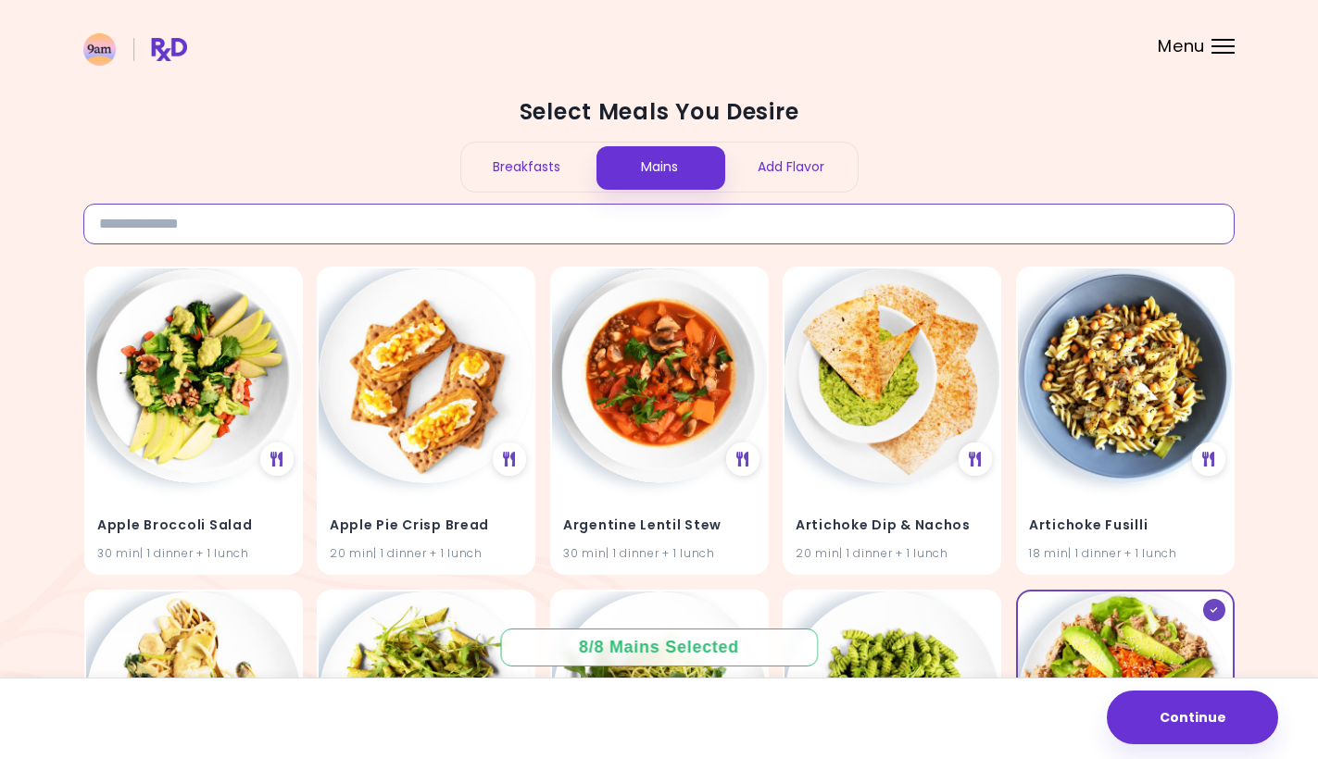
click at [254, 230] on input at bounding box center [658, 224] width 1151 height 41
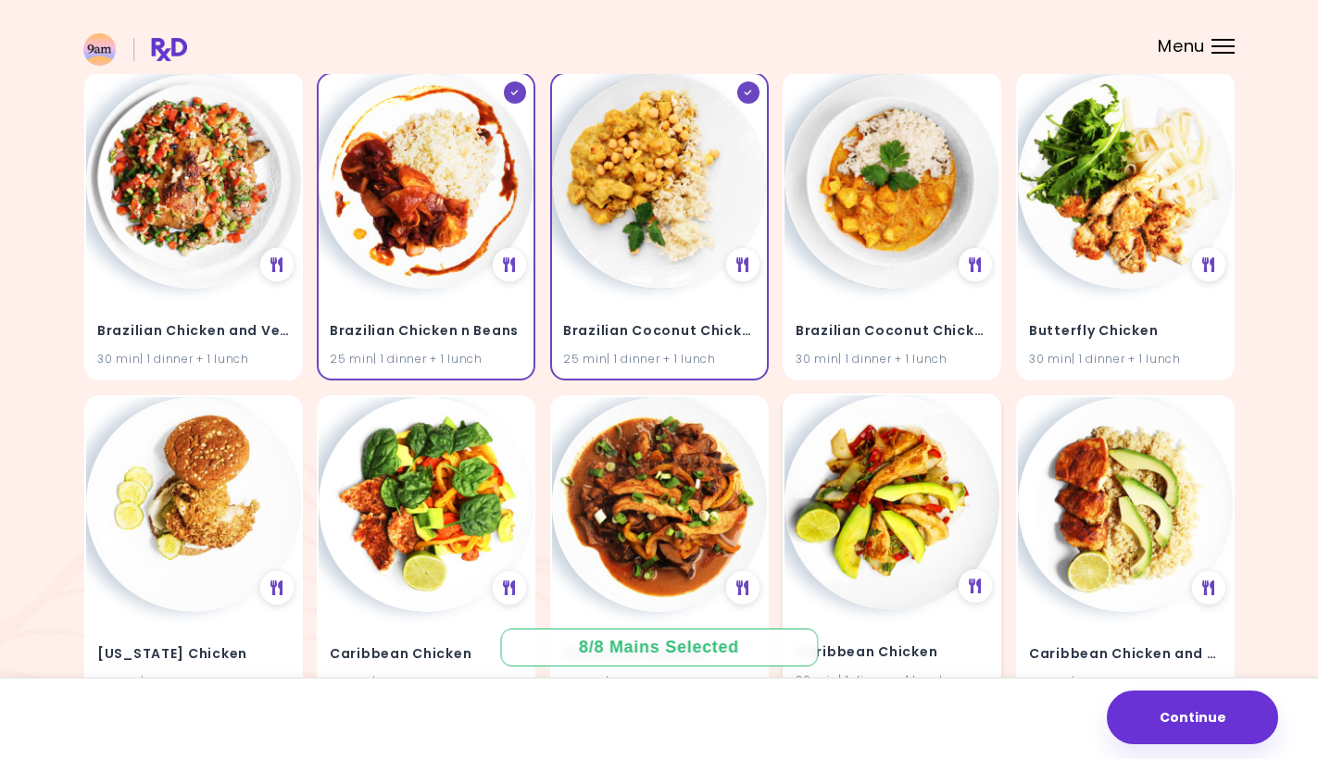
scroll to position [1808, 0]
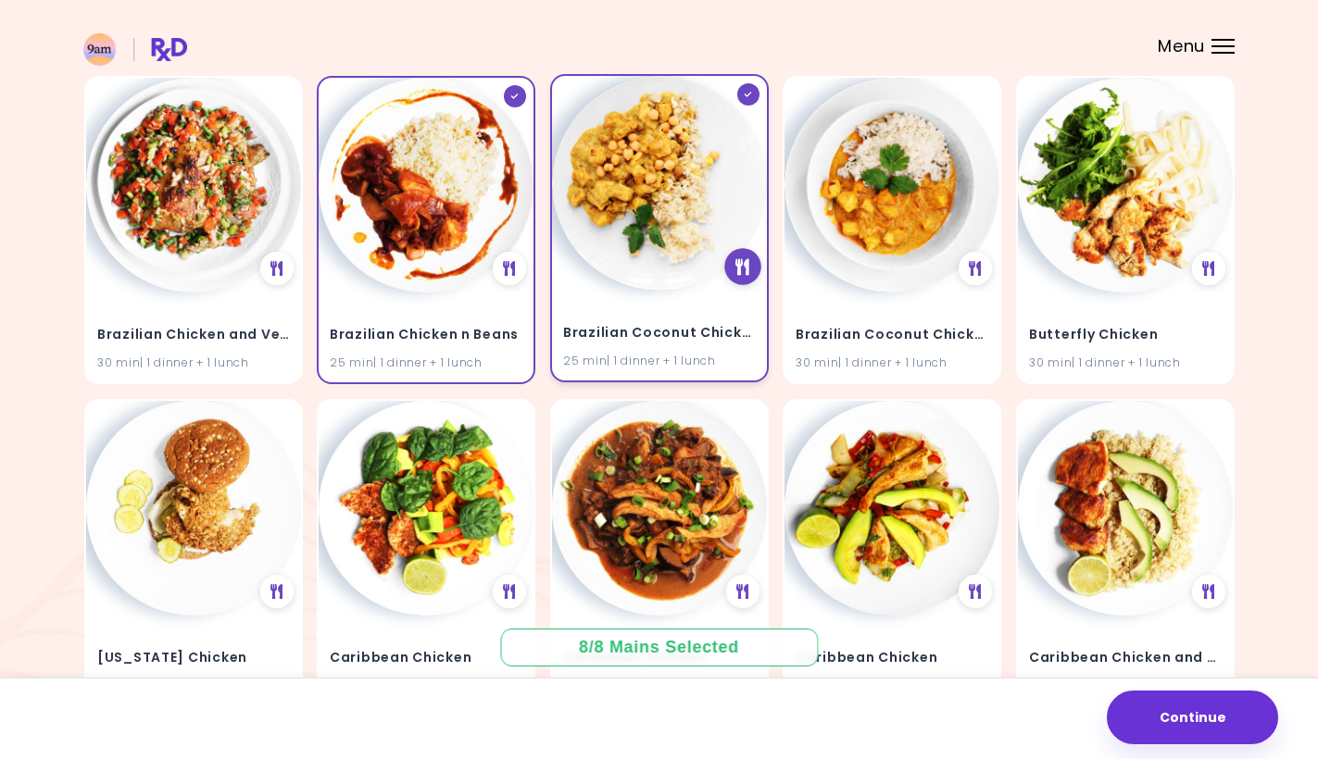
type input "*******"
click at [745, 259] on icon at bounding box center [742, 266] width 14 height 17
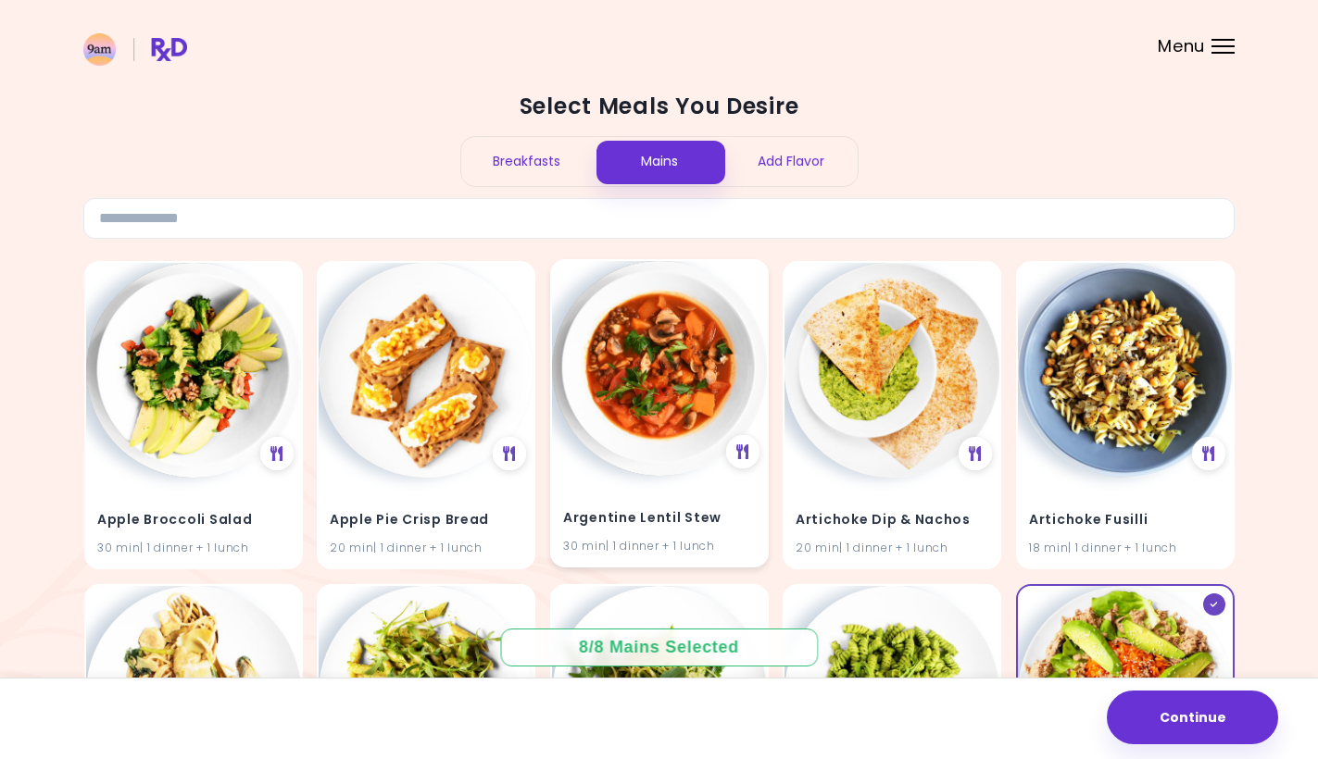
scroll to position [7, 0]
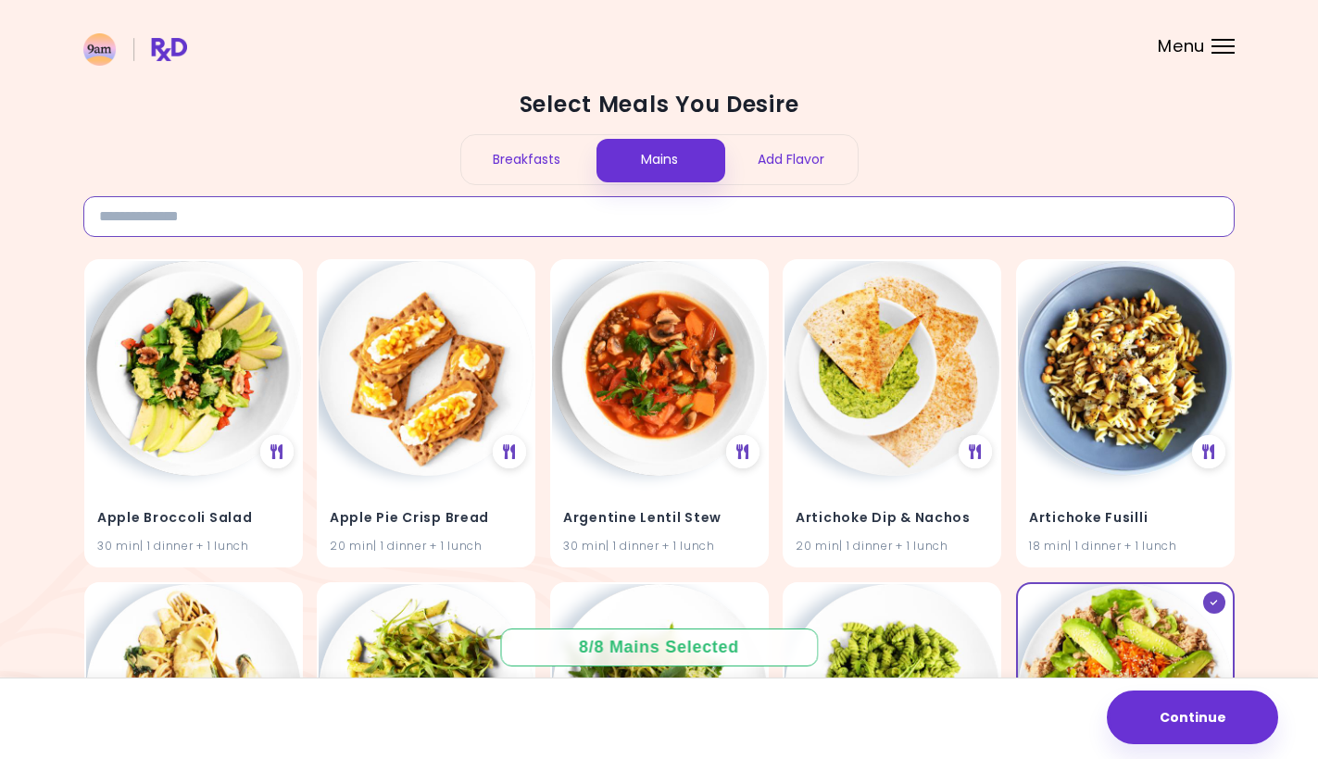
click at [384, 215] on input at bounding box center [658, 216] width 1151 height 41
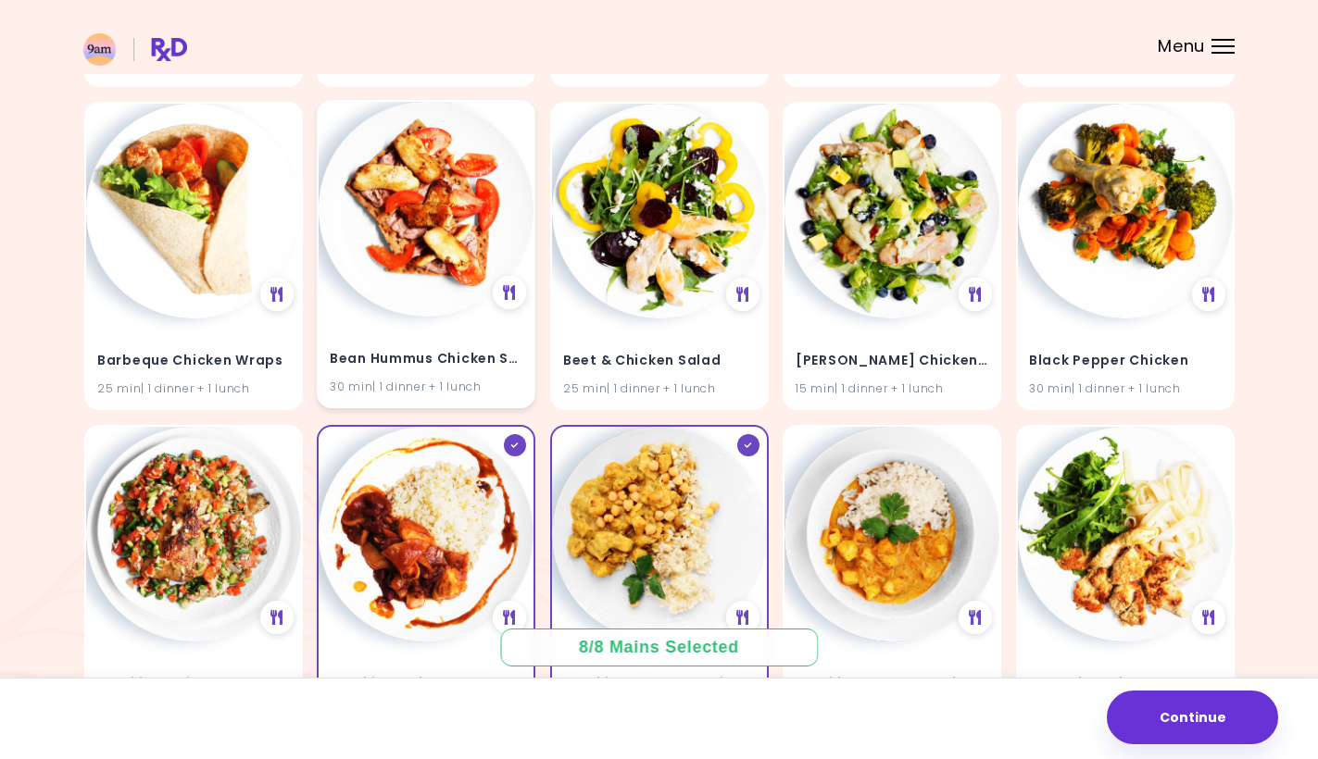
scroll to position [1573, 0]
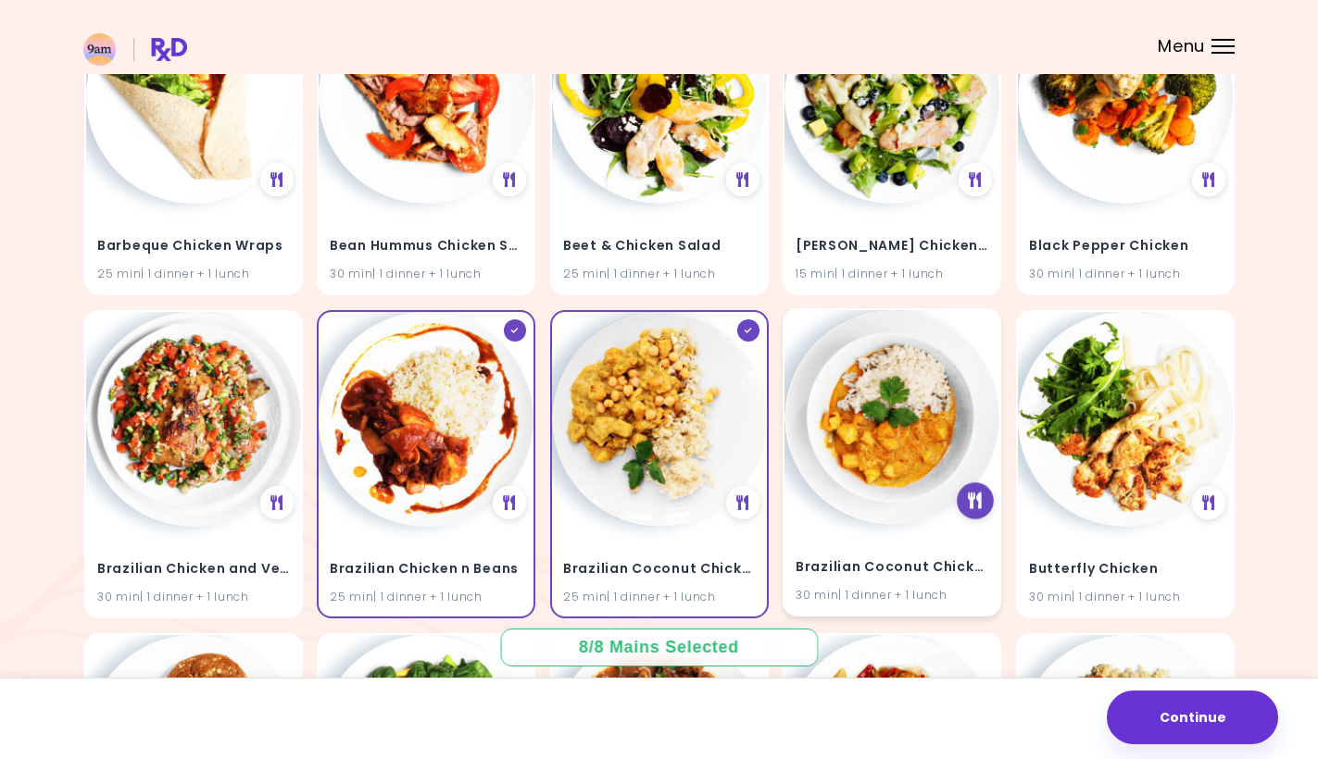
type input "*******"
click at [985, 486] on div at bounding box center [975, 500] width 37 height 37
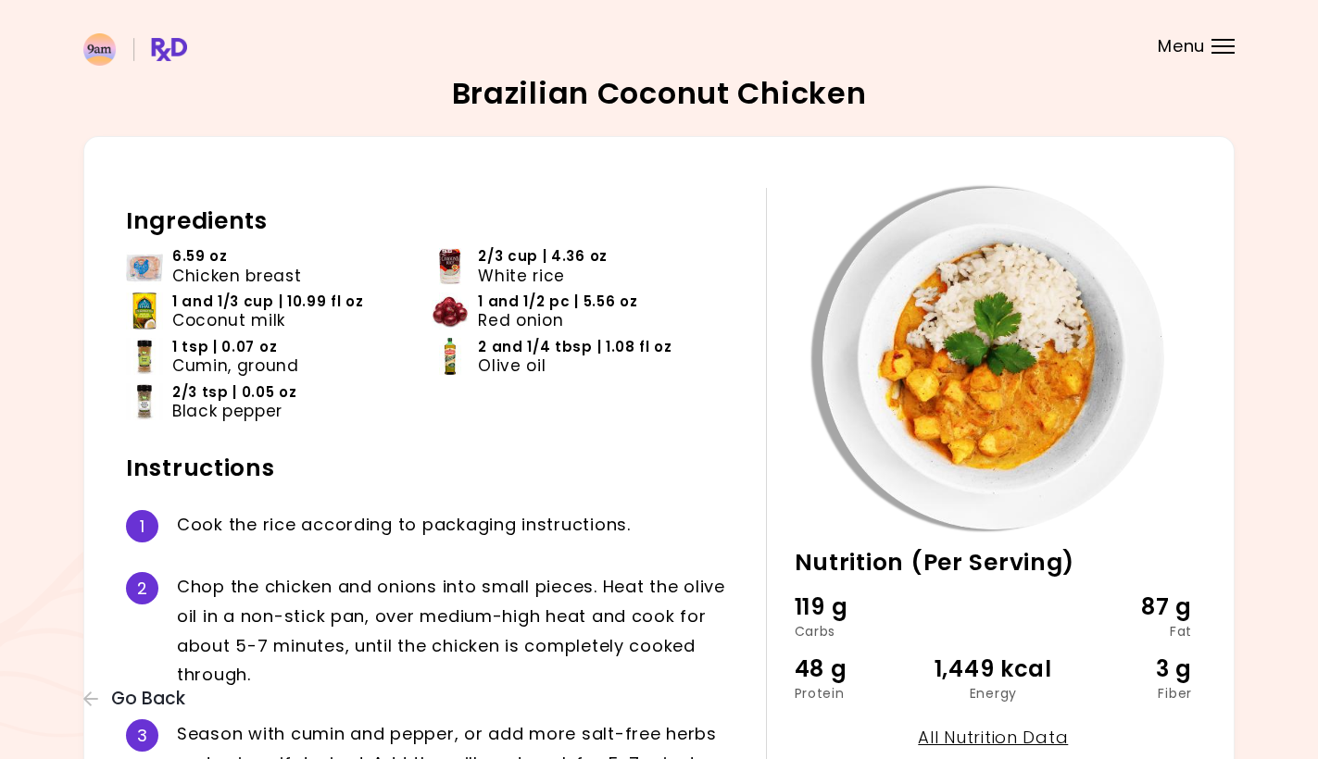
click at [1215, 51] on div "Menu" at bounding box center [1222, 46] width 23 height 15
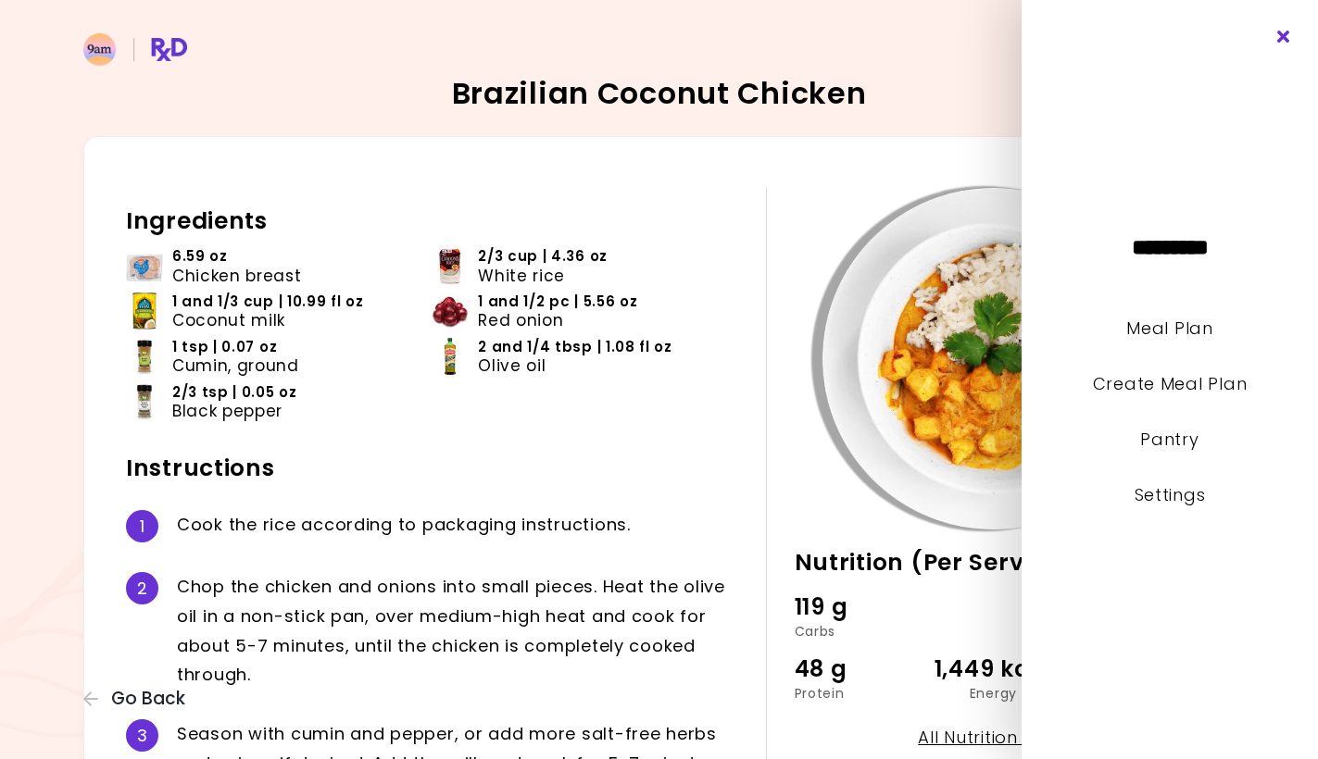
click at [1284, 32] on icon "Close" at bounding box center [1284, 37] width 18 height 13
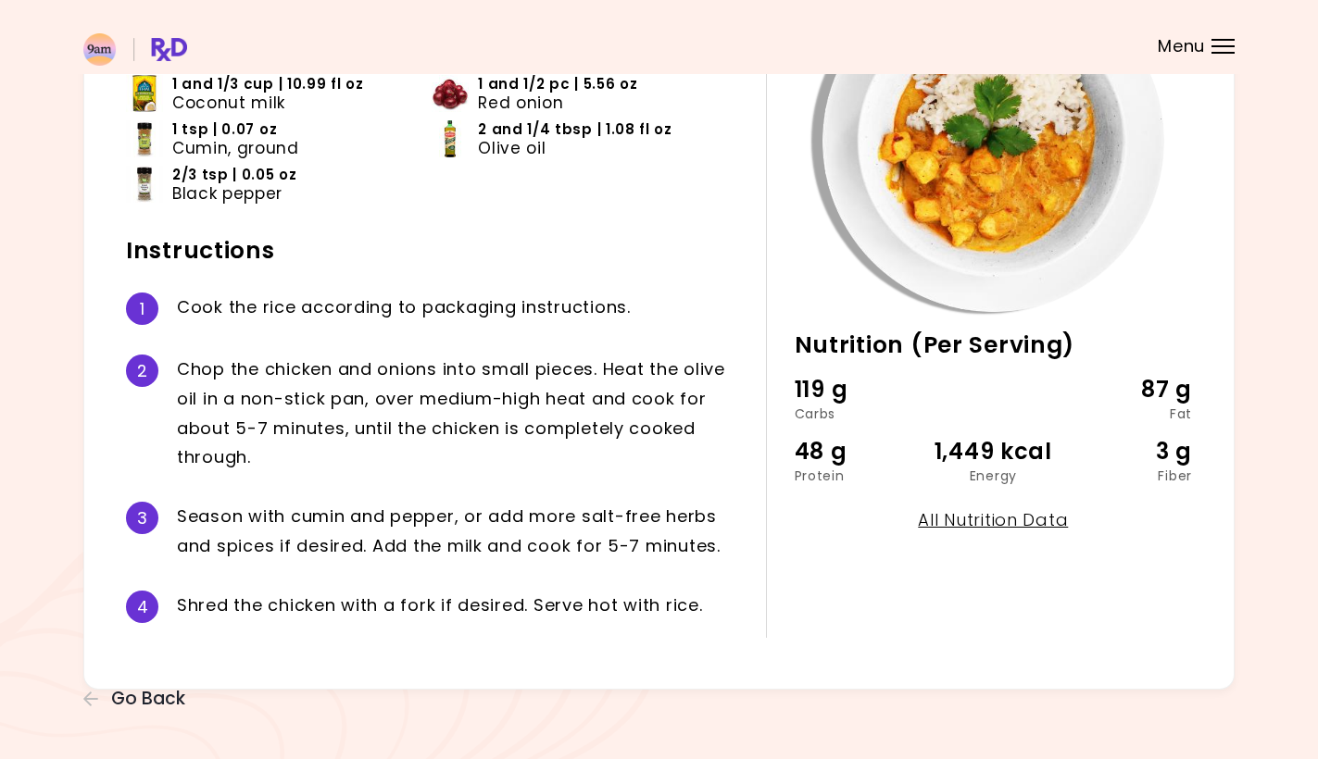
scroll to position [217, 0]
click at [142, 699] on span "Go Back" at bounding box center [148, 699] width 74 height 20
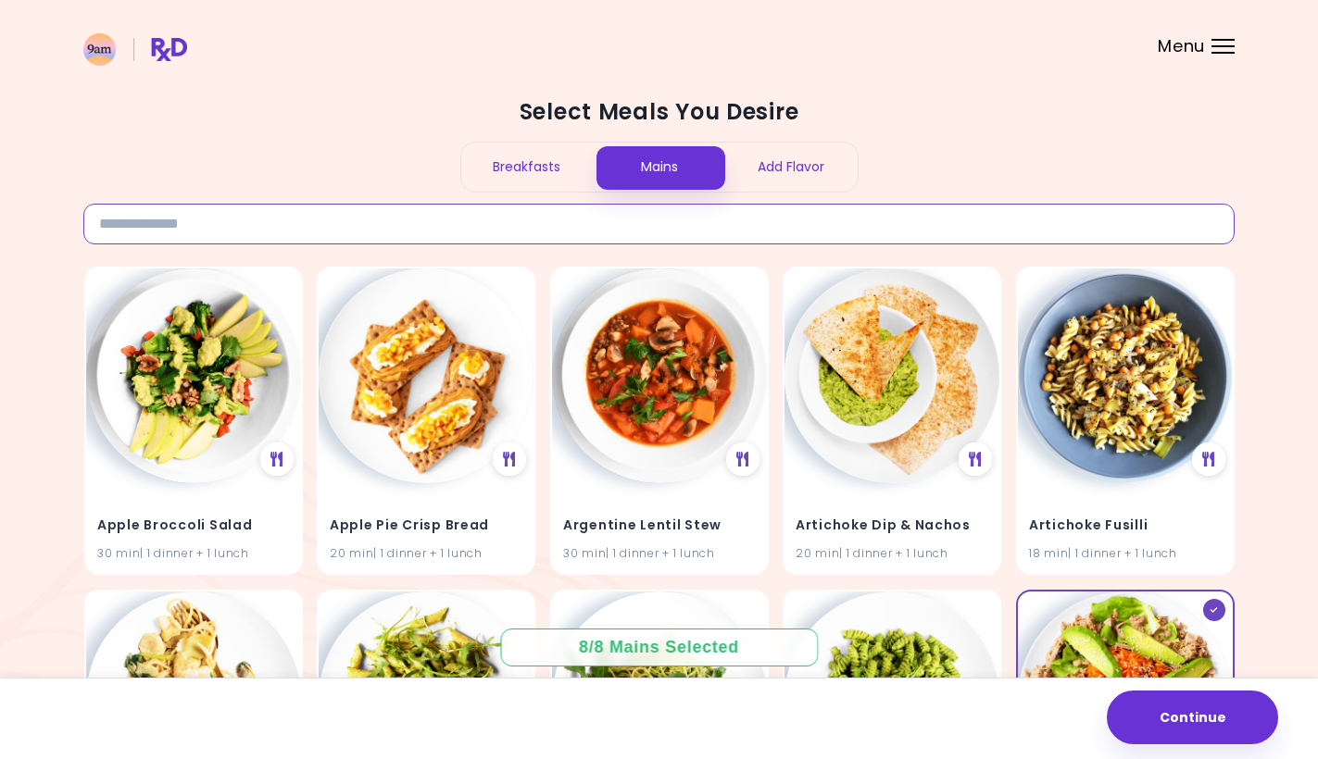
click at [139, 226] on input at bounding box center [658, 224] width 1151 height 41
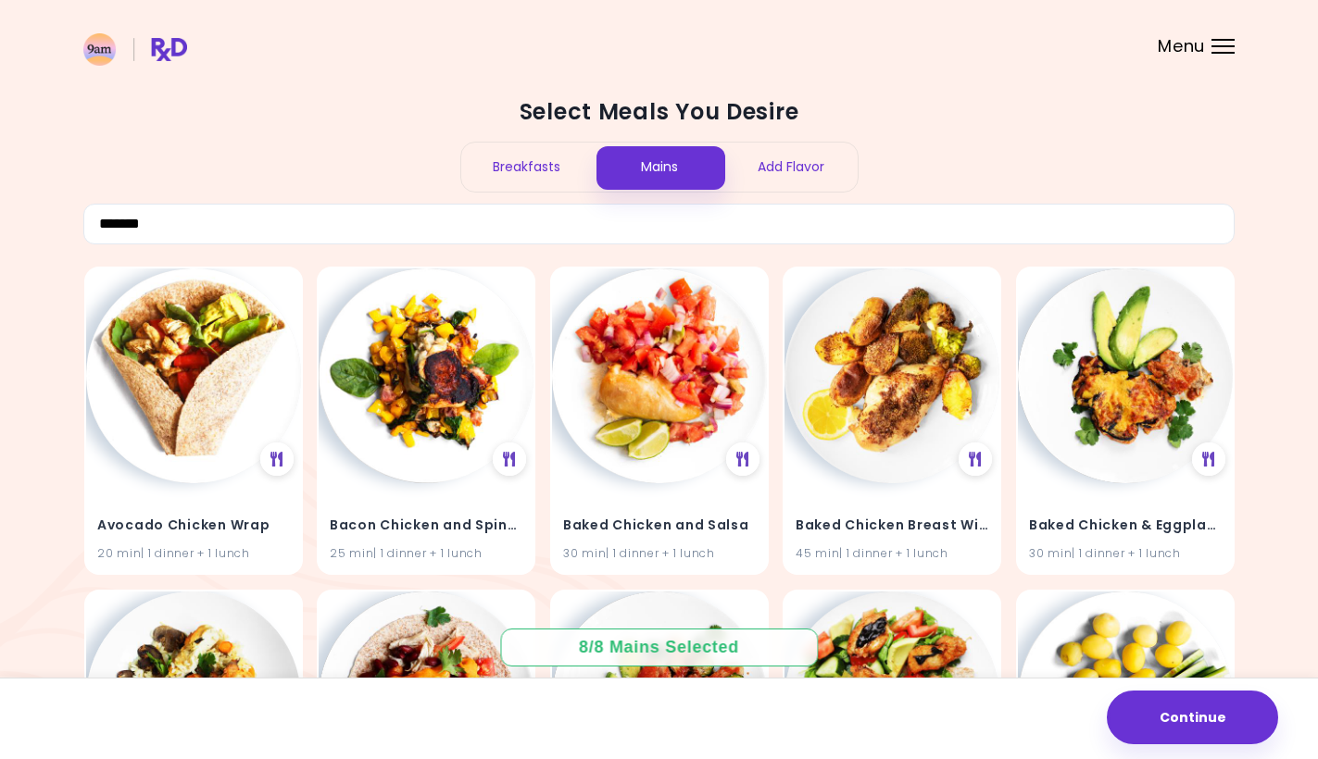
click at [496, 177] on div "Breakfasts" at bounding box center [527, 167] width 132 height 49
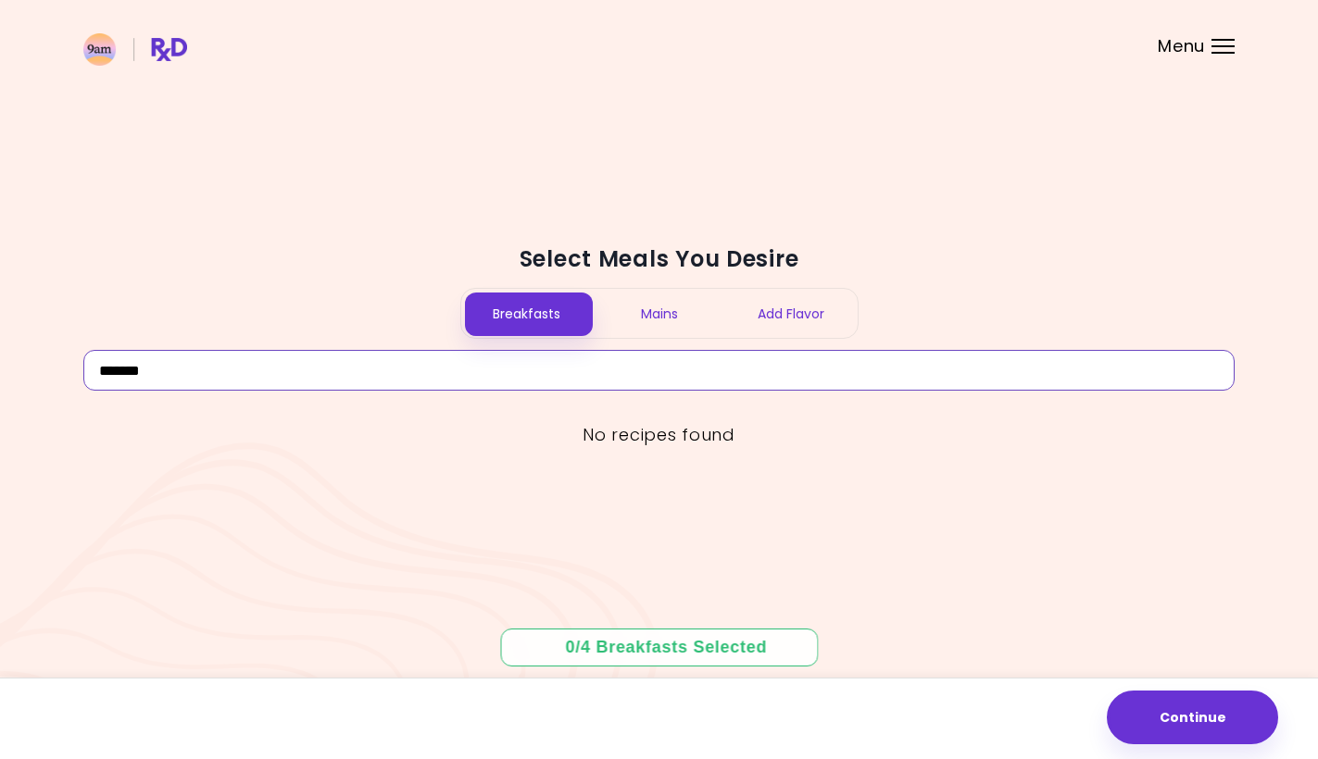
drag, startPoint x: 198, startPoint y: 390, endPoint x: 37, endPoint y: 360, distance: 163.8
click at [37, 360] on div "Select Meals You Desire Breakfasts Mains Add Flavor ******* No recipes found 0 …" at bounding box center [659, 379] width 1318 height 759
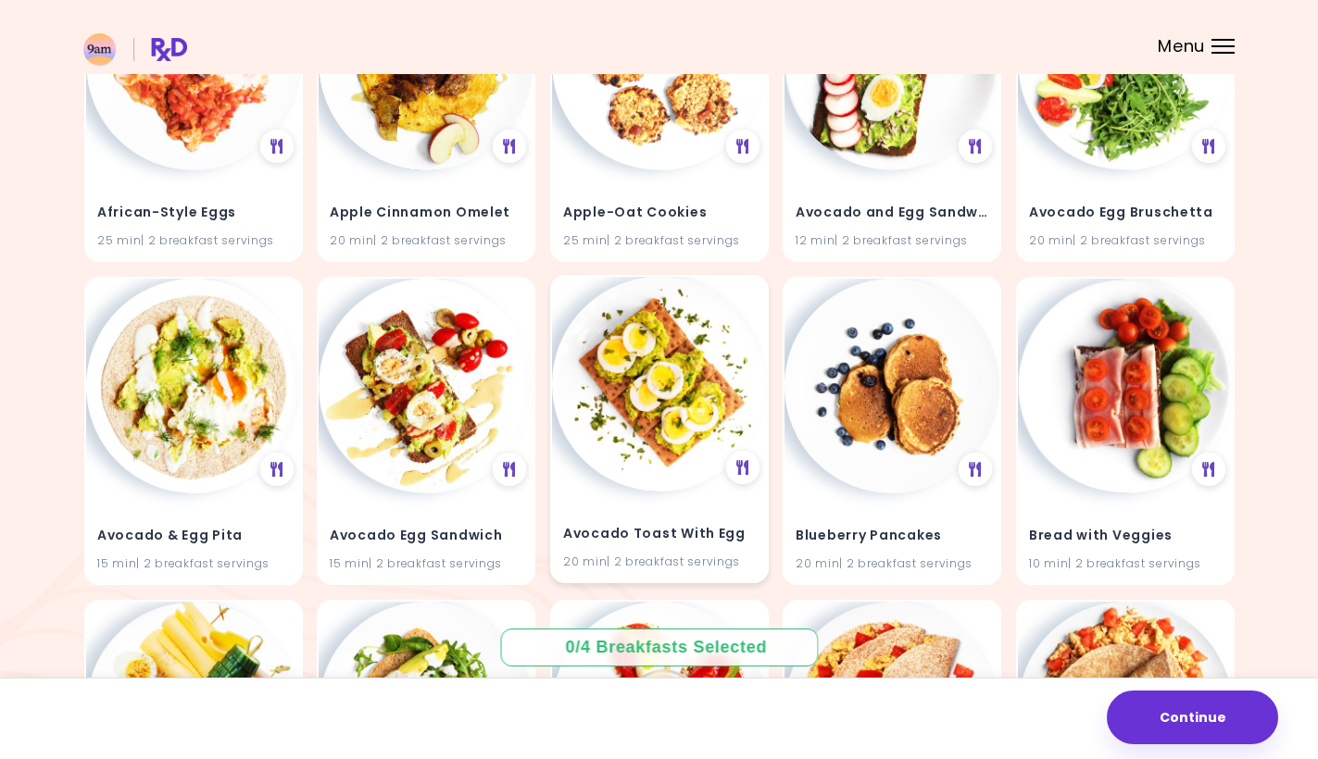
scroll to position [330, 0]
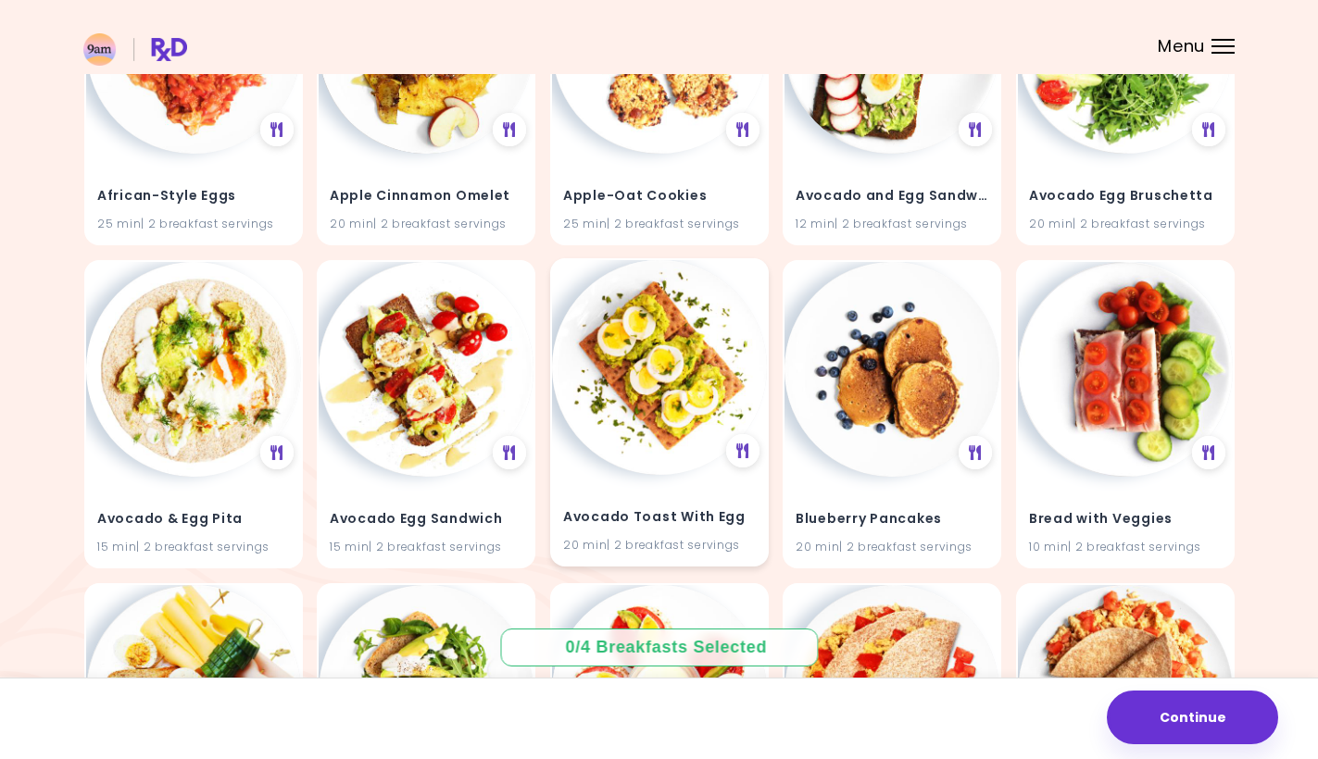
type input "***"
click at [673, 469] on img at bounding box center [659, 367] width 215 height 215
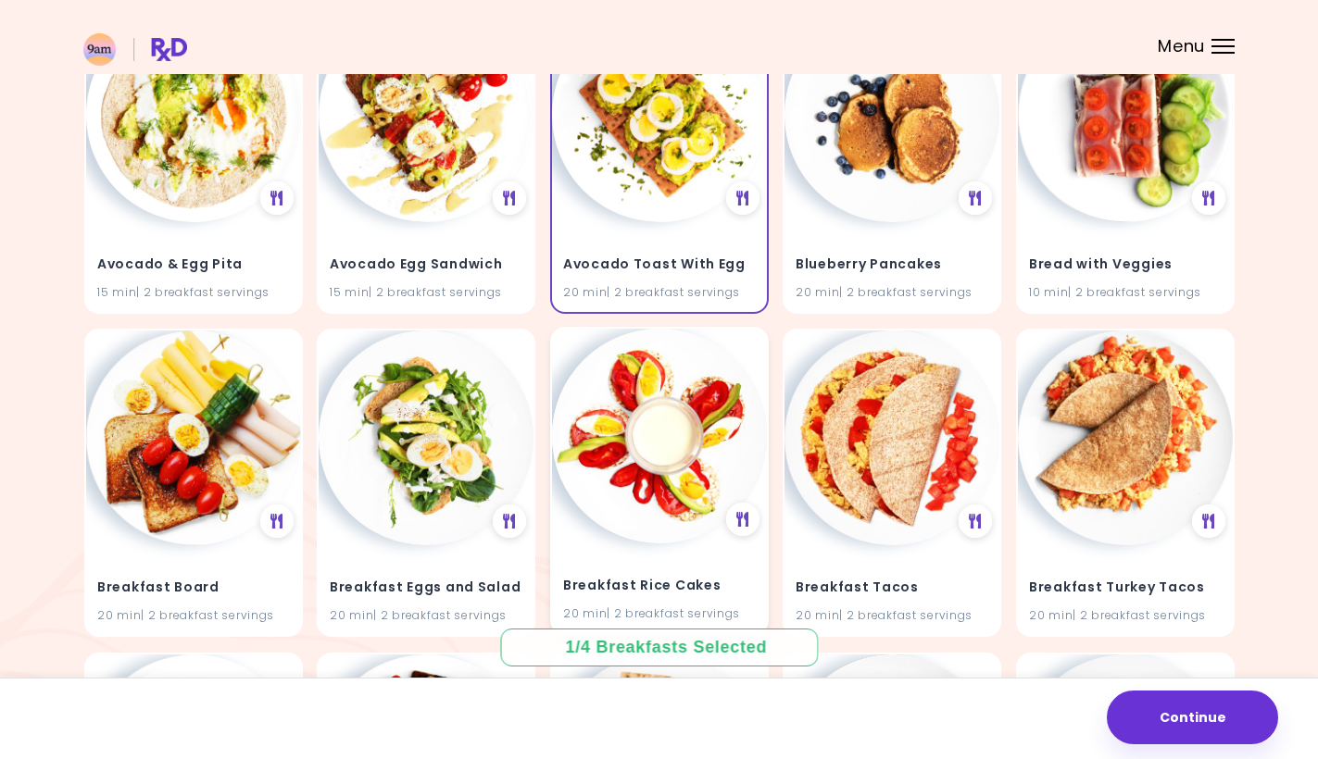
scroll to position [585, 0]
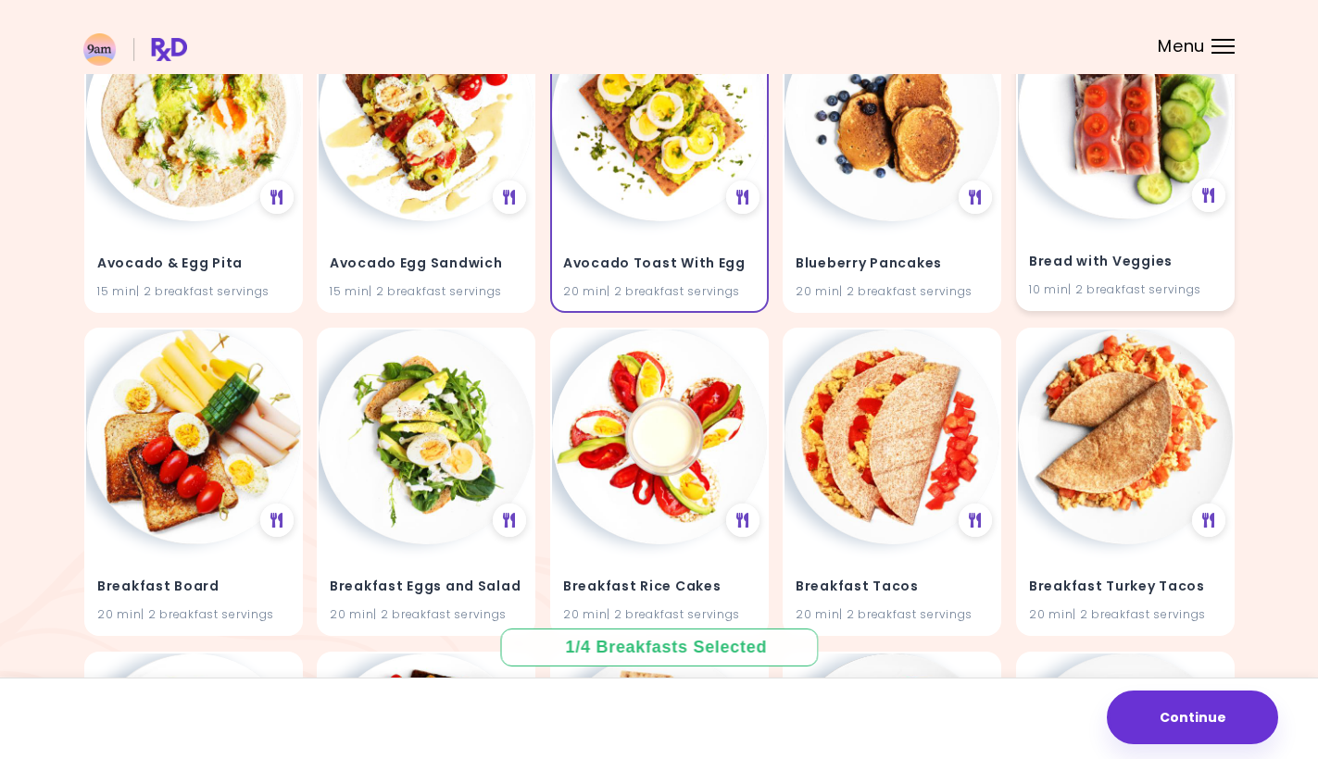
click at [1152, 237] on div "Bread with Veggies 10 min | 2 breakfast servings" at bounding box center [1125, 264] width 215 height 91
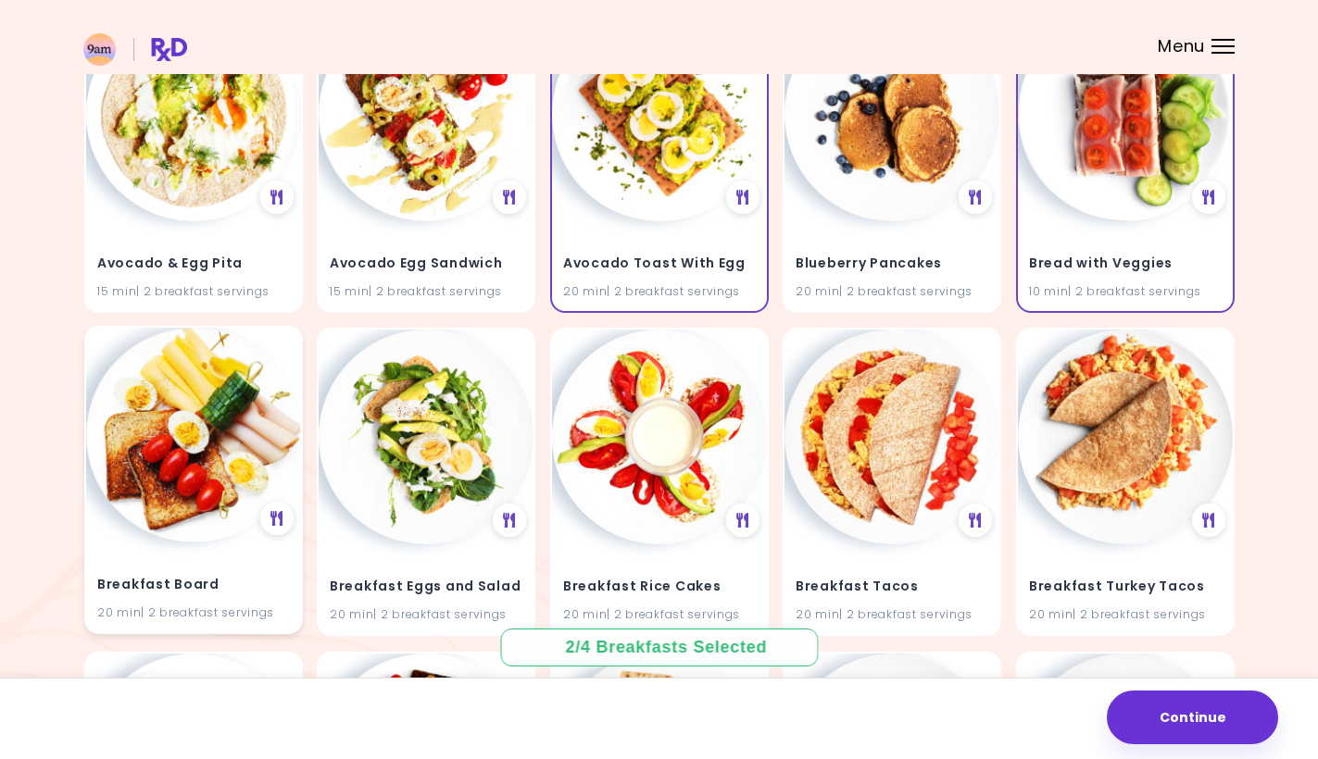
click at [240, 487] on img at bounding box center [193, 435] width 215 height 215
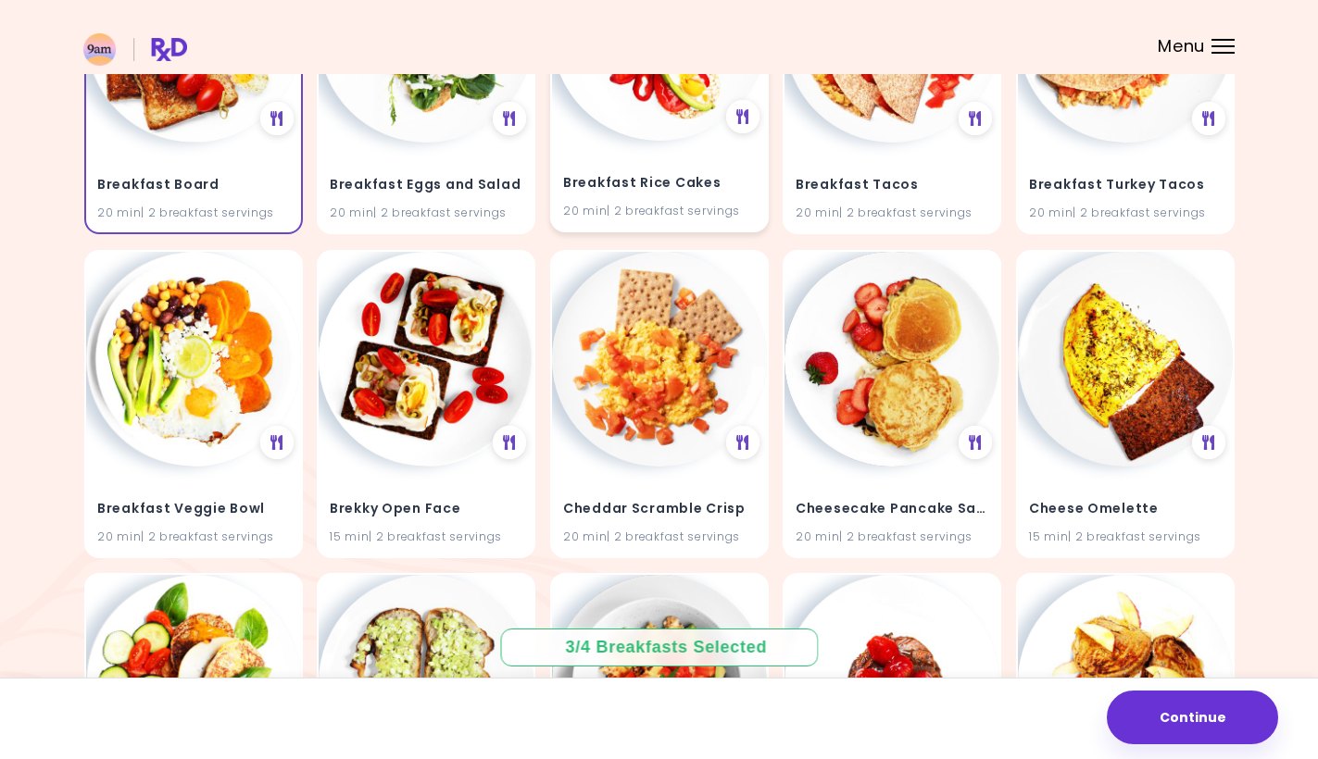
scroll to position [983, 0]
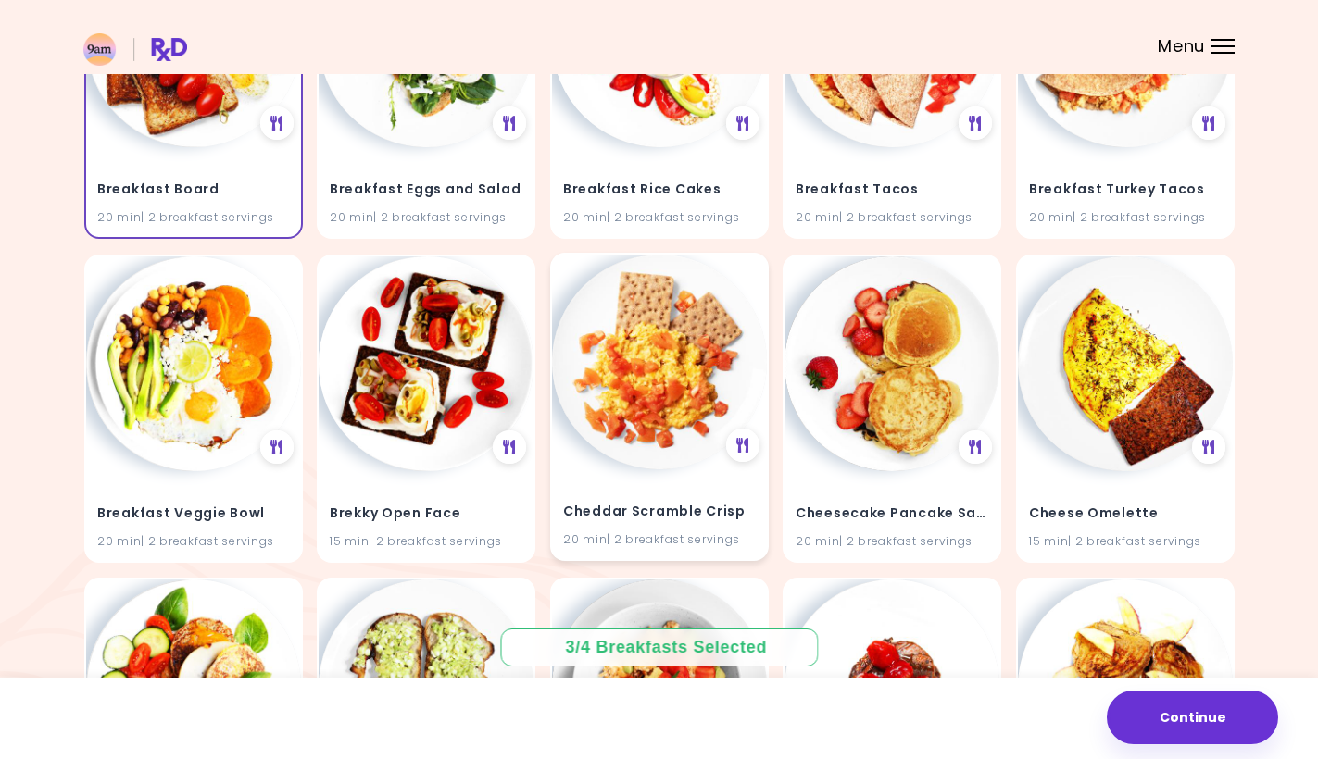
click at [625, 429] on img at bounding box center [659, 362] width 215 height 215
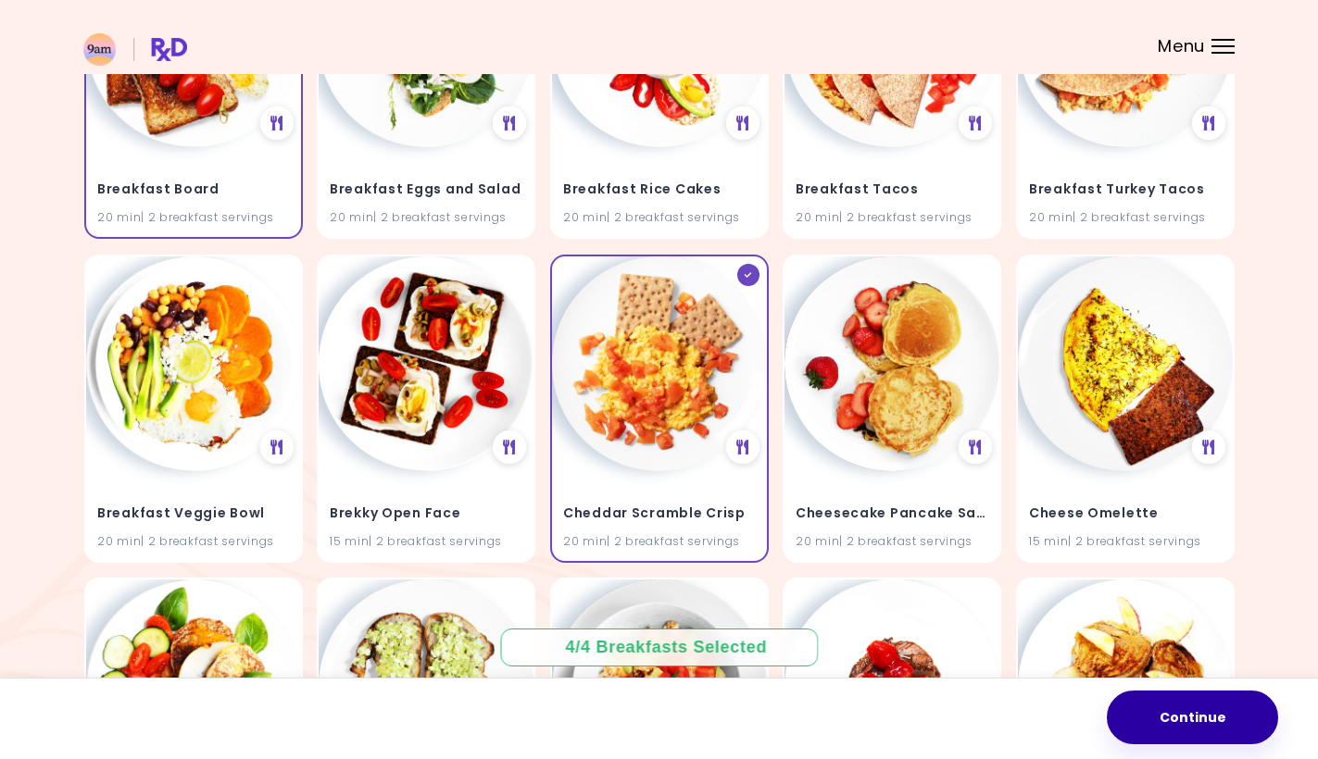
click at [1146, 722] on button "Continue" at bounding box center [1192, 718] width 171 height 54
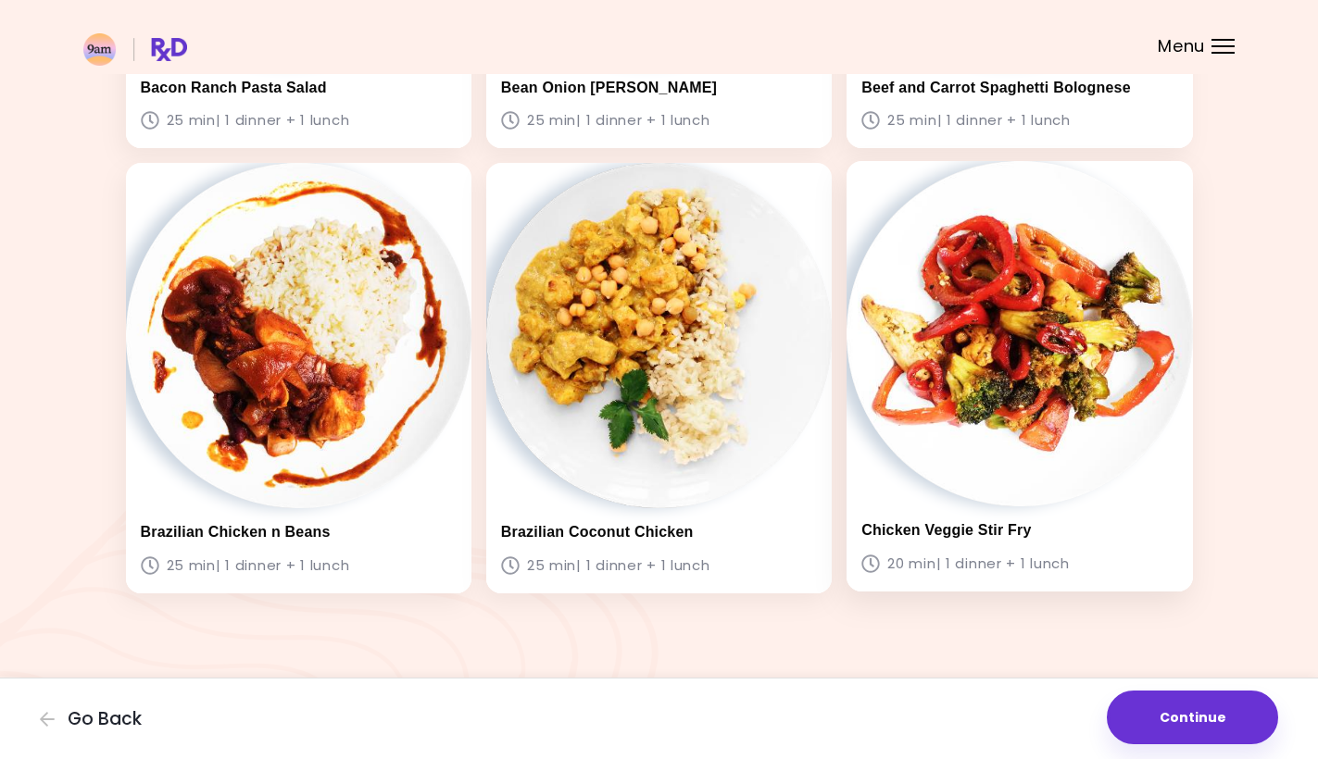
scroll to position [1300, 0]
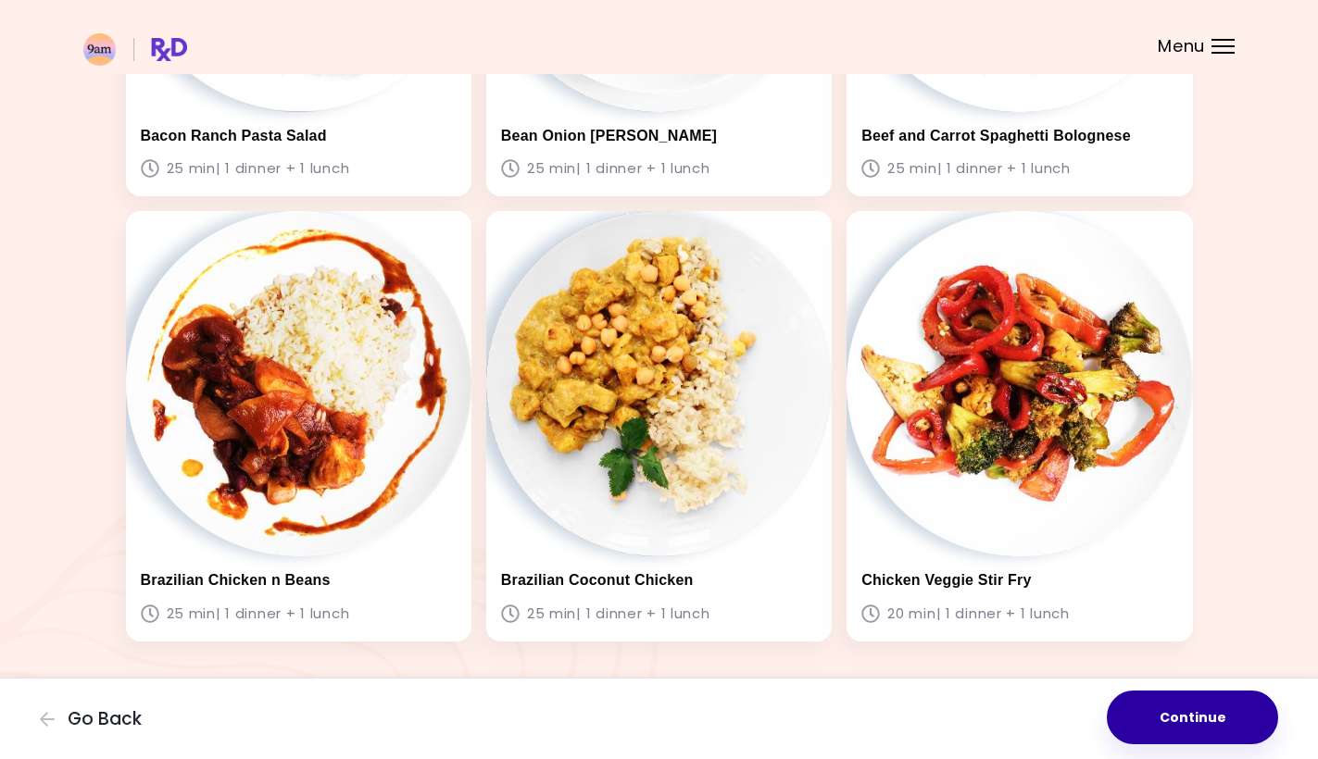
click at [1158, 728] on button "Continue" at bounding box center [1192, 718] width 171 height 54
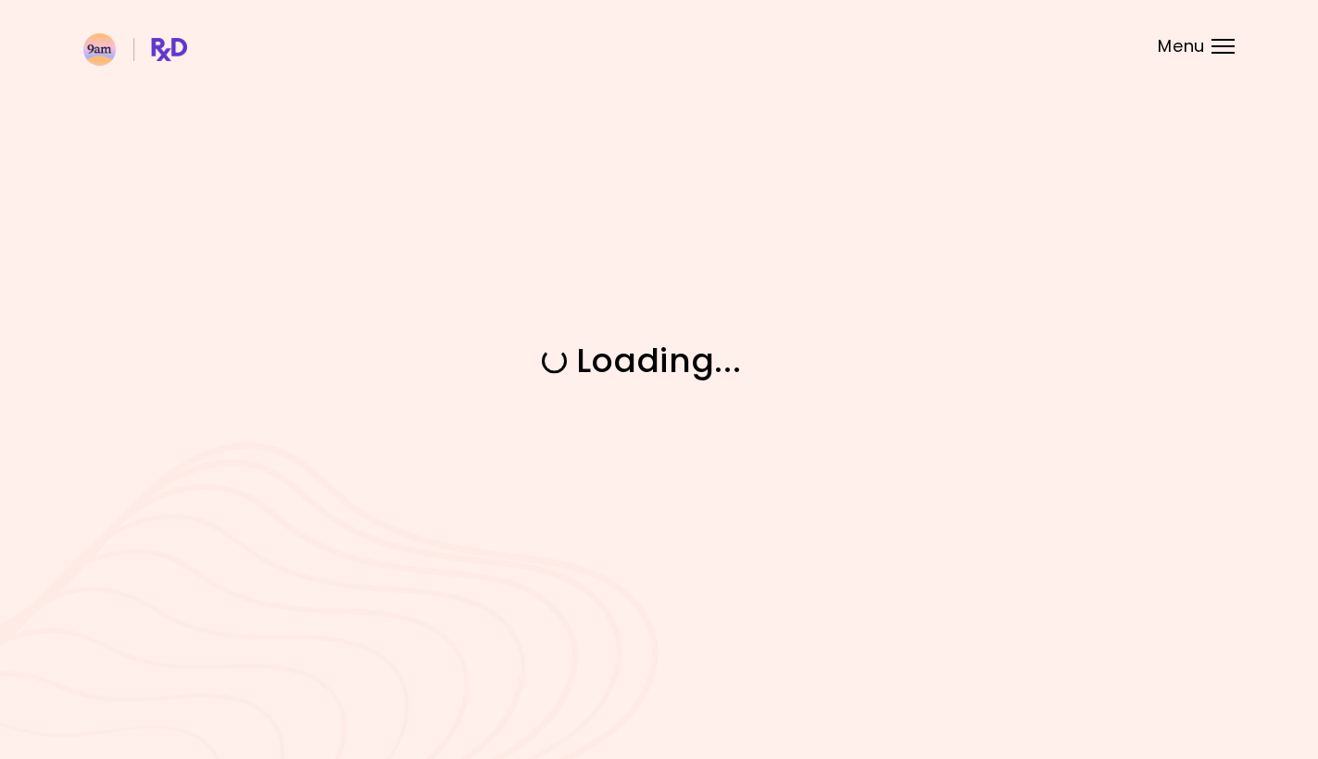
scroll to position [0, 0]
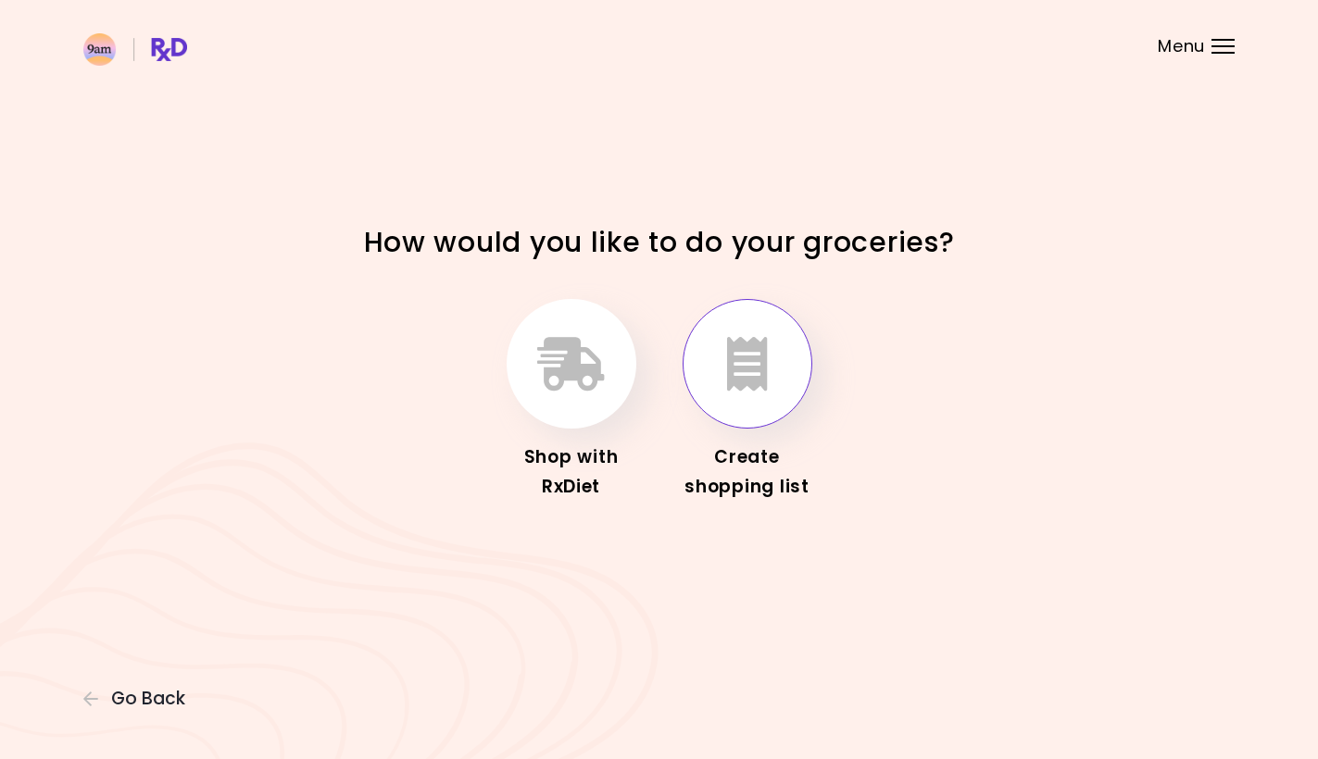
click at [762, 327] on button "button" at bounding box center [747, 364] width 130 height 130
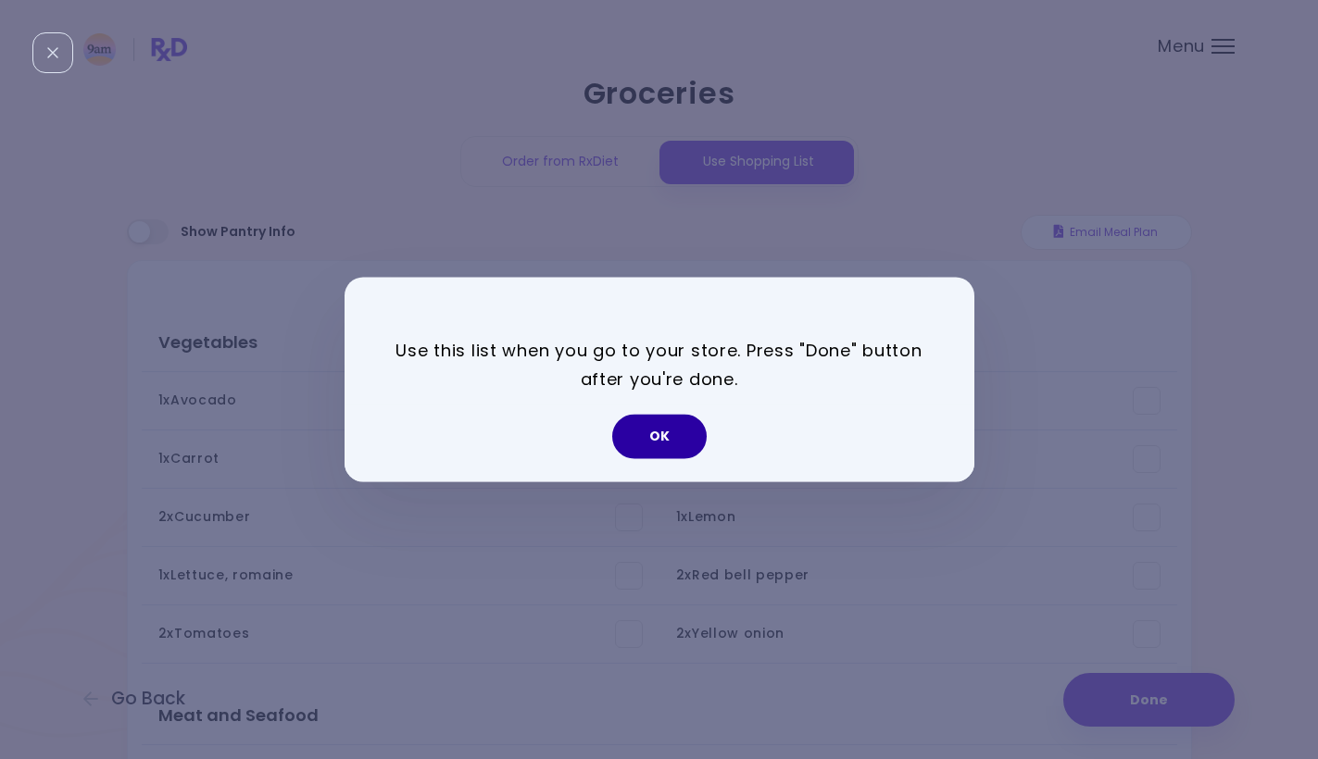
click at [669, 441] on button "OK" at bounding box center [659, 437] width 94 height 44
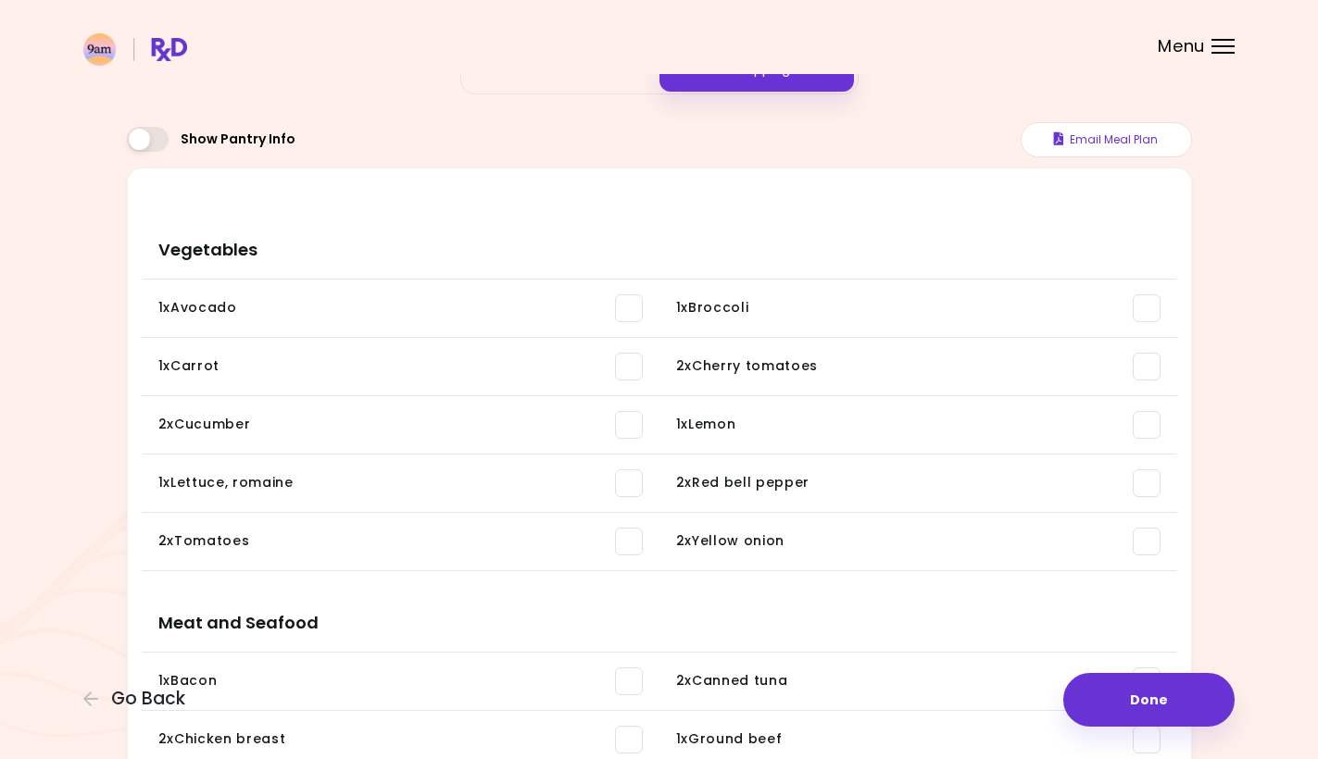
scroll to position [84, 0]
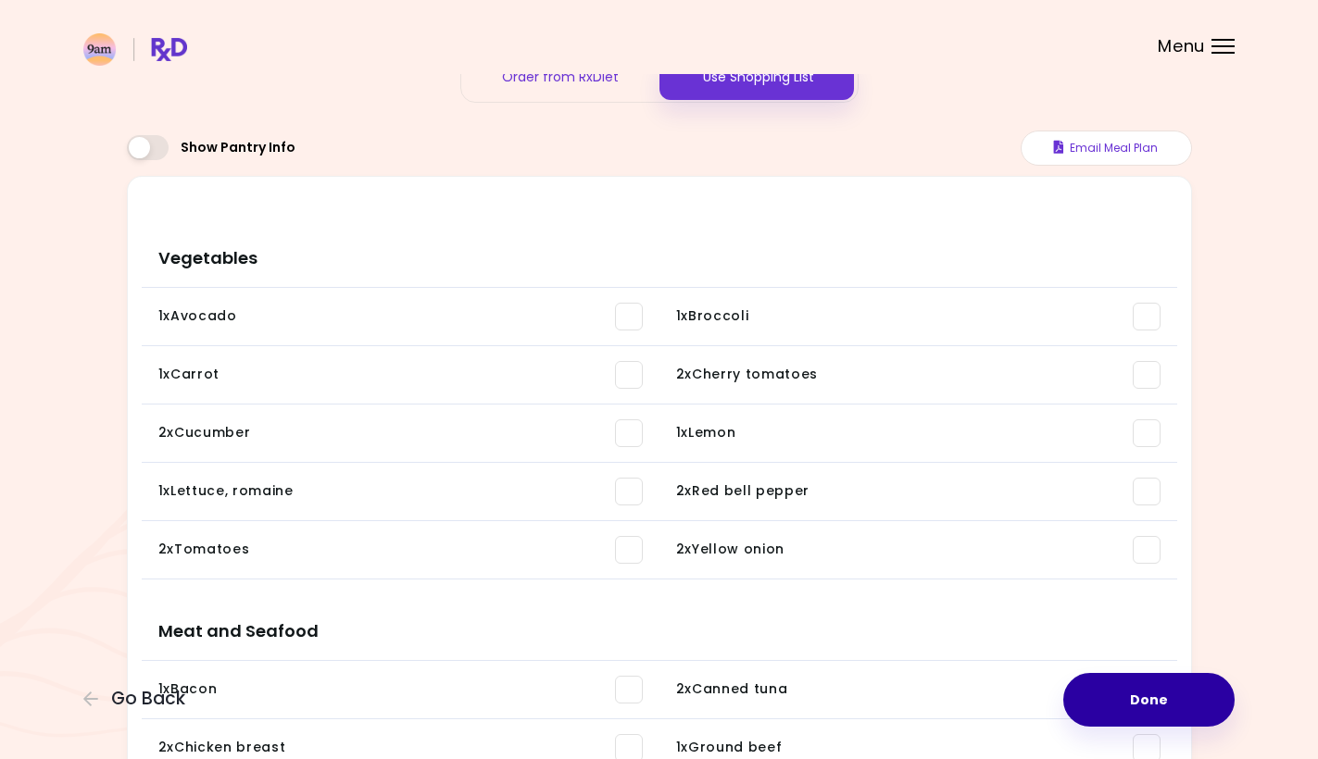
click at [1151, 720] on button "Done" at bounding box center [1148, 700] width 171 height 54
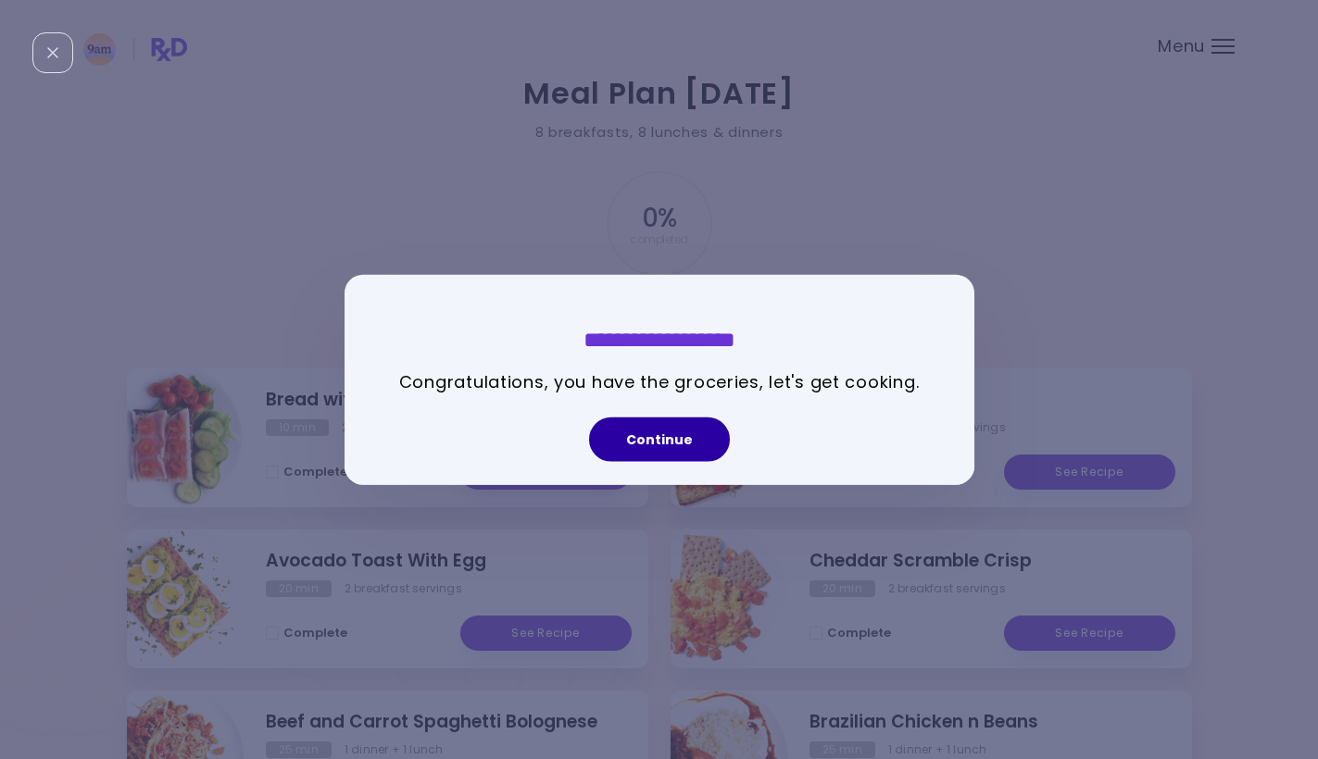
click at [668, 450] on button "Continue" at bounding box center [659, 439] width 141 height 44
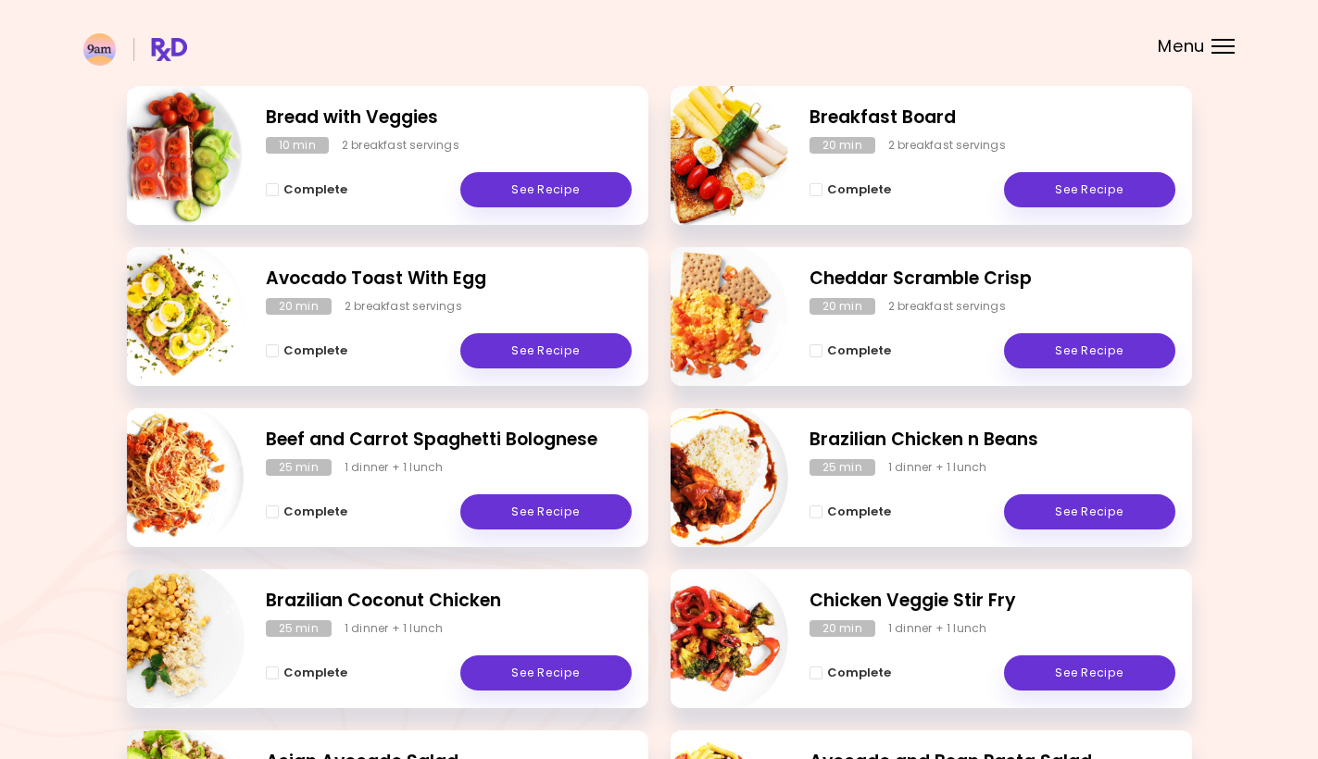
scroll to position [288, 0]
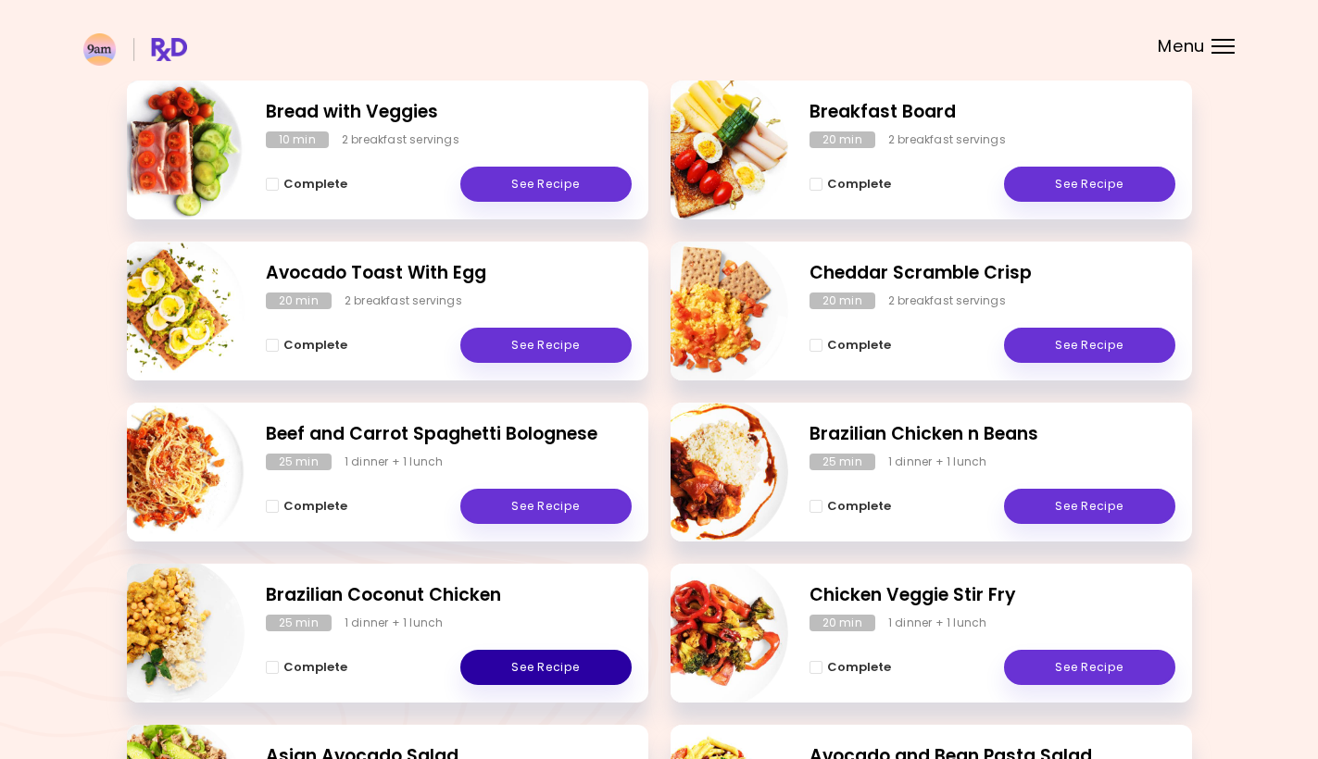
click at [490, 659] on link "See Recipe" at bounding box center [545, 667] width 171 height 35
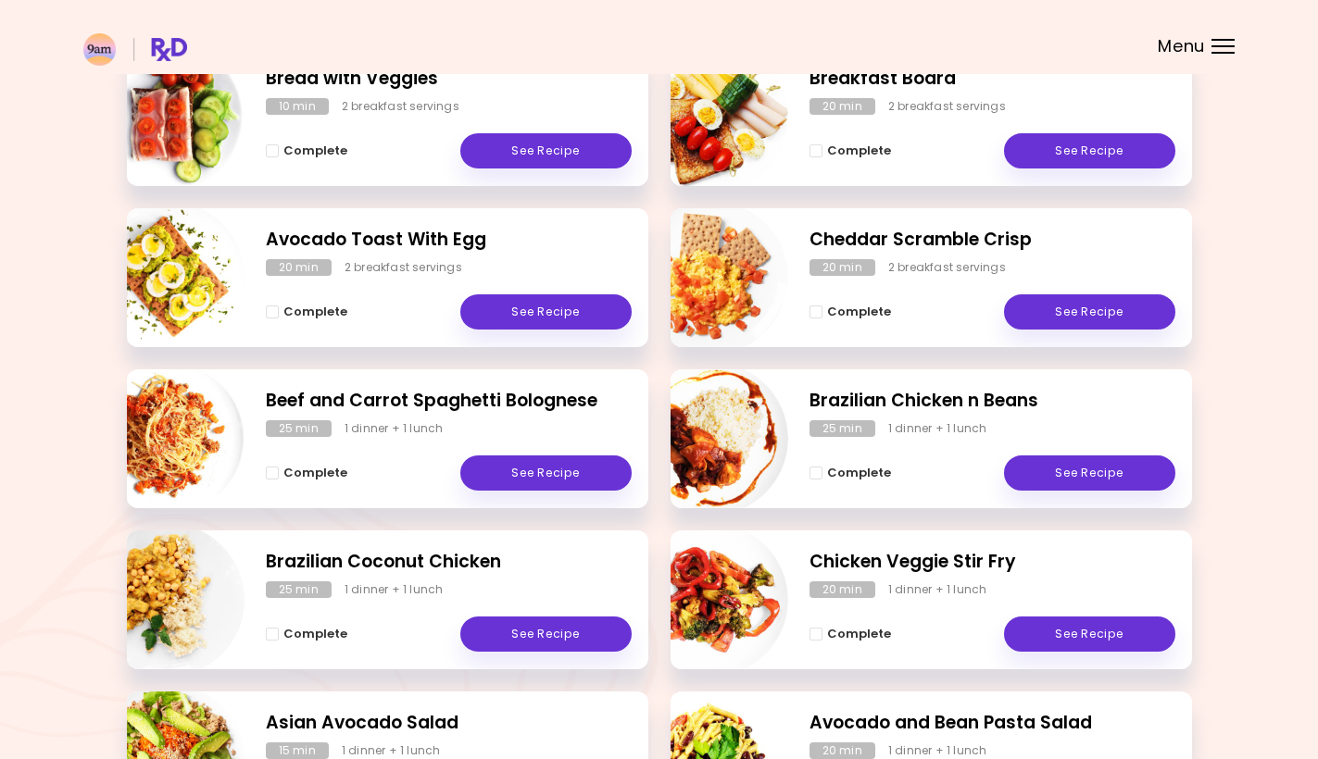
scroll to position [323, 0]
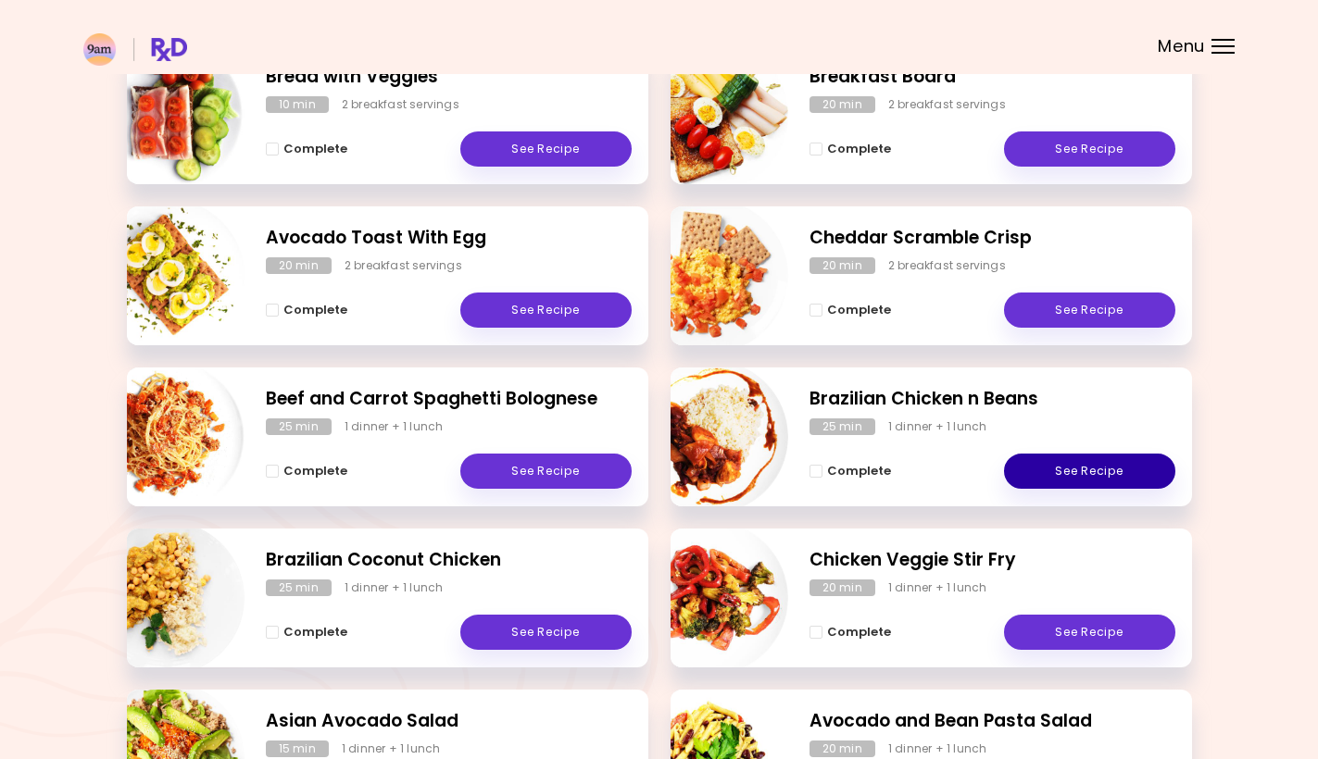
click at [1071, 485] on link "See Recipe" at bounding box center [1089, 471] width 171 height 35
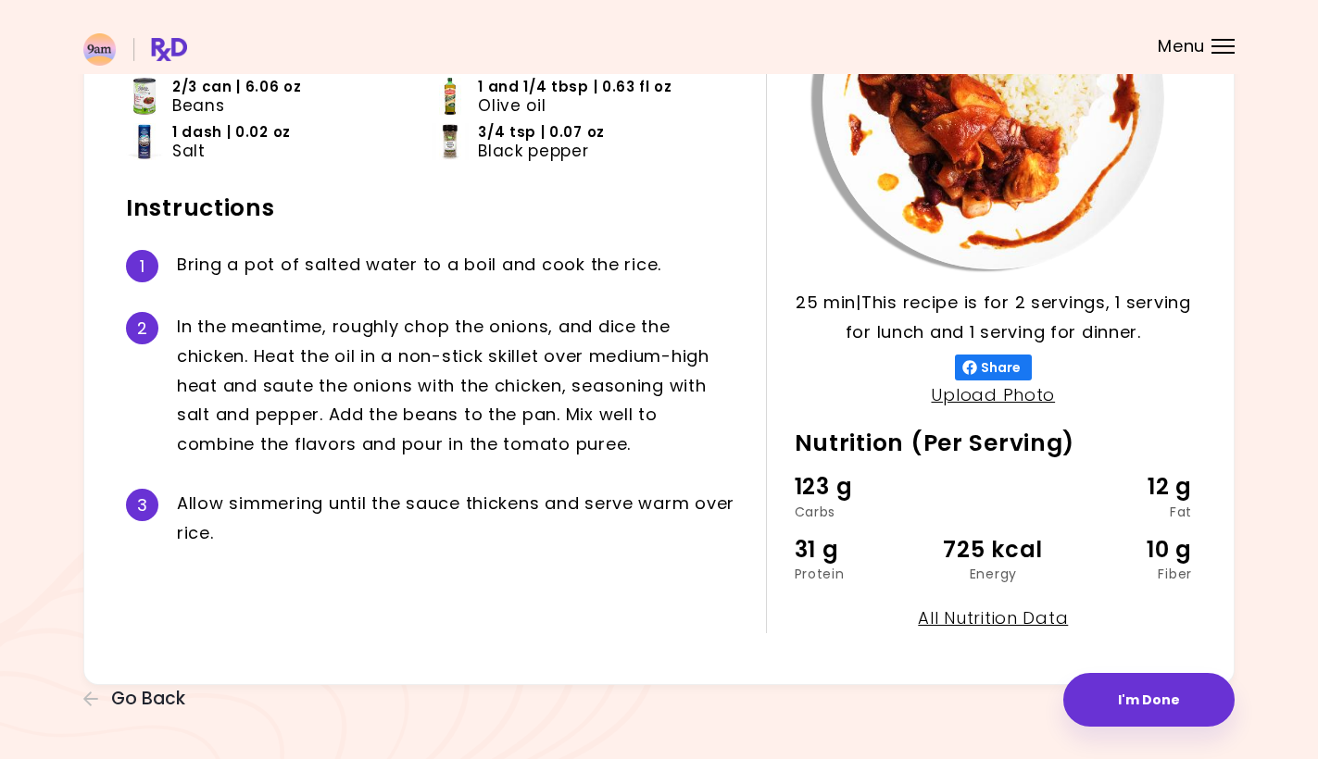
scroll to position [259, 0]
click at [129, 692] on span "Go Back" at bounding box center [148, 699] width 74 height 20
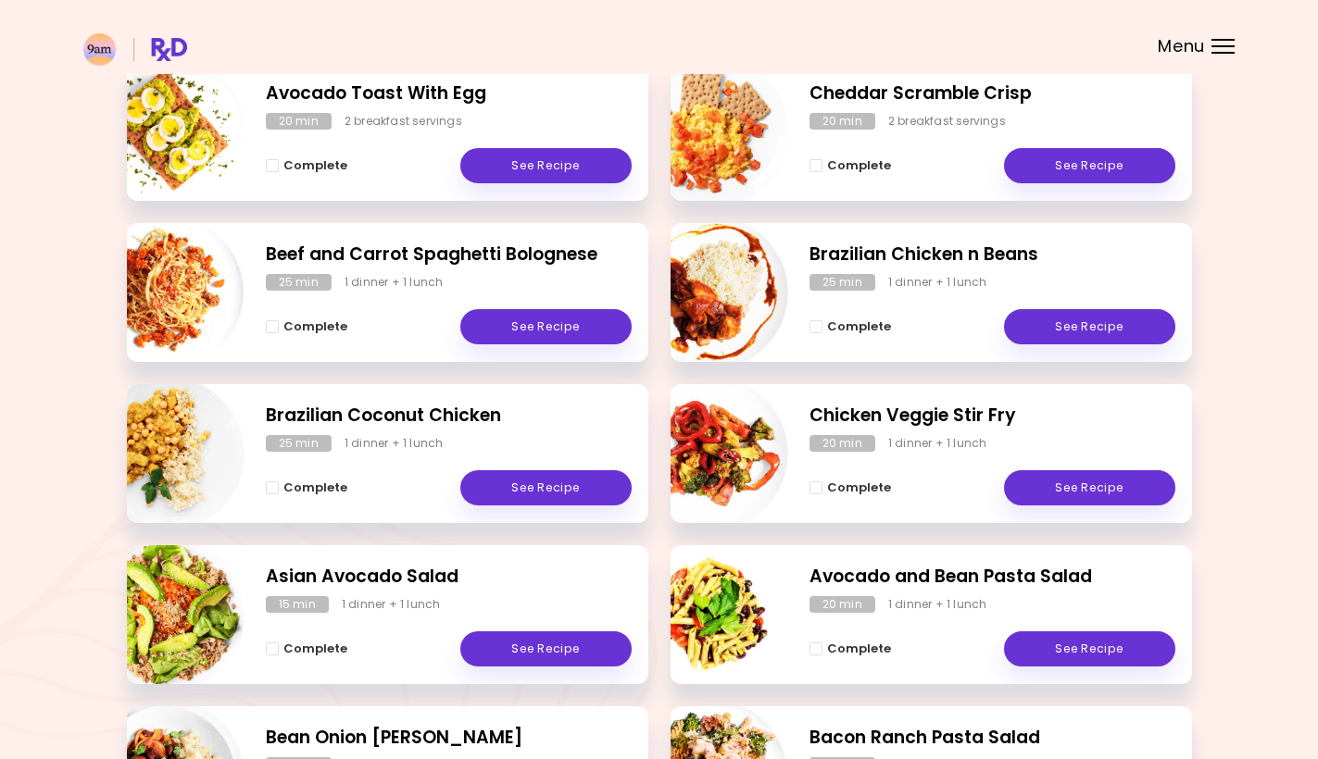
scroll to position [474, 0]
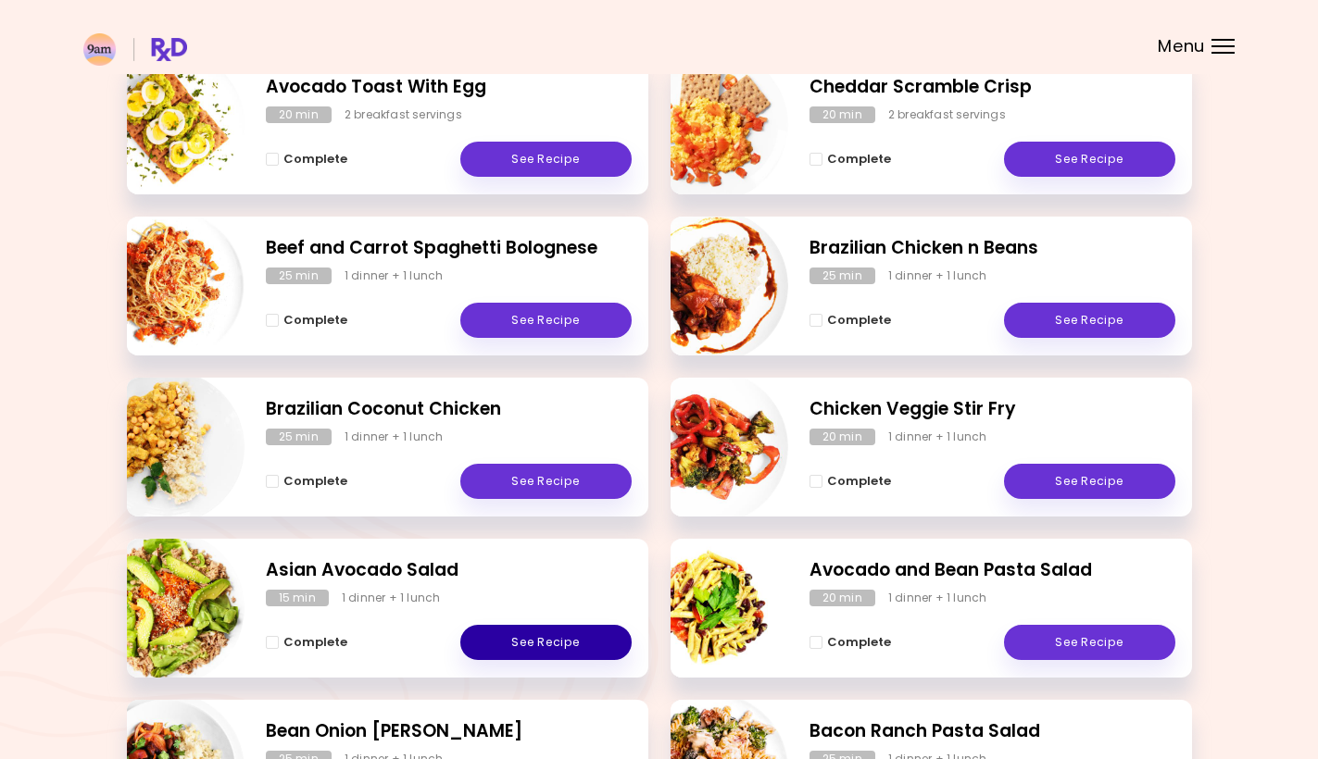
click at [503, 650] on link "See Recipe" at bounding box center [545, 642] width 171 height 35
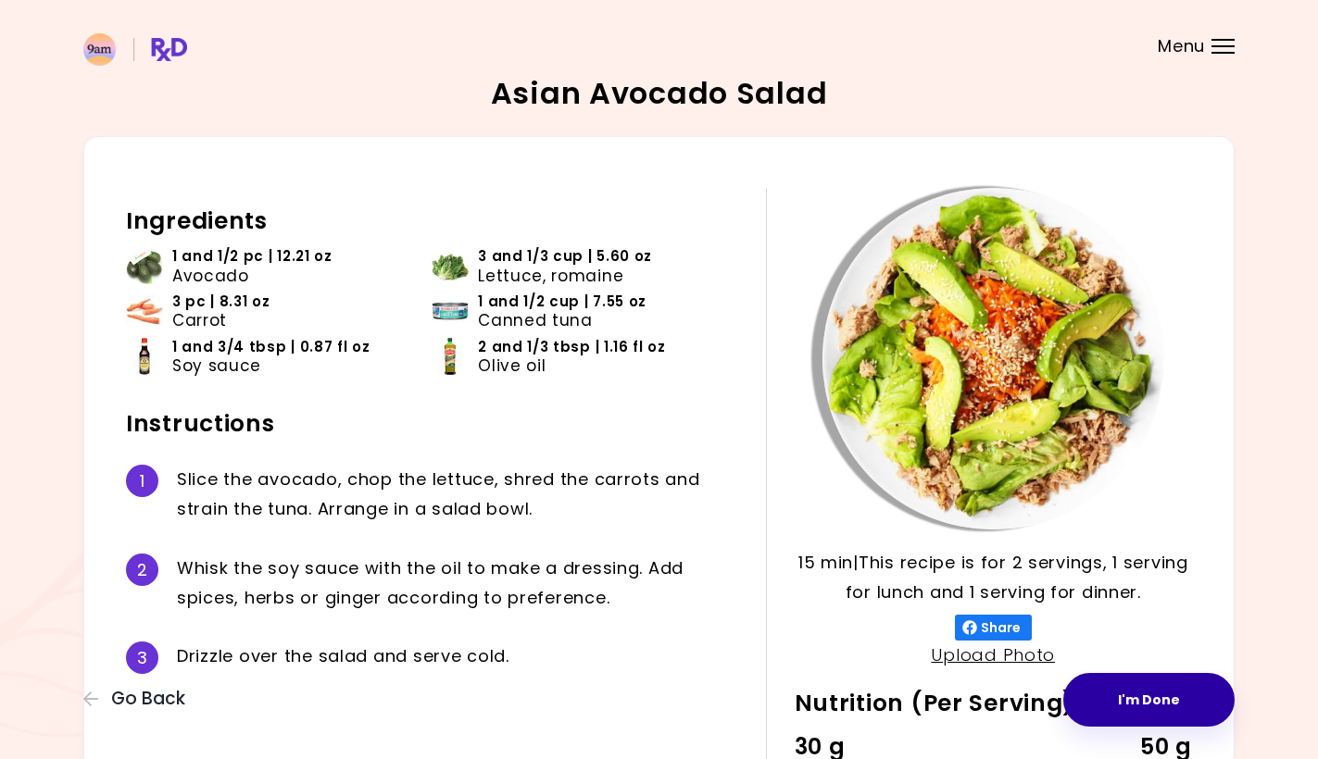
click at [1138, 715] on button "I'm Done" at bounding box center [1148, 700] width 171 height 54
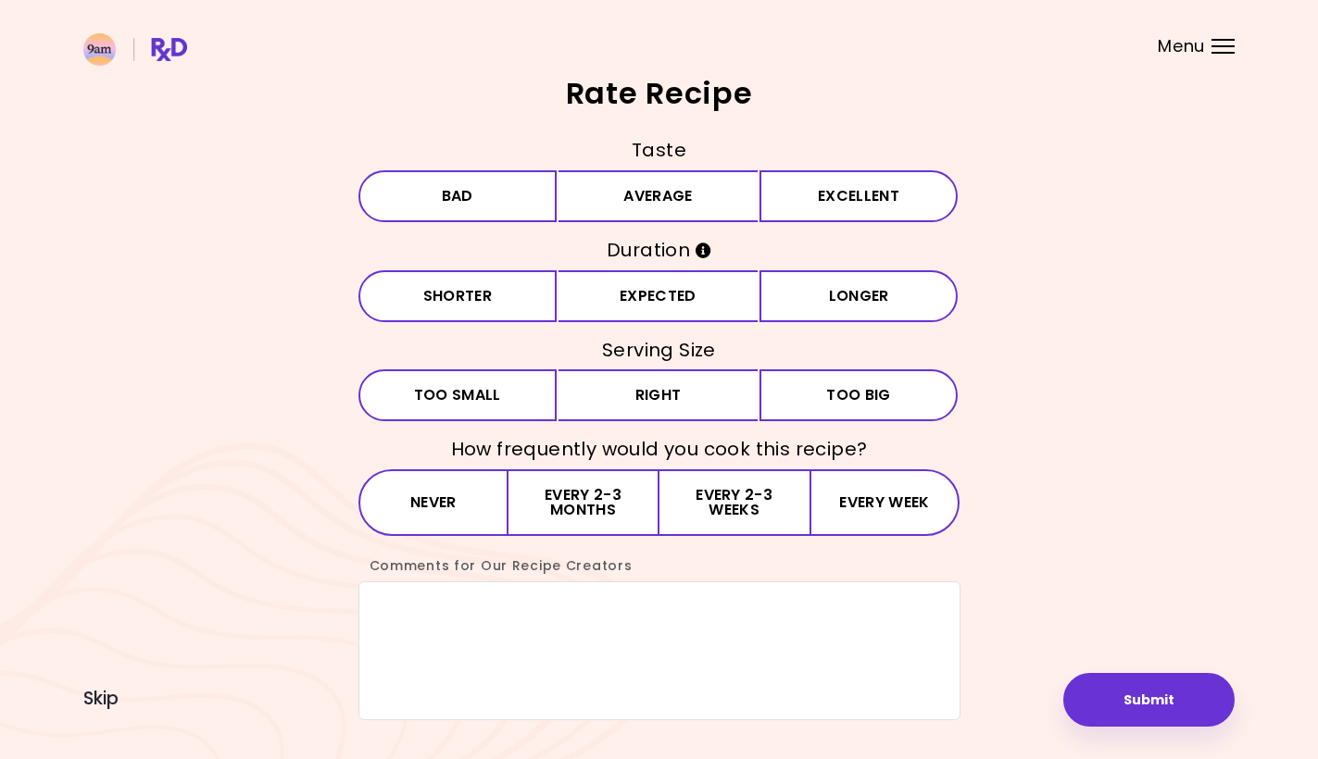
drag, startPoint x: 105, startPoint y: 704, endPoint x: 1075, endPoint y: 143, distance: 1121.1
click at [1075, 143] on div "Rate Recipe Taste Bad Average Excellent Duration Shorter Expected Longer Servin…" at bounding box center [658, 400] width 1151 height 642
click at [114, 703] on span "Skip" at bounding box center [100, 699] width 35 height 20
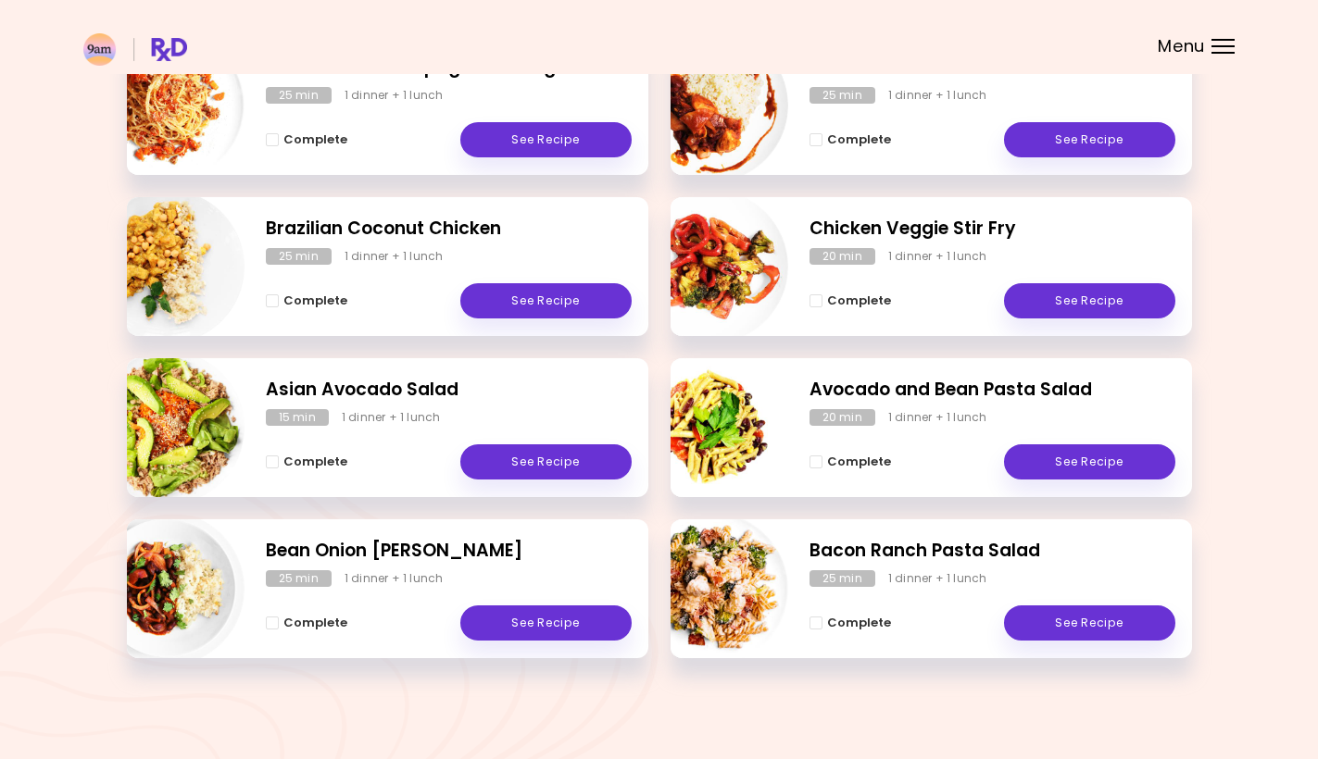
scroll to position [654, 0]
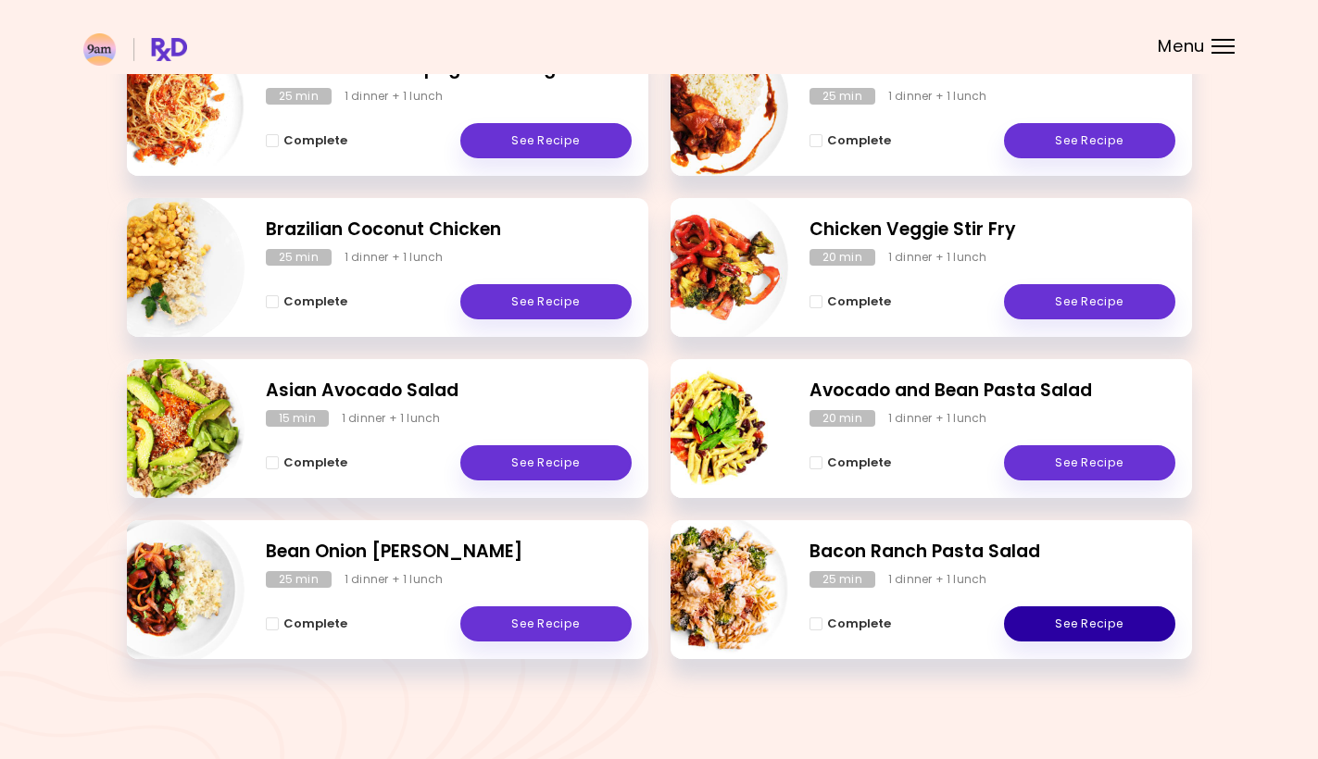
click at [1111, 633] on link "See Recipe" at bounding box center [1089, 624] width 171 height 35
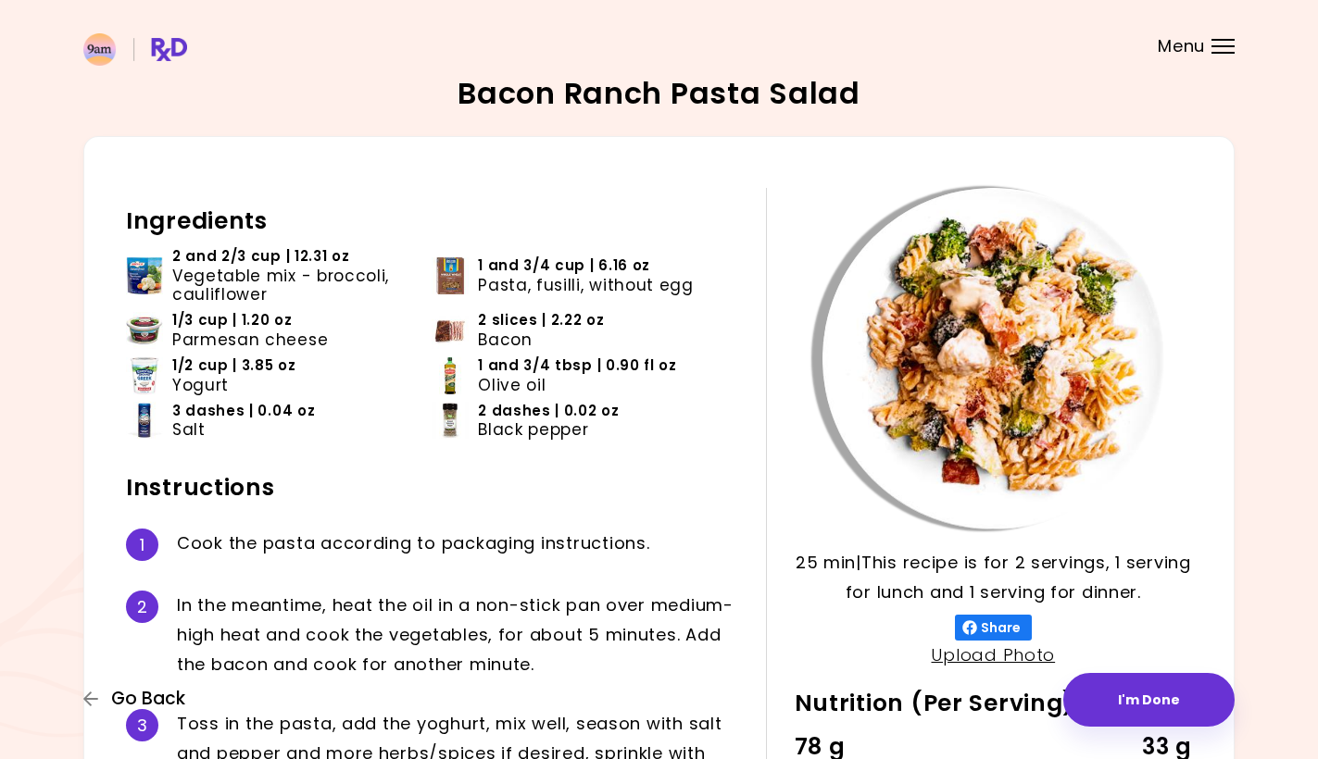
click at [89, 705] on icon "button" at bounding box center [90, 699] width 15 height 15
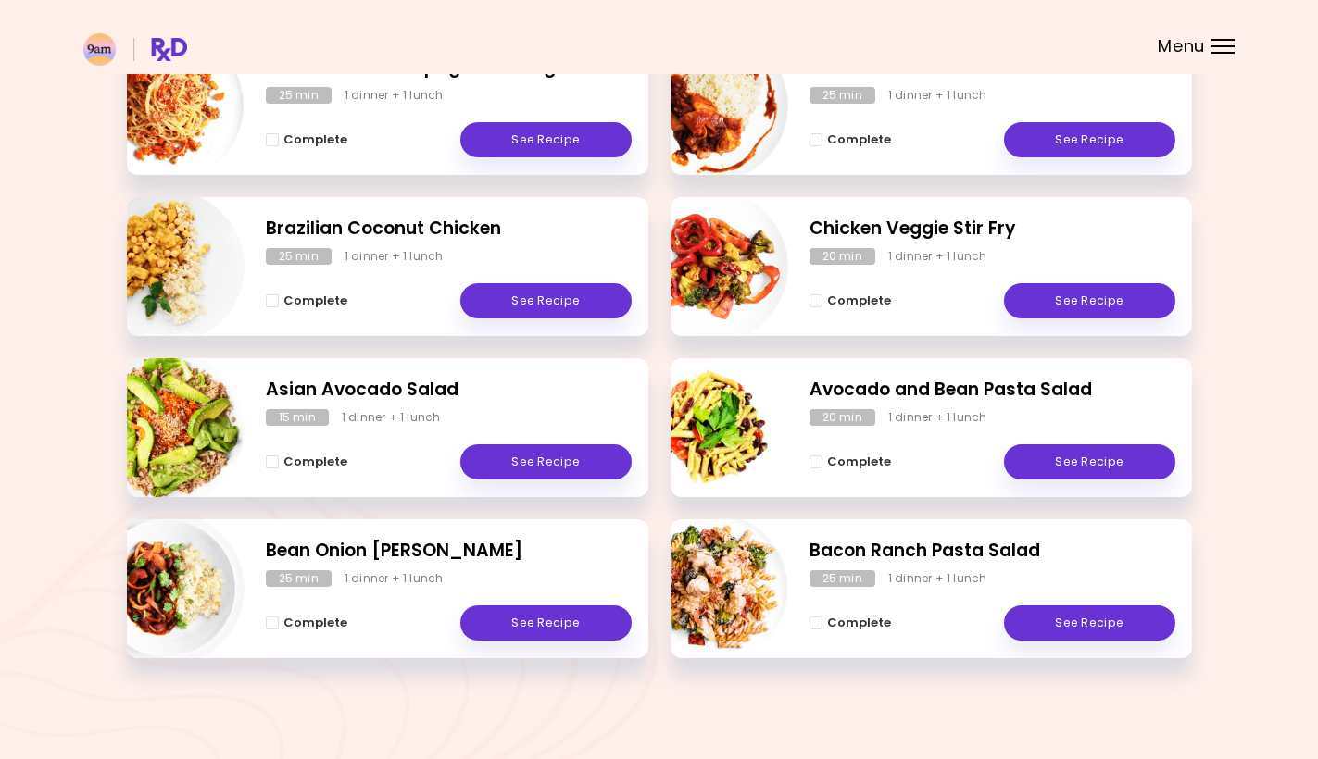
scroll to position [654, 0]
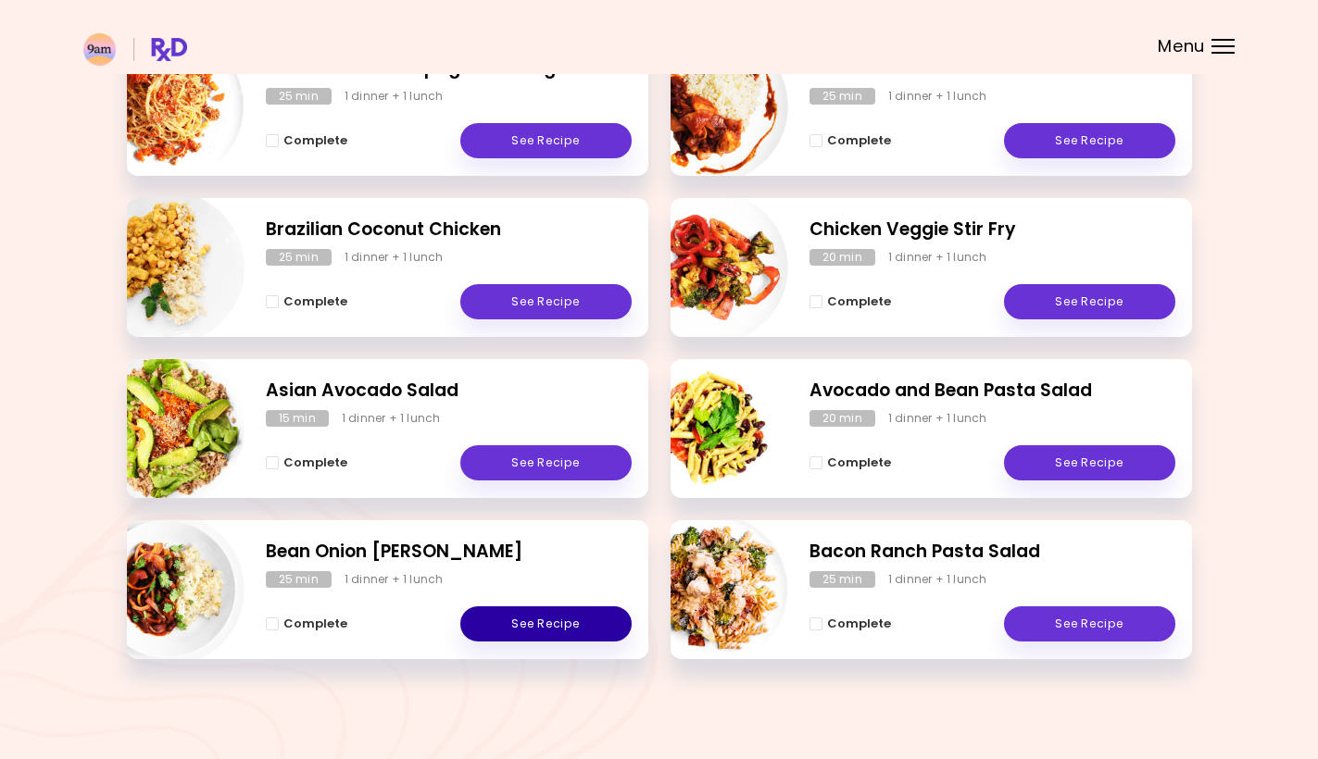
click at [505, 632] on link "See Recipe" at bounding box center [545, 624] width 171 height 35
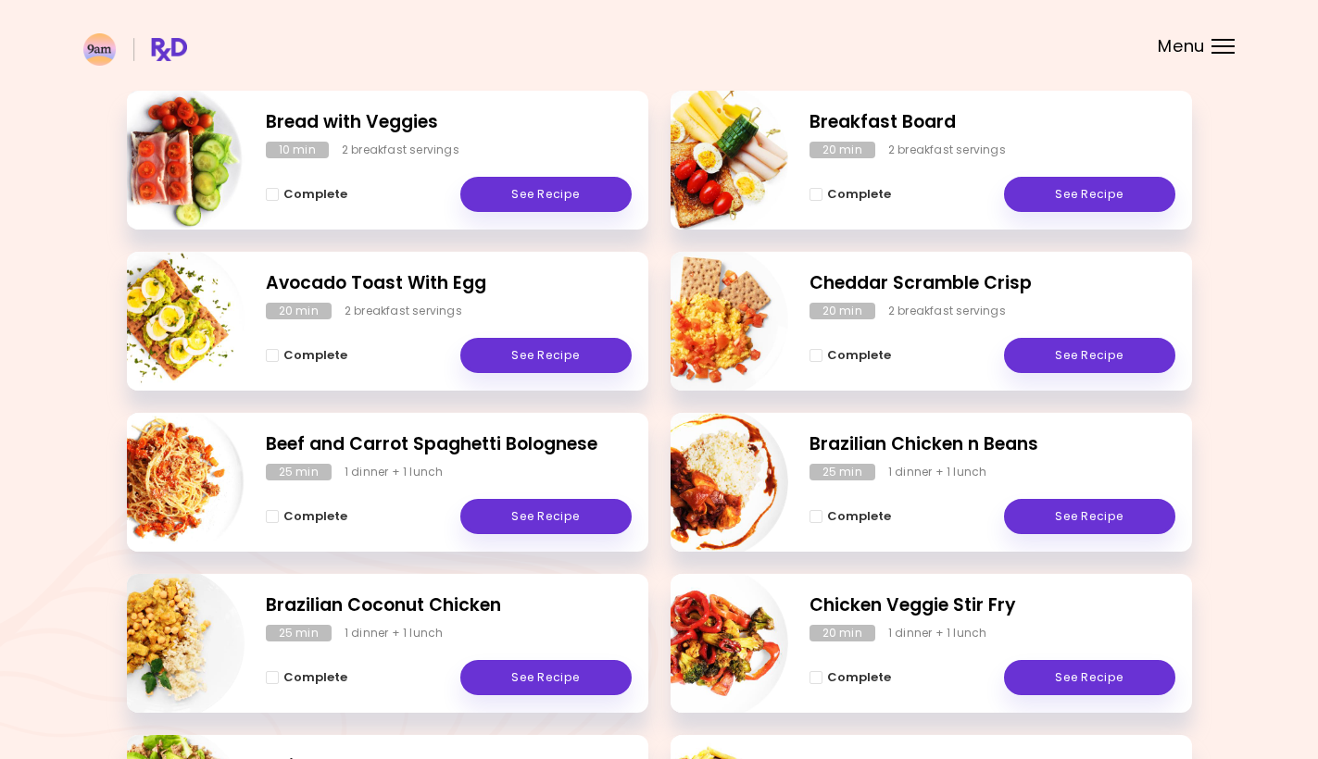
scroll to position [267, 0]
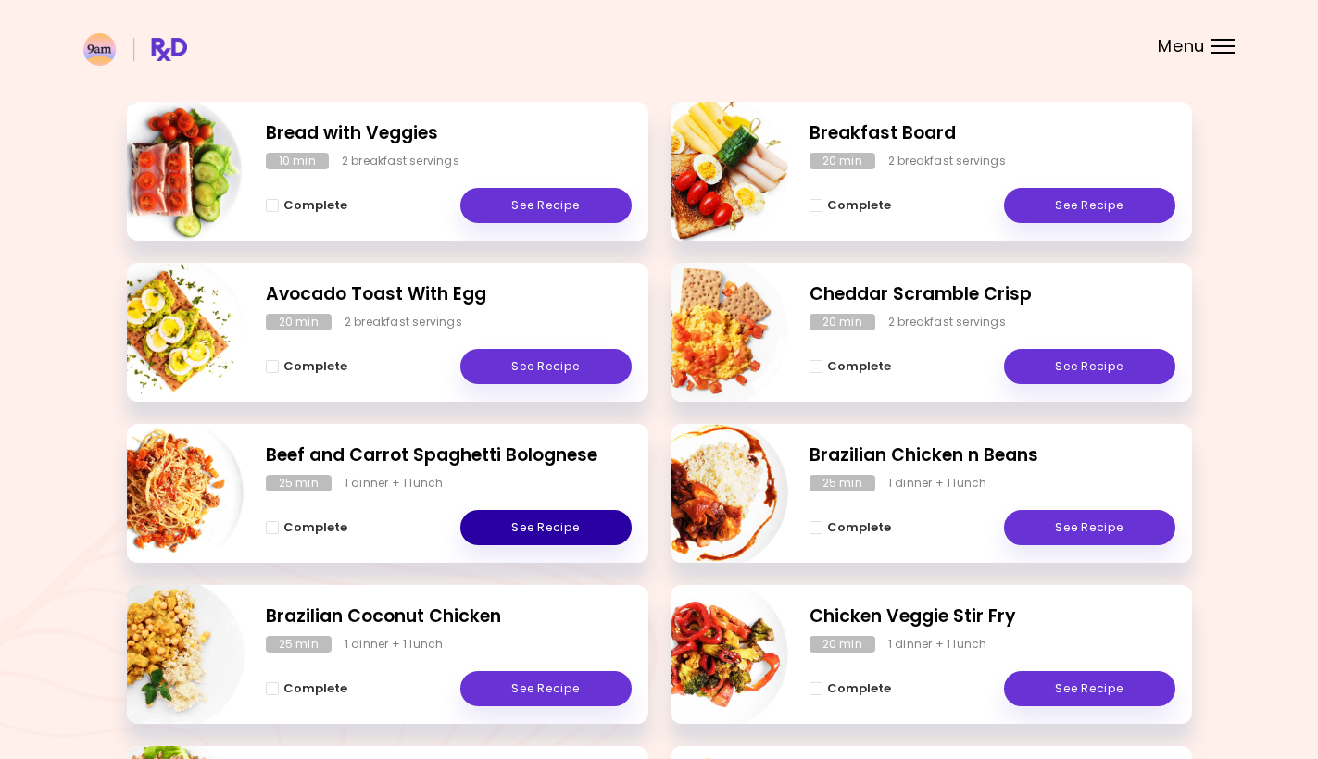
click at [513, 522] on link "See Recipe" at bounding box center [545, 527] width 171 height 35
